Goal: Information Seeking & Learning: Learn about a topic

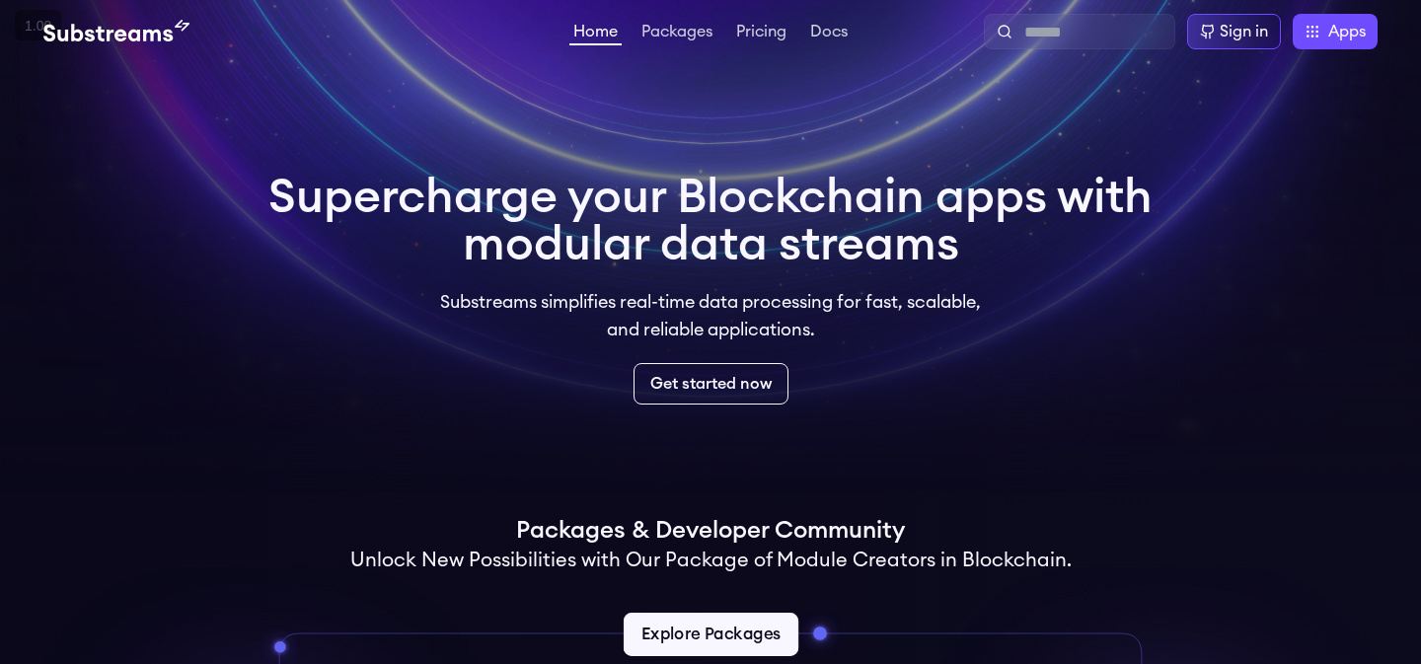
click at [707, 623] on link "Explore Packages" at bounding box center [710, 634] width 175 height 43
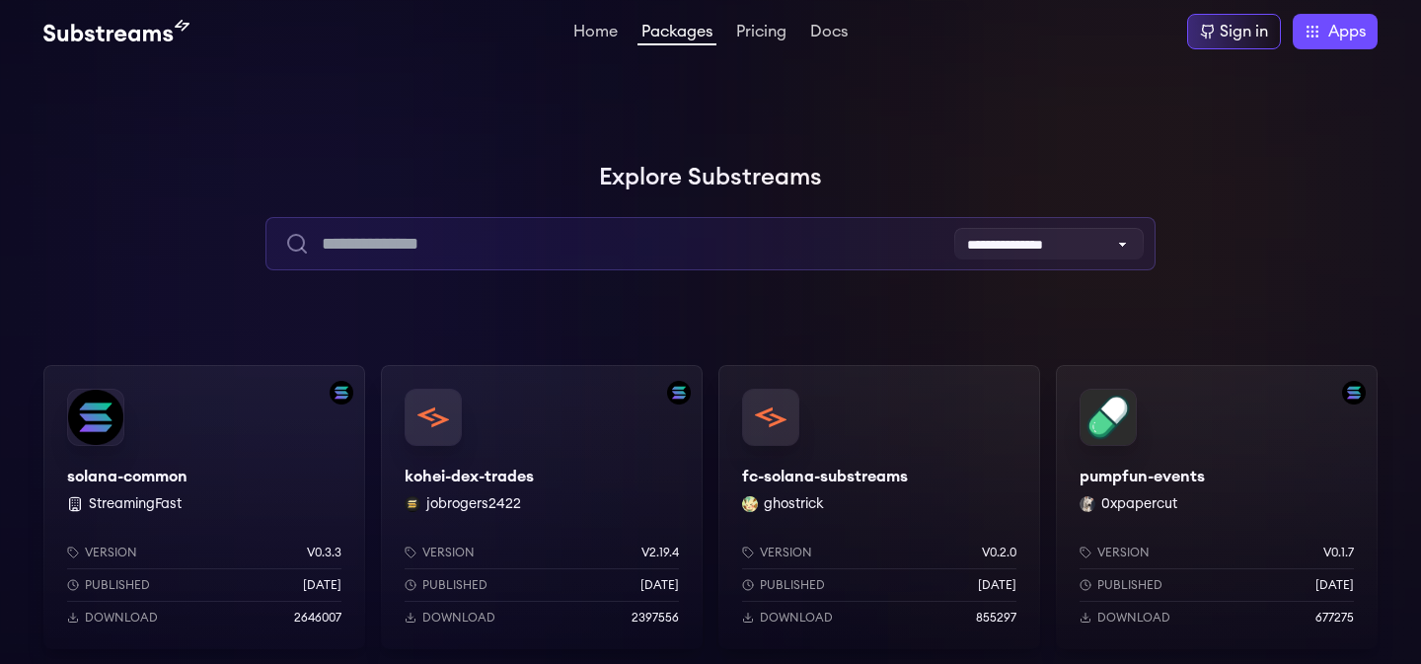
click at [720, 246] on input "text" at bounding box center [710, 243] width 889 height 53
type input "*"
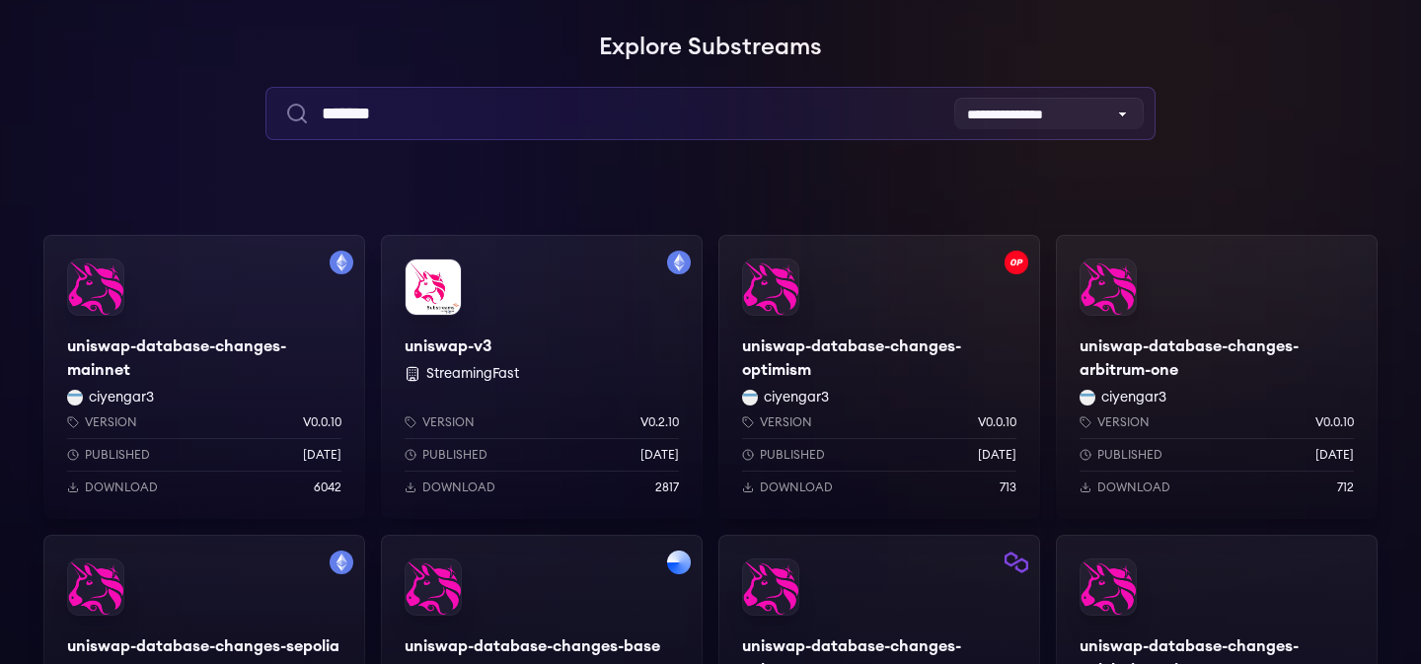
scroll to position [135, 0]
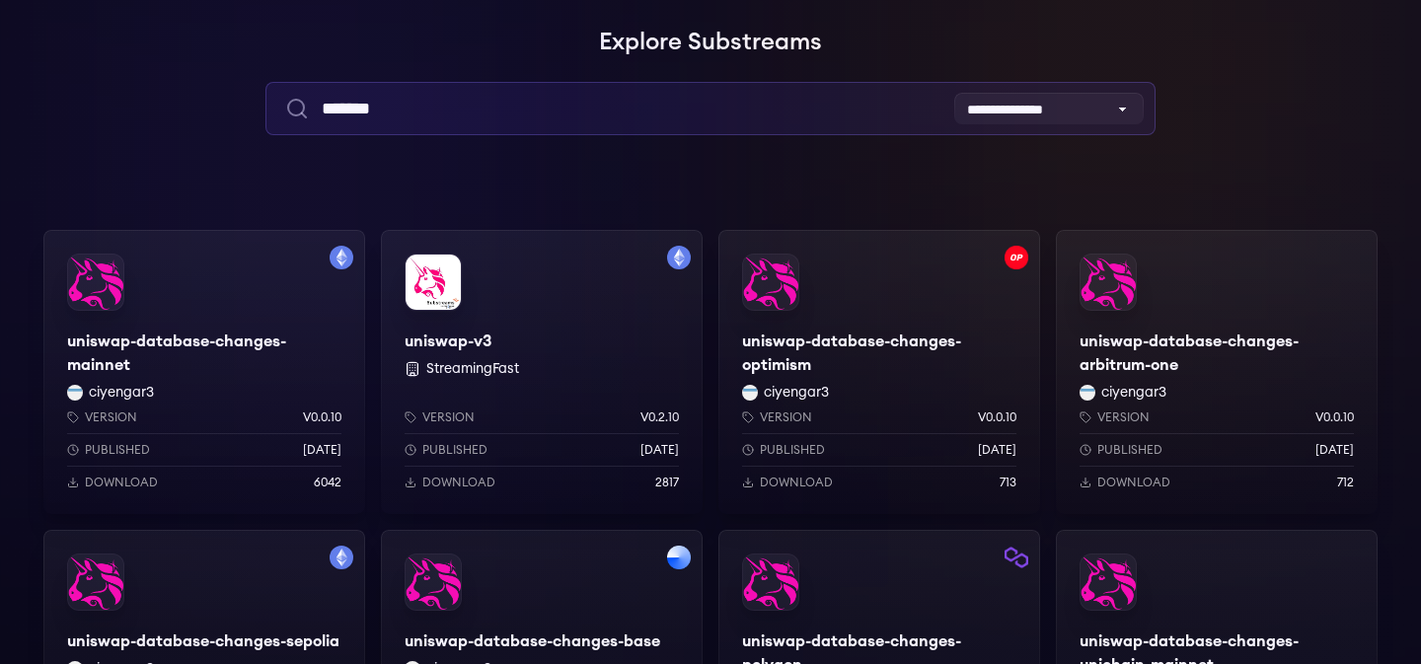
type input "*******"
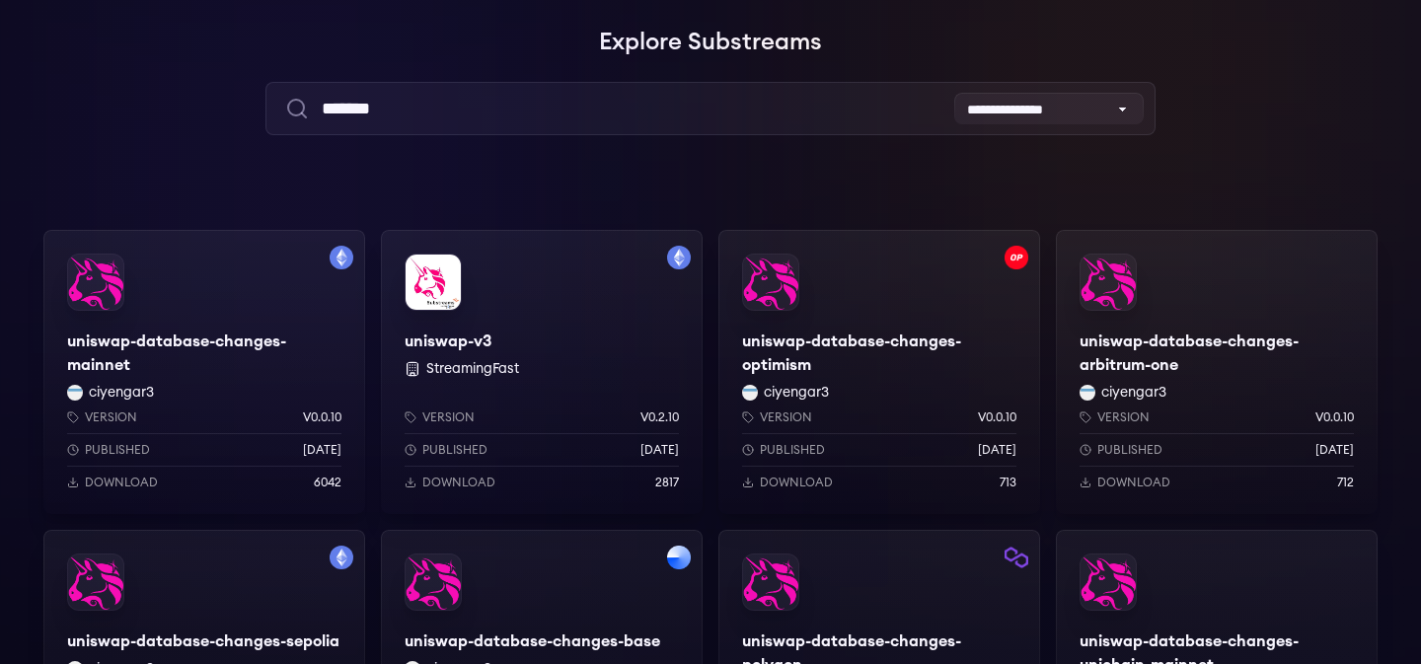
click at [293, 322] on div "uniswap-database-changes-mainnet ciyengar3 Version v0.0.10 Published 3 weeks ag…" at bounding box center [204, 372] width 322 height 284
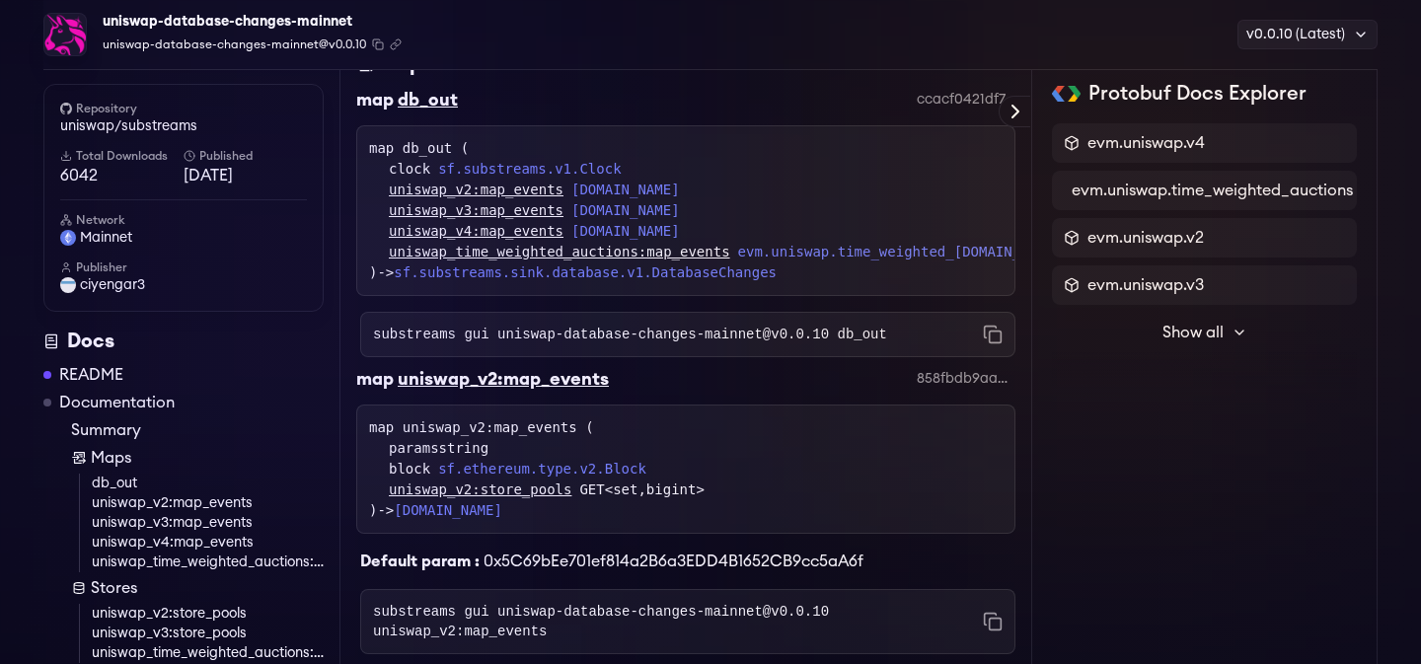
scroll to position [651, 0]
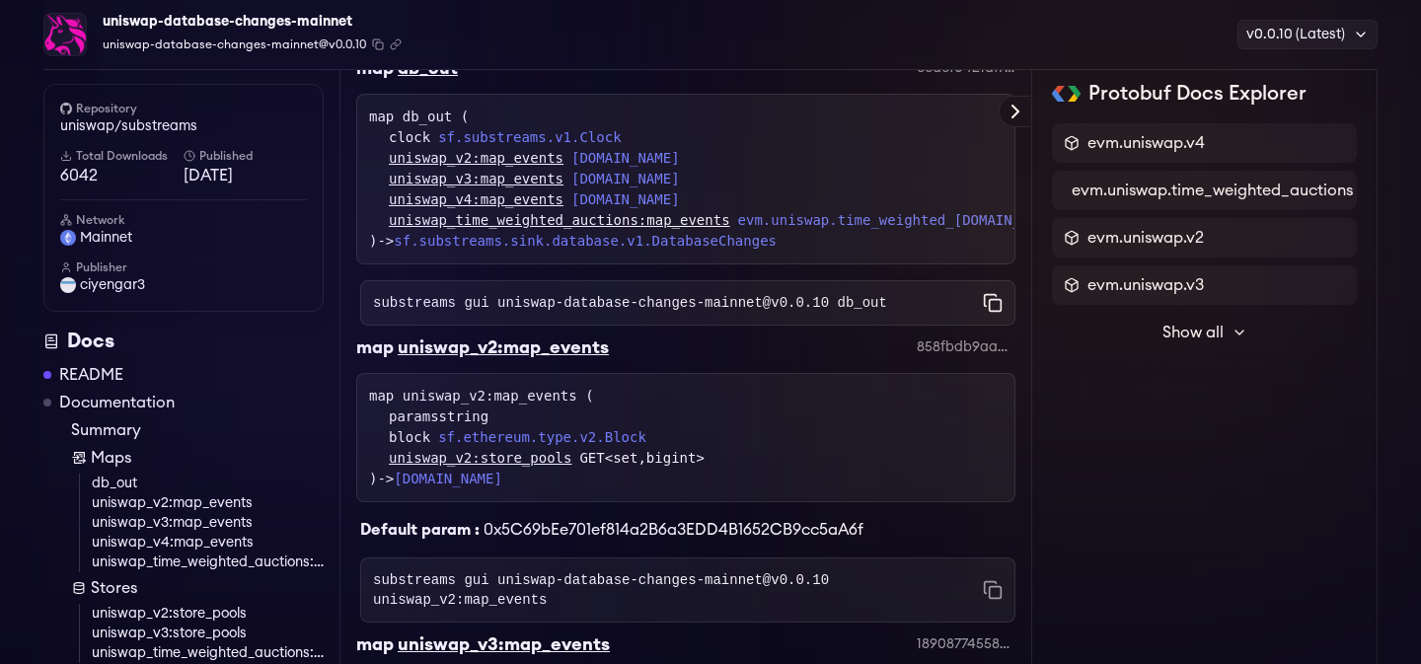
click at [997, 300] on icon "Copy command to clipboard" at bounding box center [993, 303] width 20 height 20
click at [996, 311] on rect "Copy command to clipboard" at bounding box center [996, 306] width 12 height 12
click at [997, 307] on icon "Copy command to clipboard" at bounding box center [993, 303] width 20 height 20
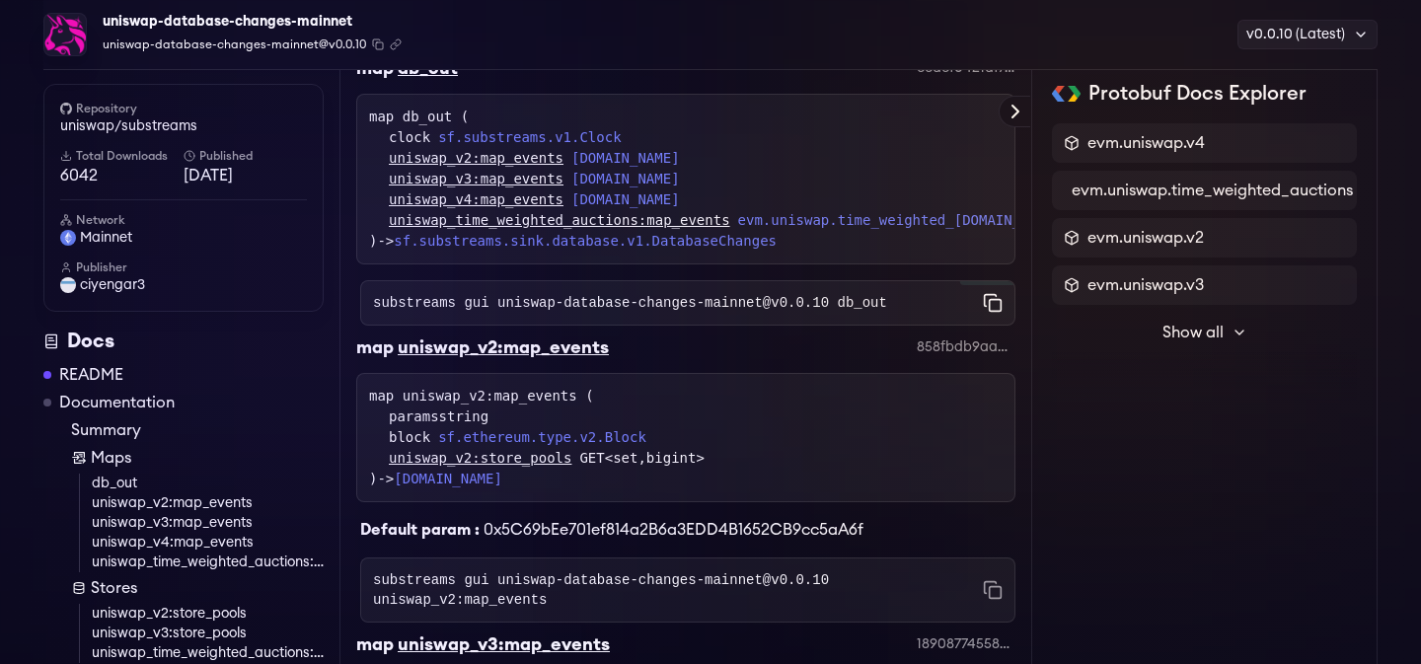
click at [997, 307] on icon "Copy command to clipboard" at bounding box center [993, 303] width 20 height 20
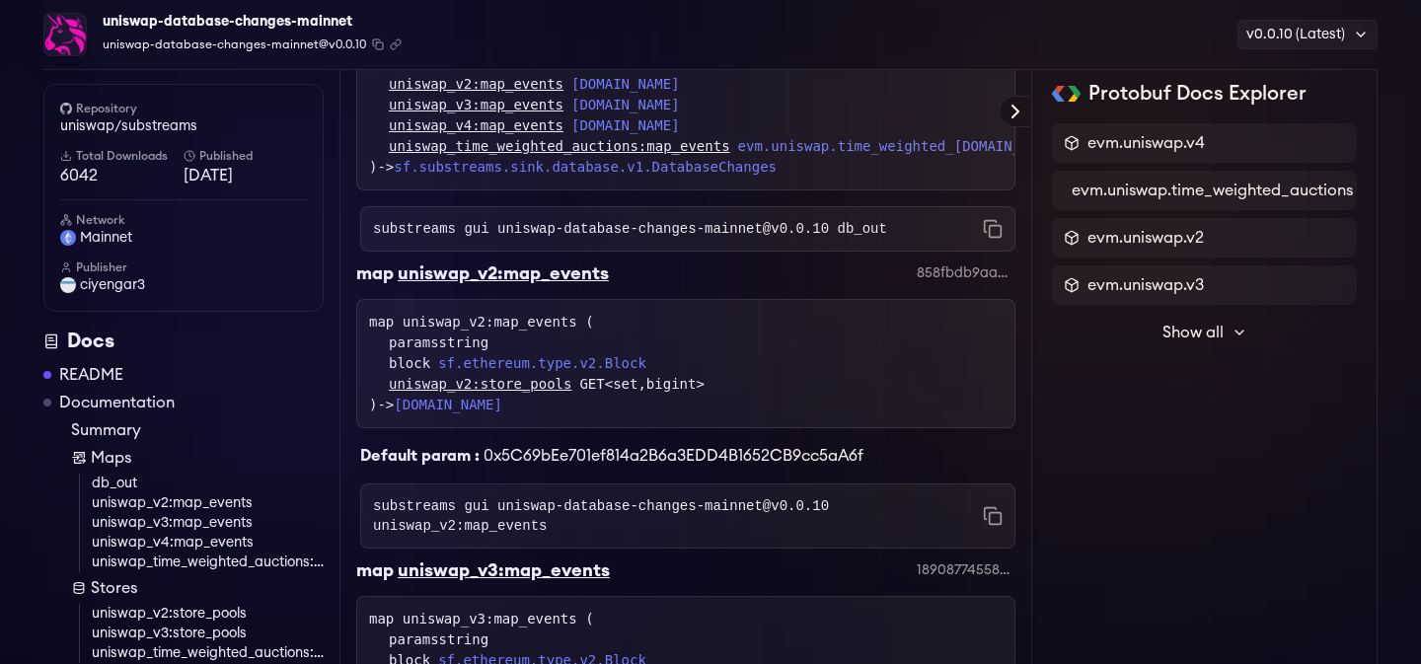
scroll to position [859, 0]
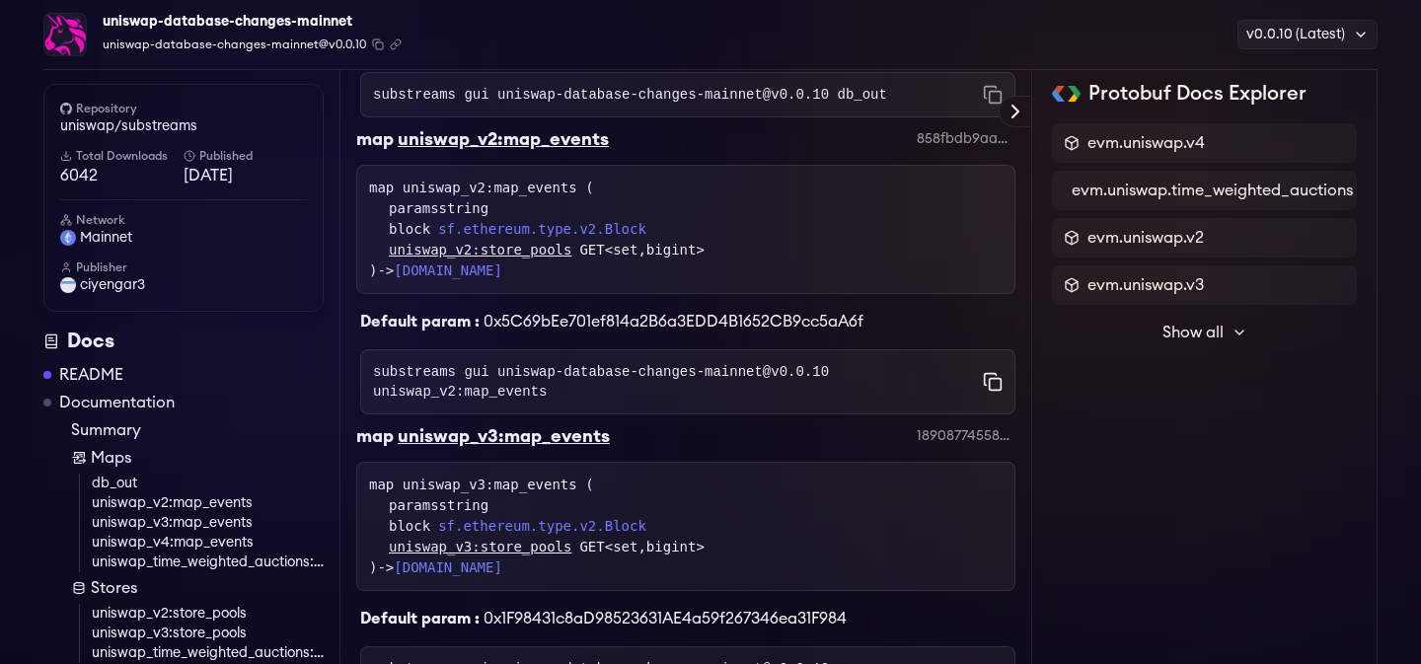
click at [987, 385] on icon "Copy command to clipboard" at bounding box center [993, 382] width 20 height 20
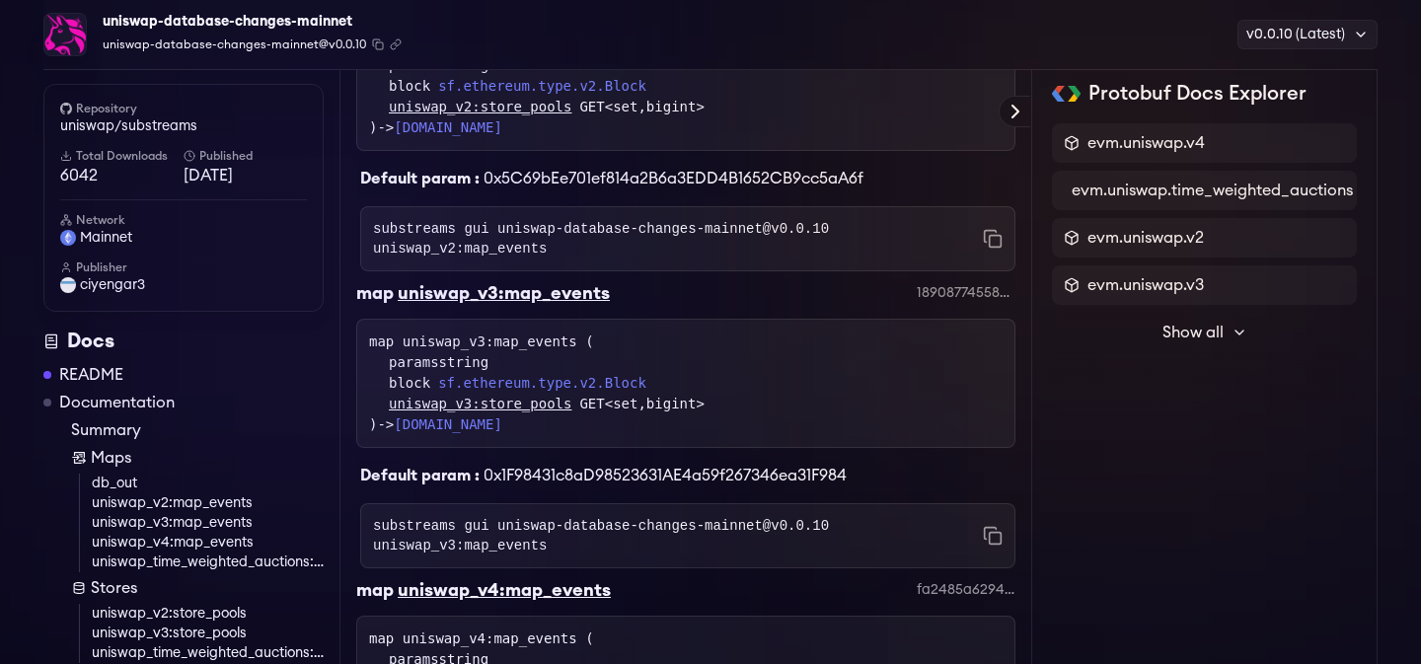
scroll to position [1067, 0]
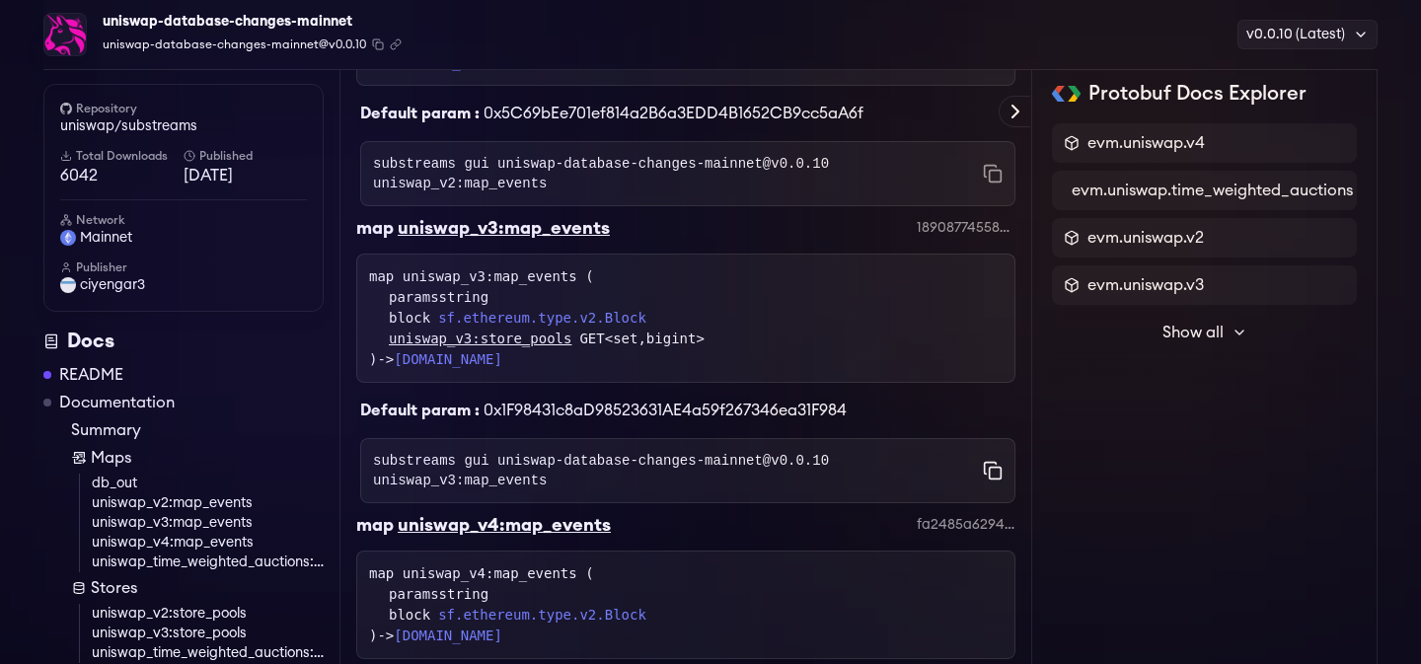
click at [985, 468] on icon "Copy command to clipboard" at bounding box center [991, 469] width 12 height 12
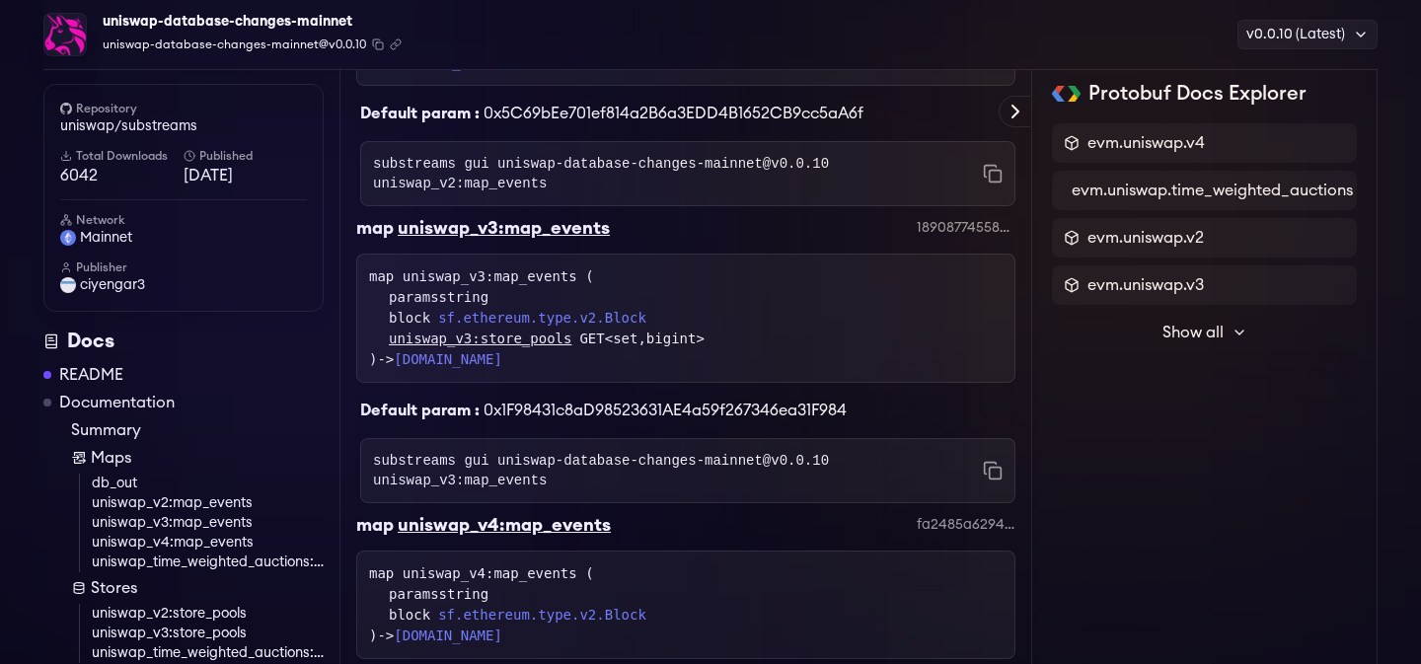
scroll to position [1189, 0]
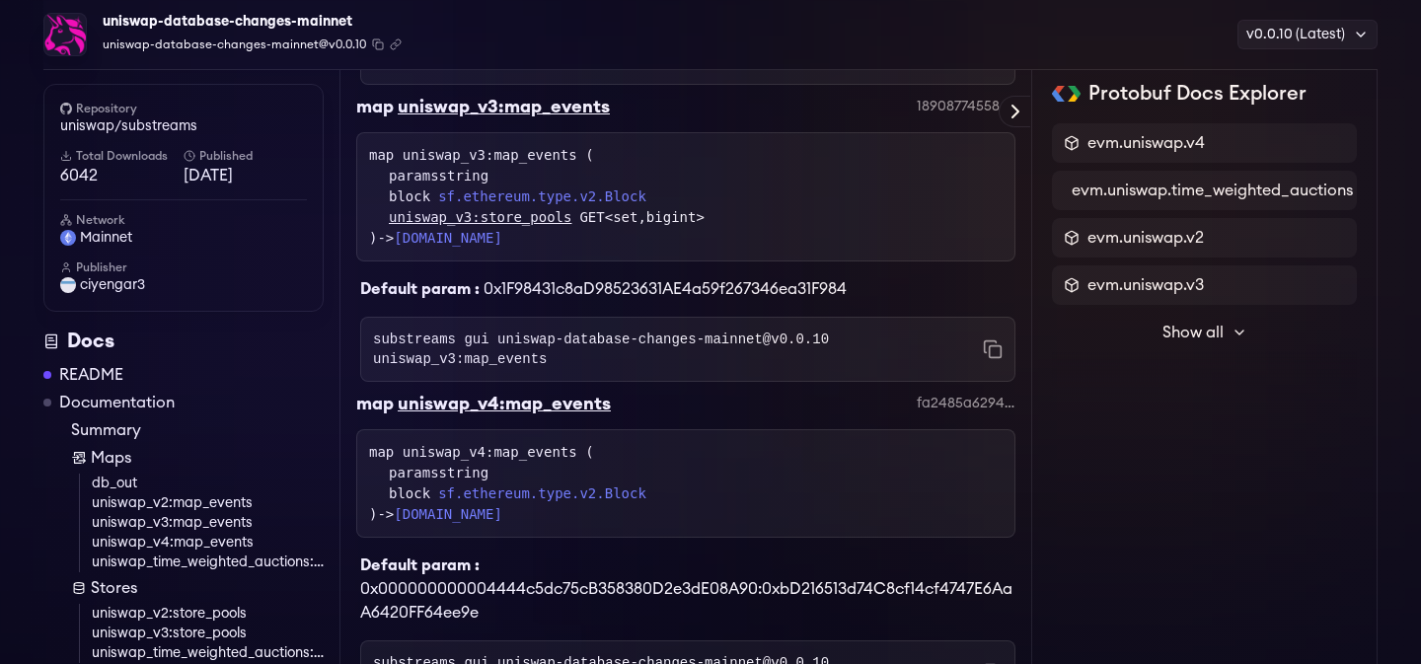
click at [226, 525] on link "uniswap_v3:map_events" at bounding box center [208, 523] width 232 height 20
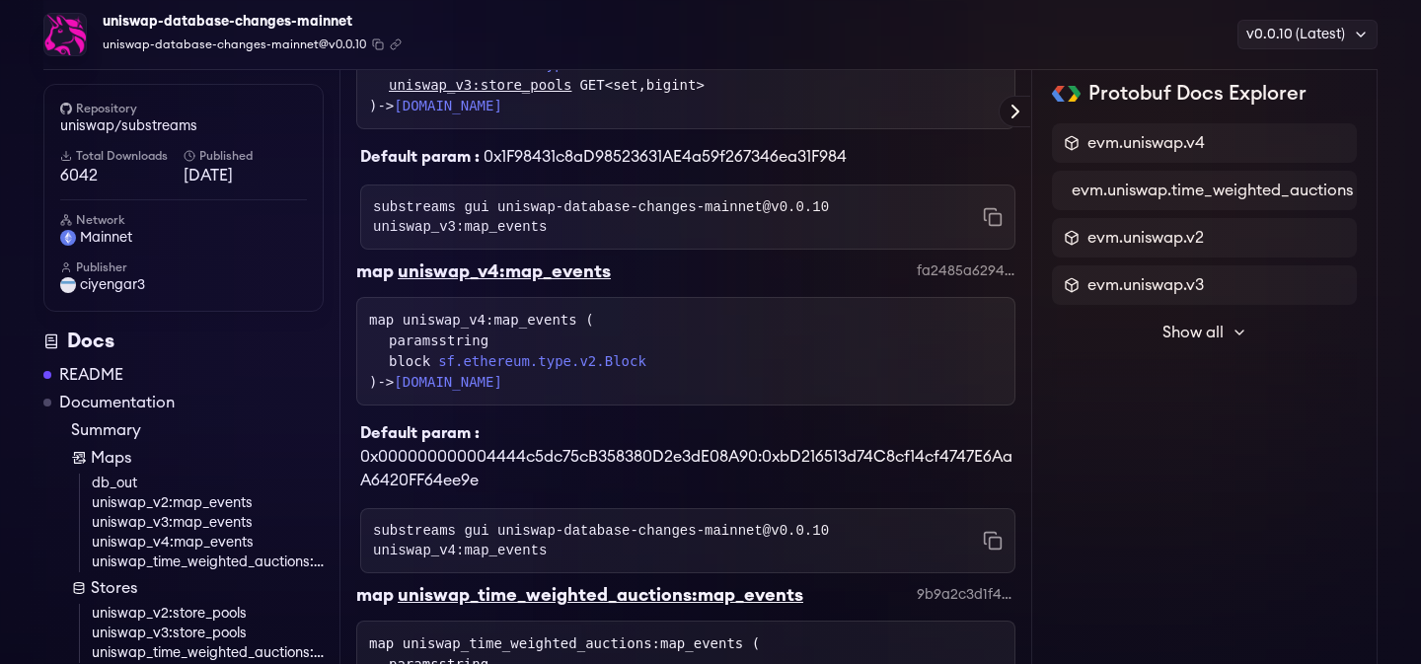
scroll to position [1348, 0]
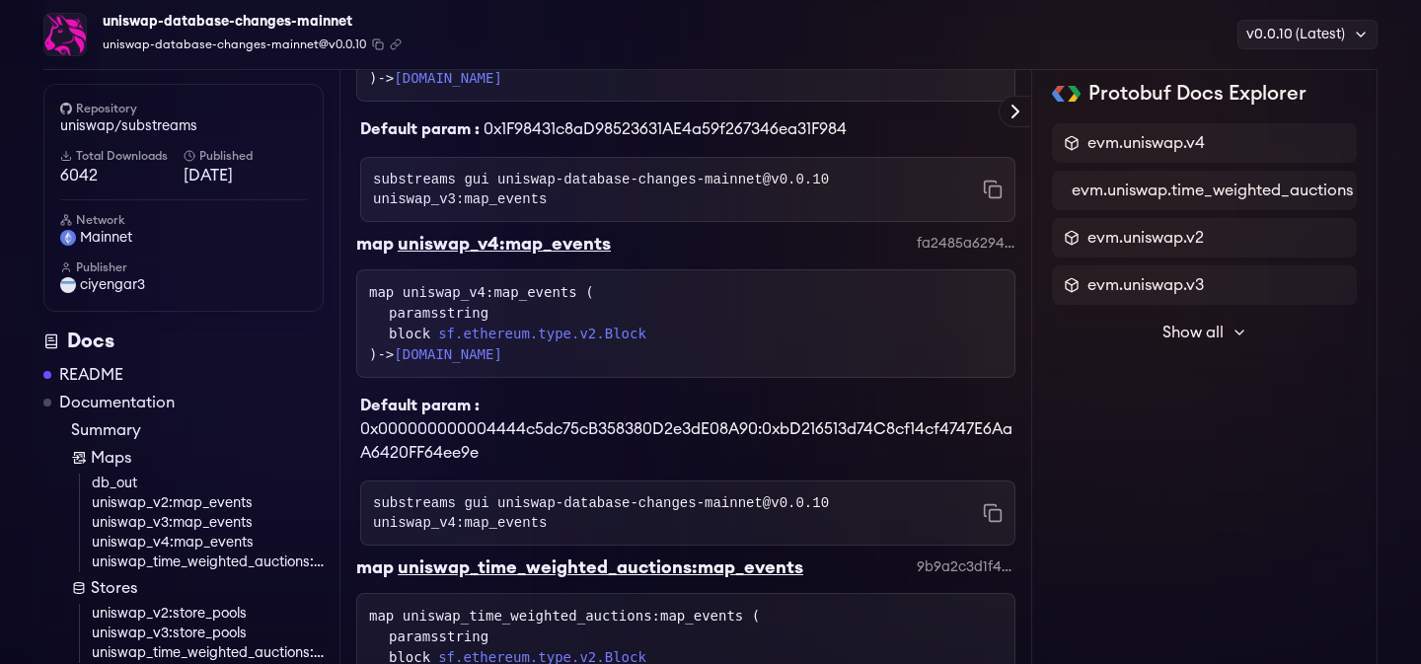
click at [563, 309] on div "paramsstring" at bounding box center [696, 313] width 614 height 21
click at [532, 292] on div "map uniswap_v4:map_events ( paramsstring block sf.ethereum.type.v2.Block ) -> e…" at bounding box center [686, 323] width 634 height 83
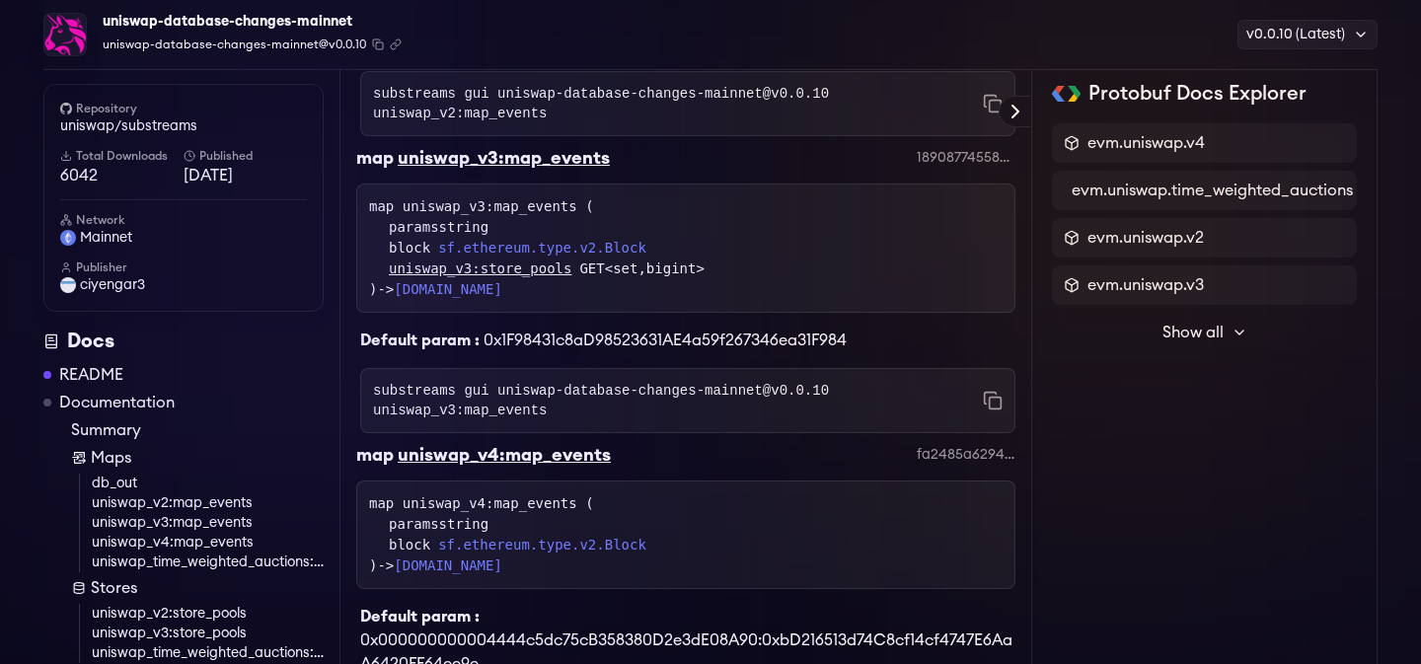
scroll to position [1136, 0]
click at [514, 162] on div "uniswap_v3:map_events" at bounding box center [504, 159] width 212 height 28
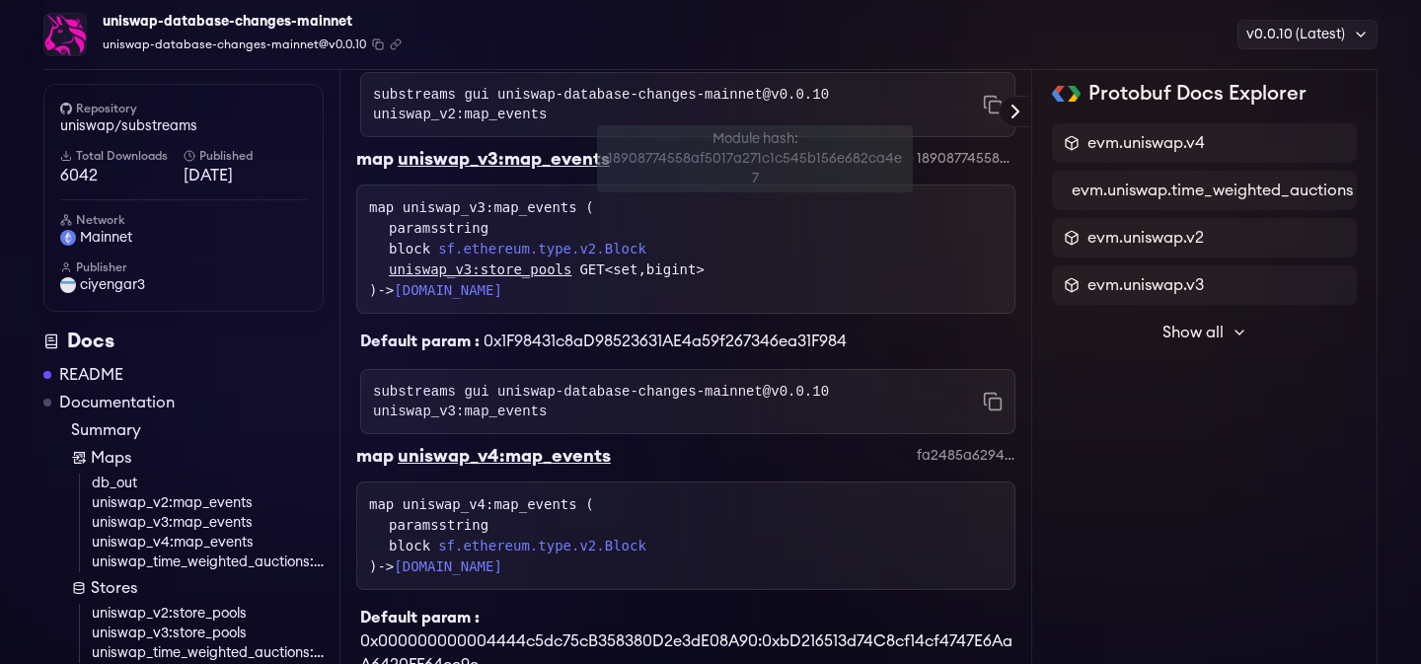
click at [934, 162] on div "18908774558af5017a271c1c545b156e682ca4e7" at bounding box center [966, 159] width 99 height 20
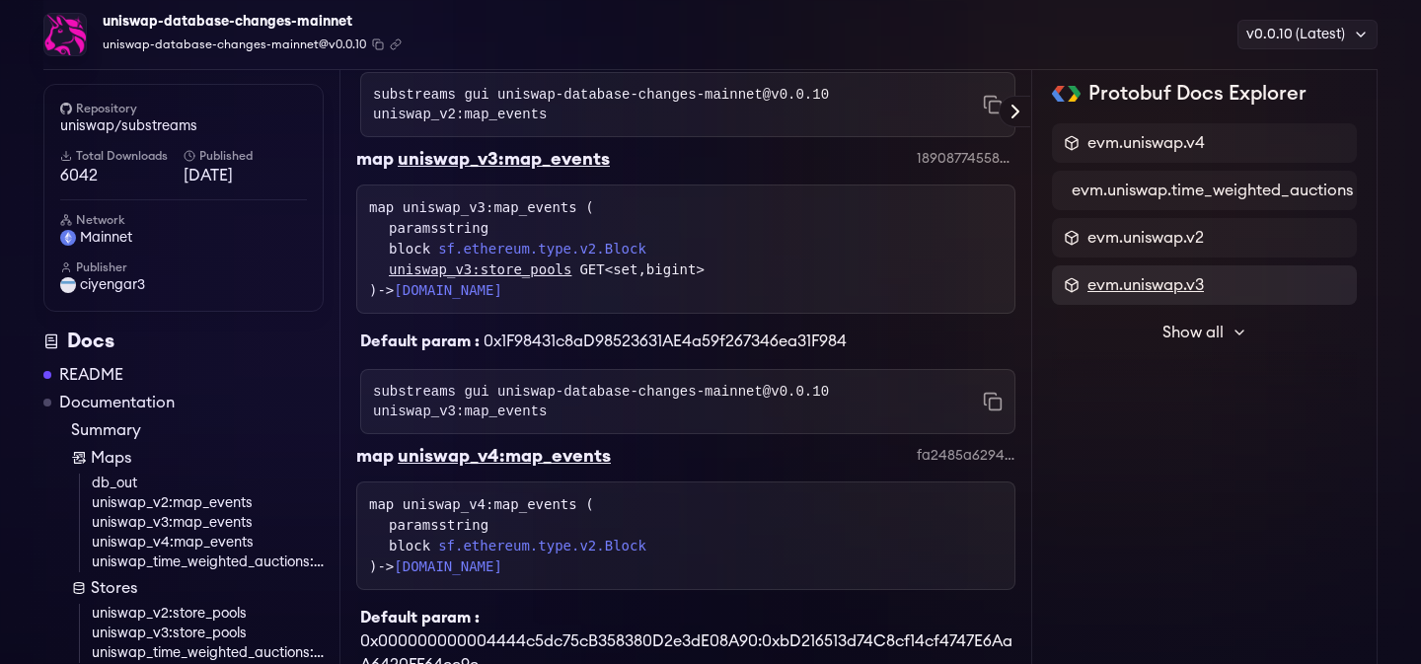
click at [1146, 274] on span "evm.uniswap.v3" at bounding box center [1146, 285] width 116 height 24
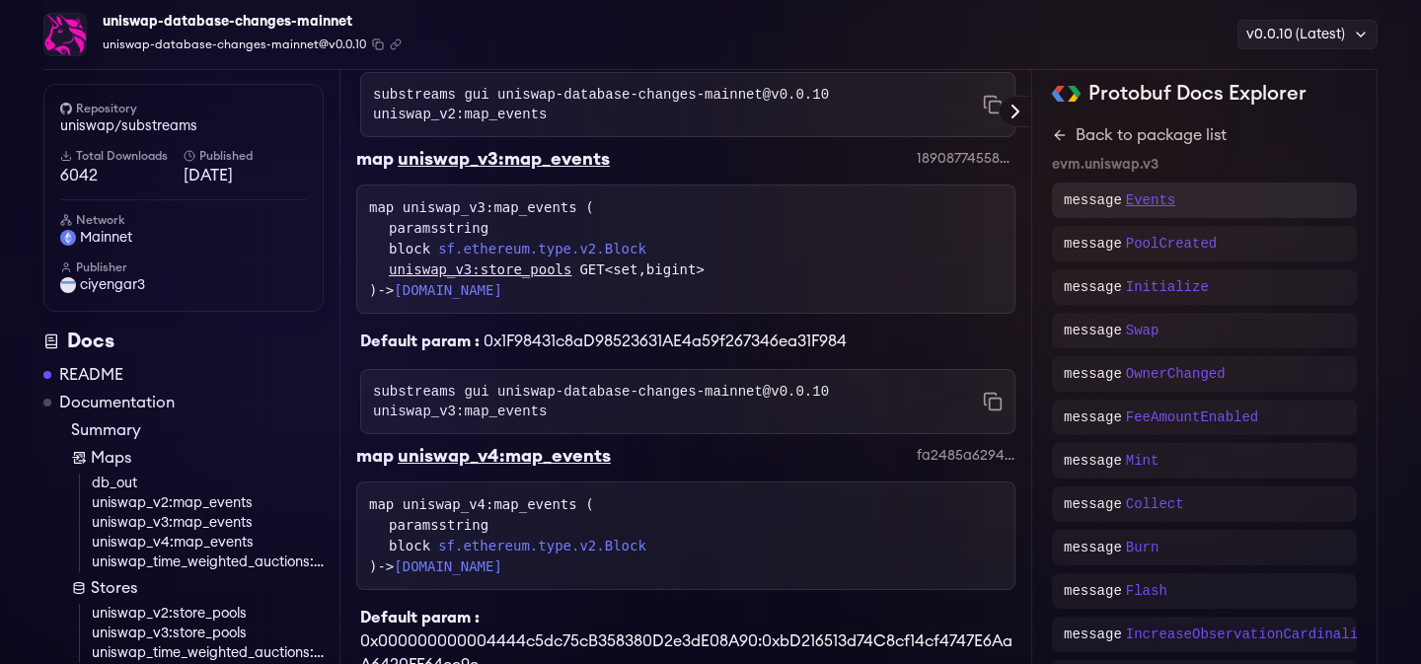
click at [1161, 204] on p "Events" at bounding box center [1150, 201] width 49 height 20
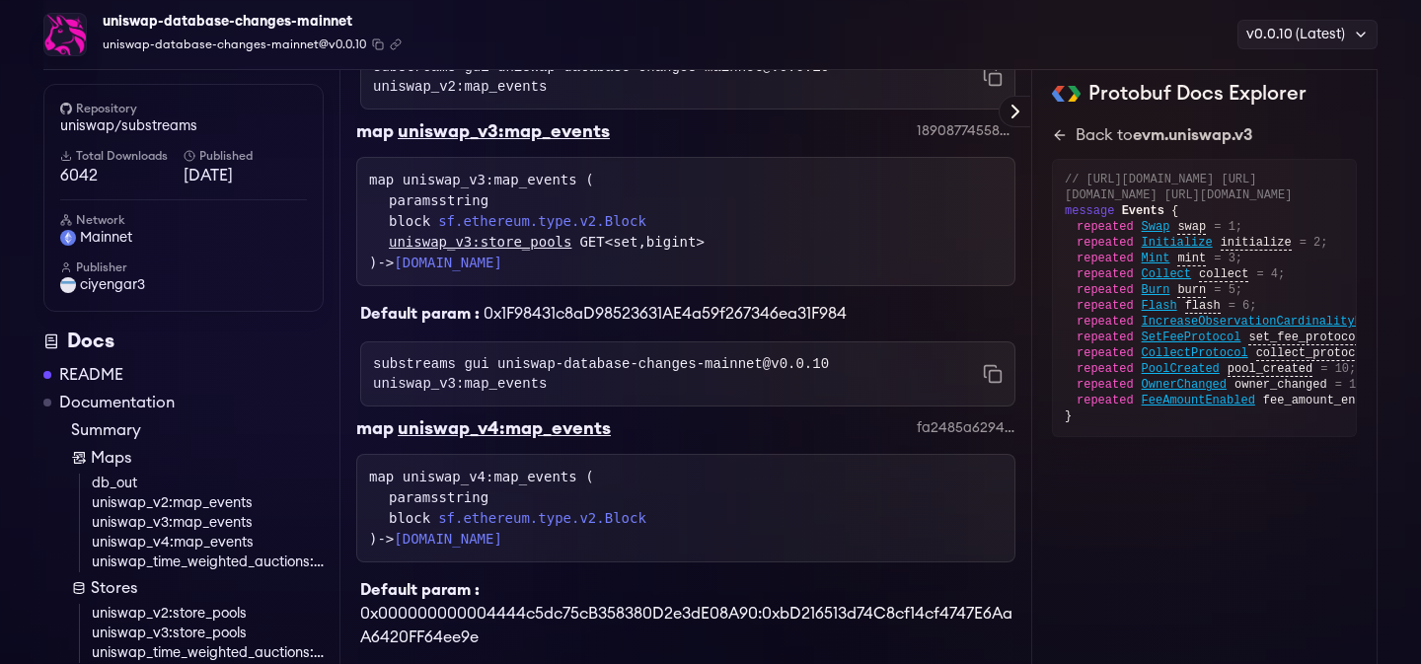
scroll to position [1169, 0]
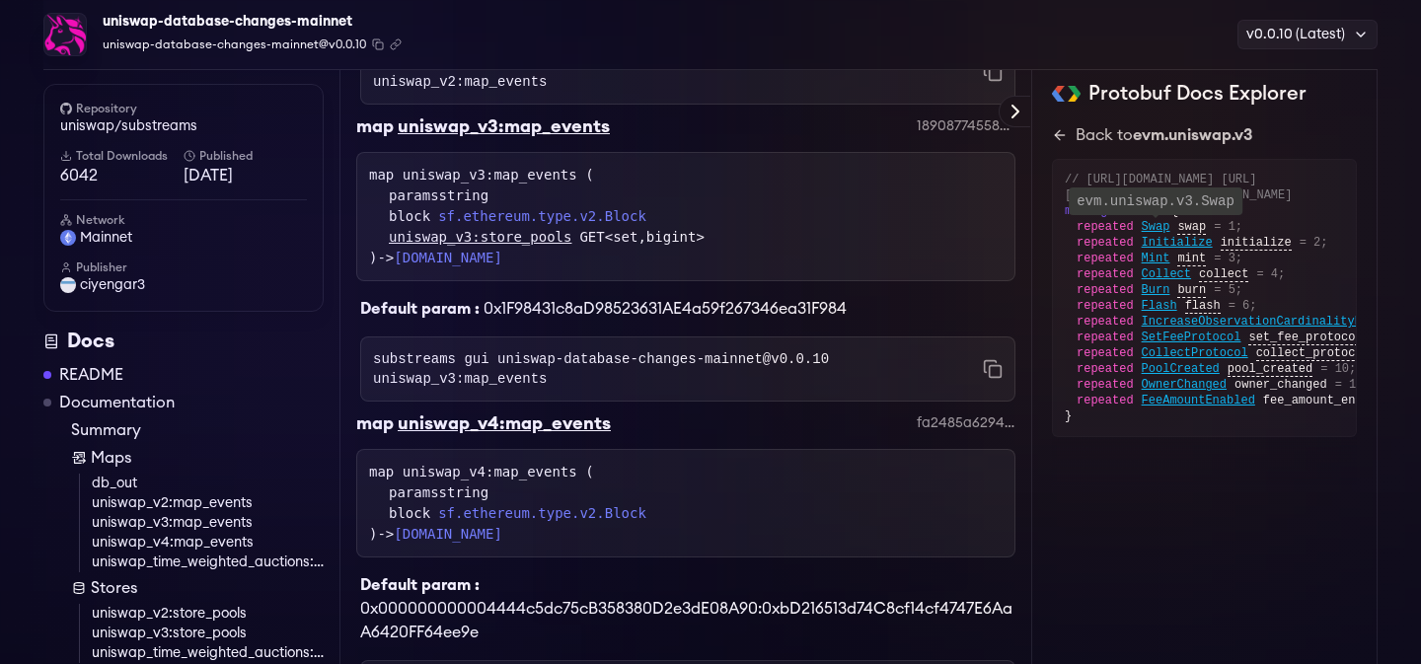
click at [1159, 235] on span "Swap" at bounding box center [1156, 227] width 29 height 16
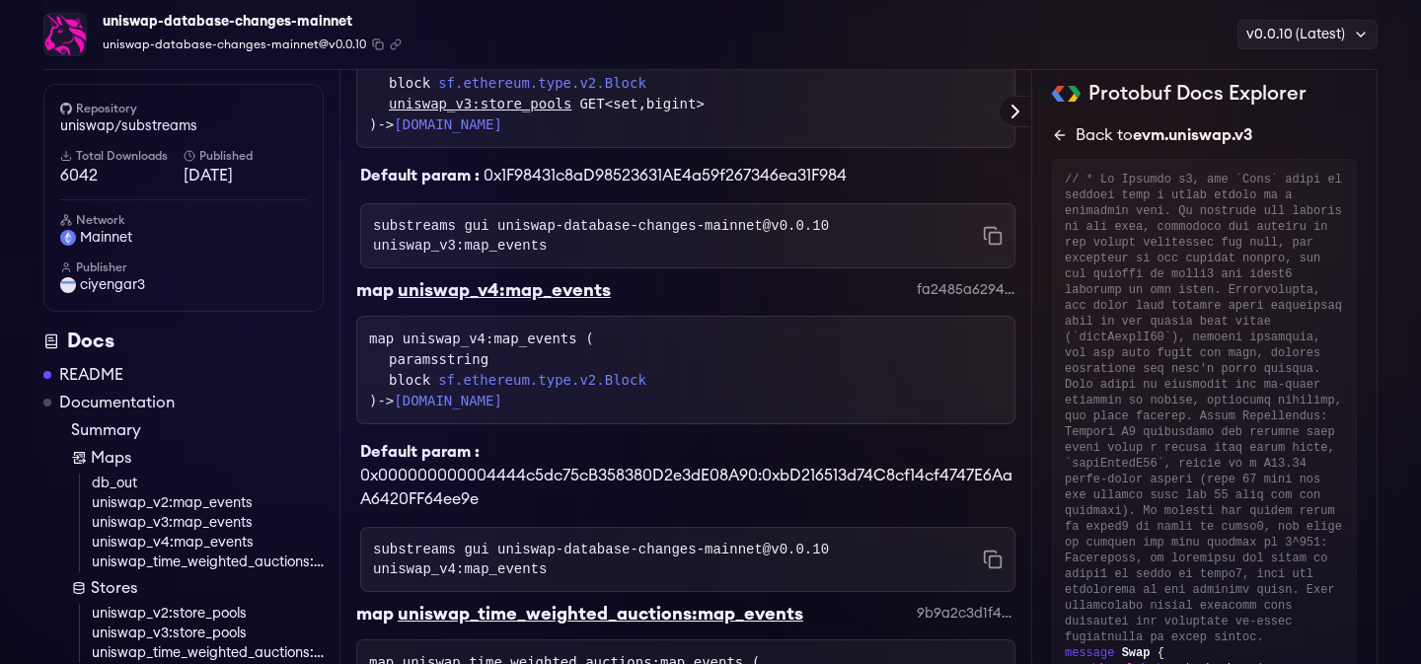
click at [1084, 131] on div "Back to evm.uniswap.v3" at bounding box center [1164, 135] width 177 height 24
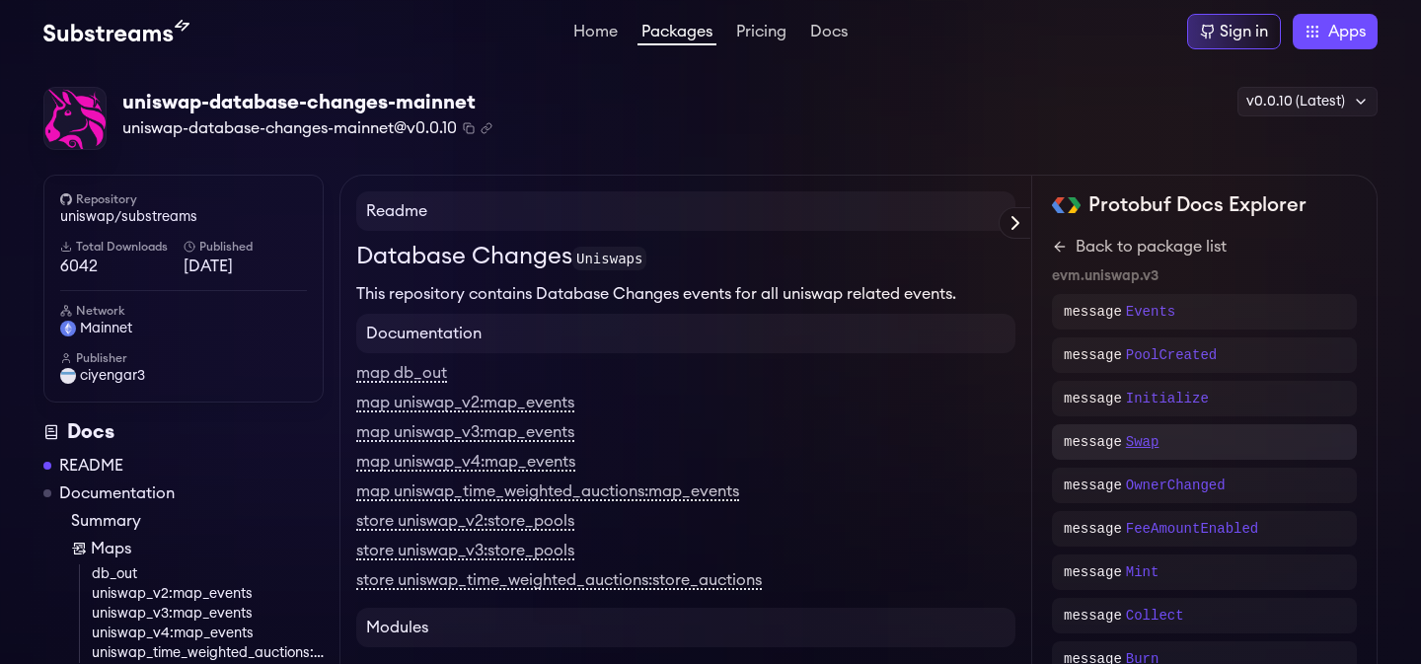
click at [1140, 449] on p "Swap" at bounding box center [1143, 442] width 34 height 20
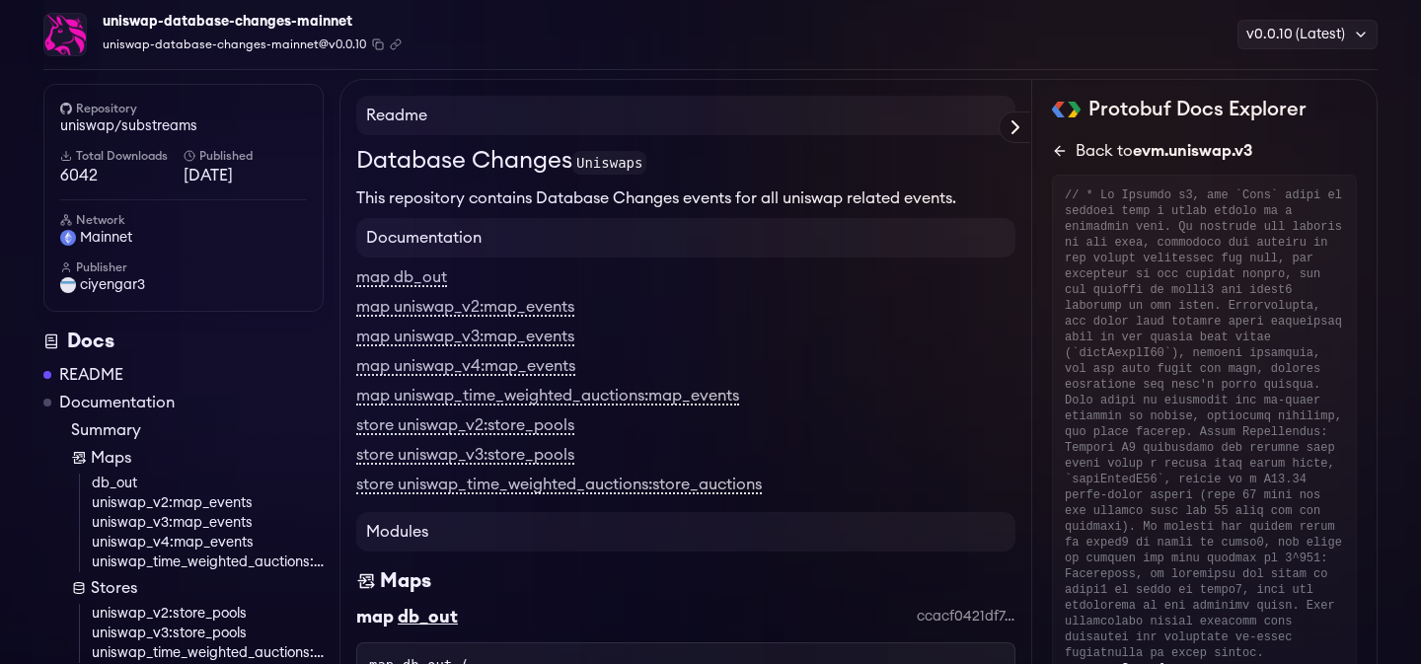
click at [1062, 146] on icon at bounding box center [1060, 151] width 16 height 16
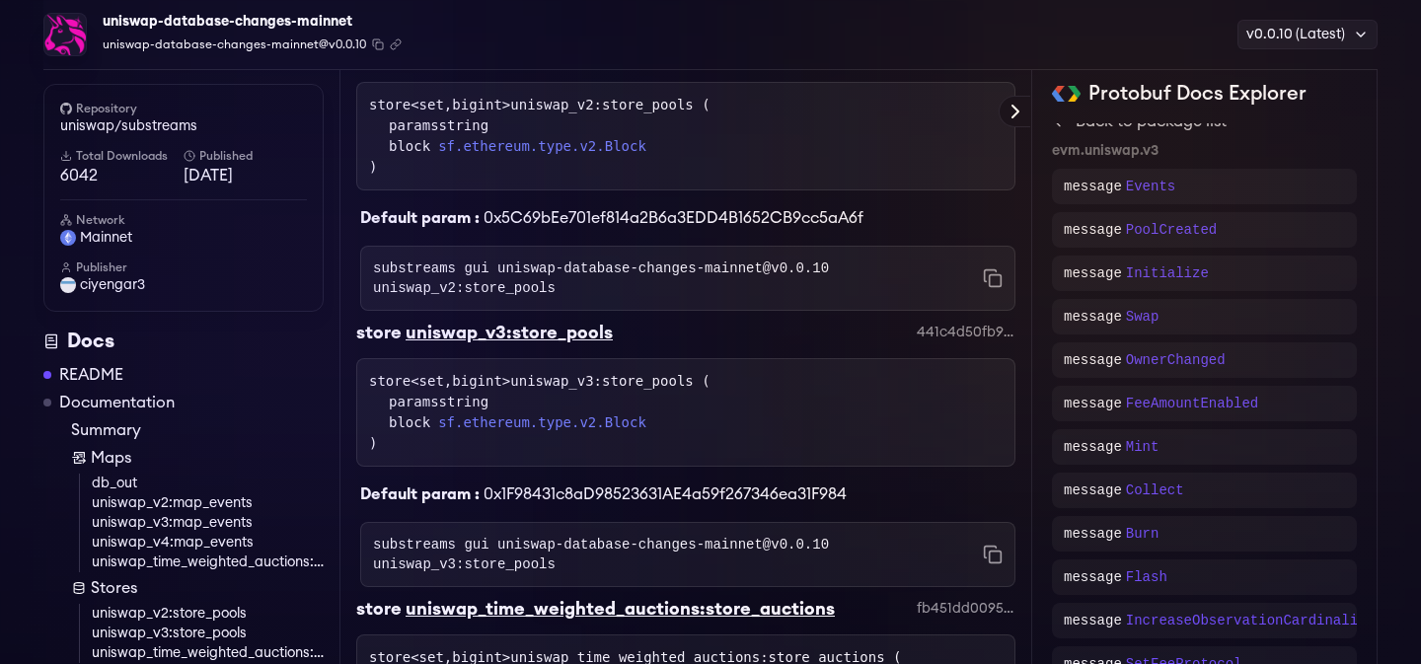
scroll to position [2224, 0]
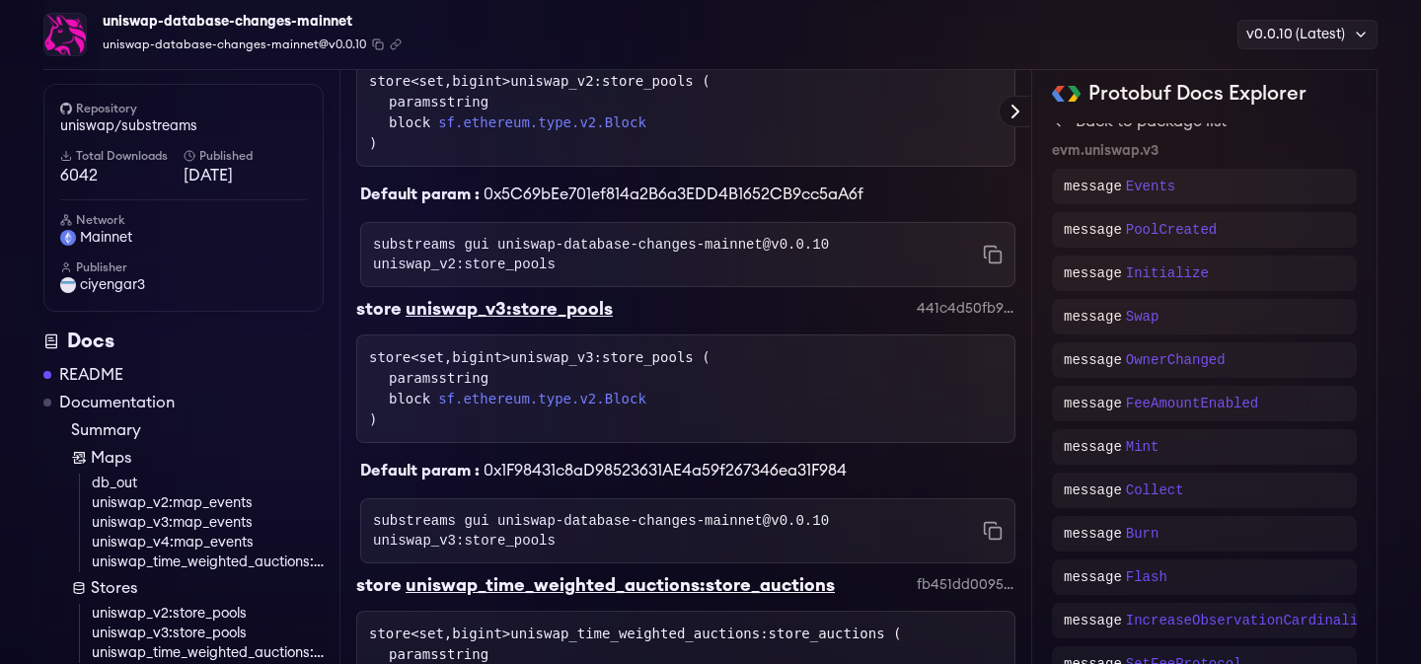
click at [220, 631] on link "uniswap_v3:store_pools" at bounding box center [208, 634] width 232 height 20
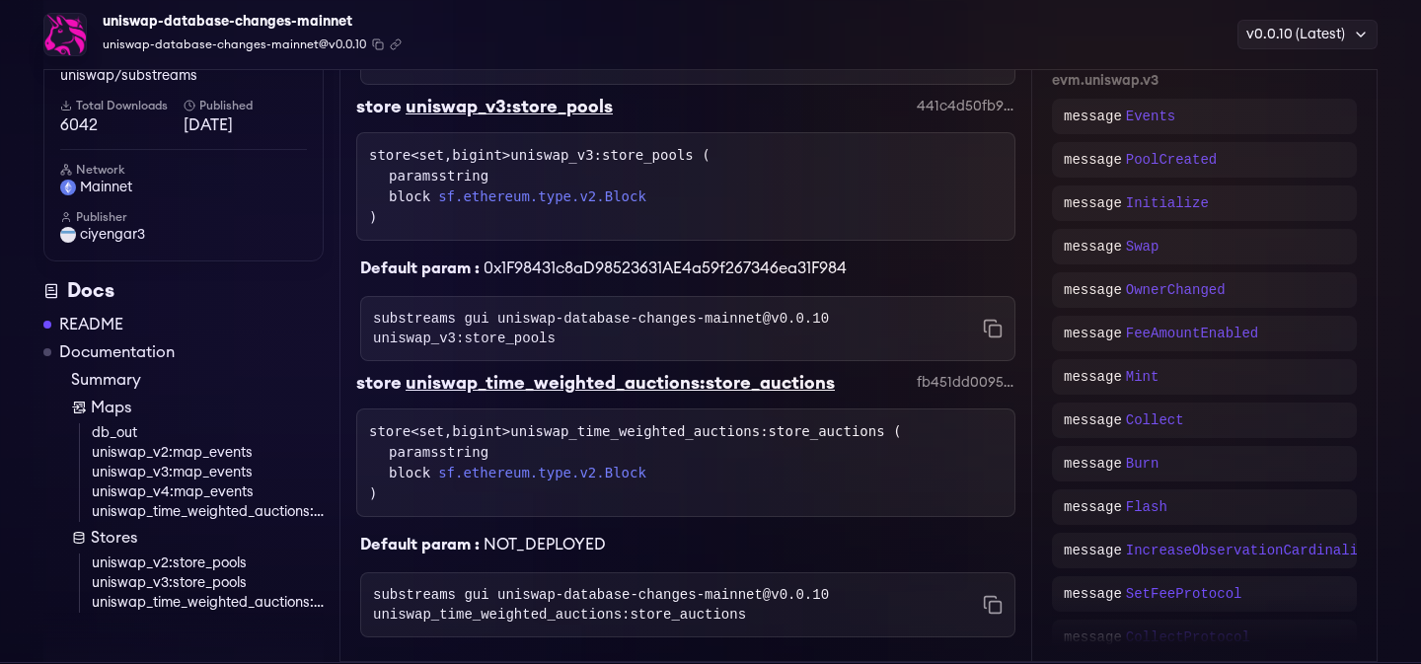
scroll to position [2420, 0]
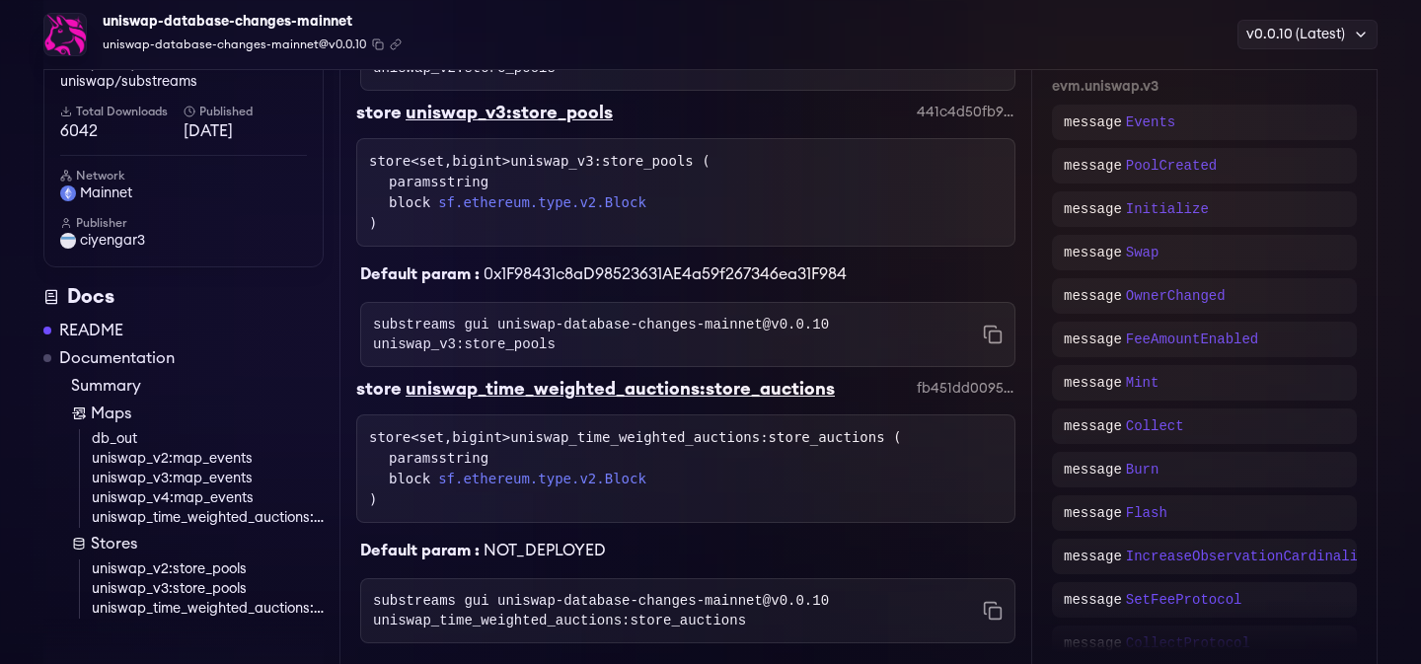
click at [529, 189] on div "paramsstring" at bounding box center [696, 182] width 614 height 21
click at [499, 115] on div "uniswap_v3:store_pools" at bounding box center [509, 113] width 207 height 28
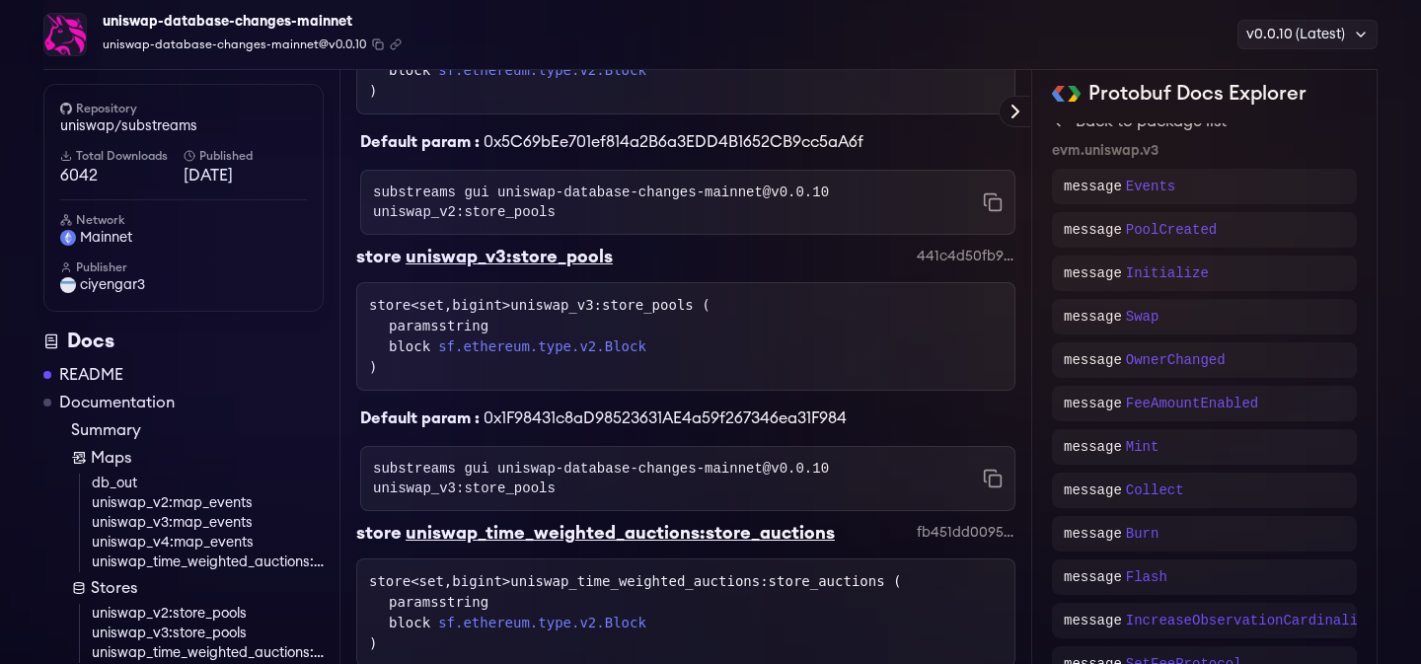
scroll to position [2212, 0]
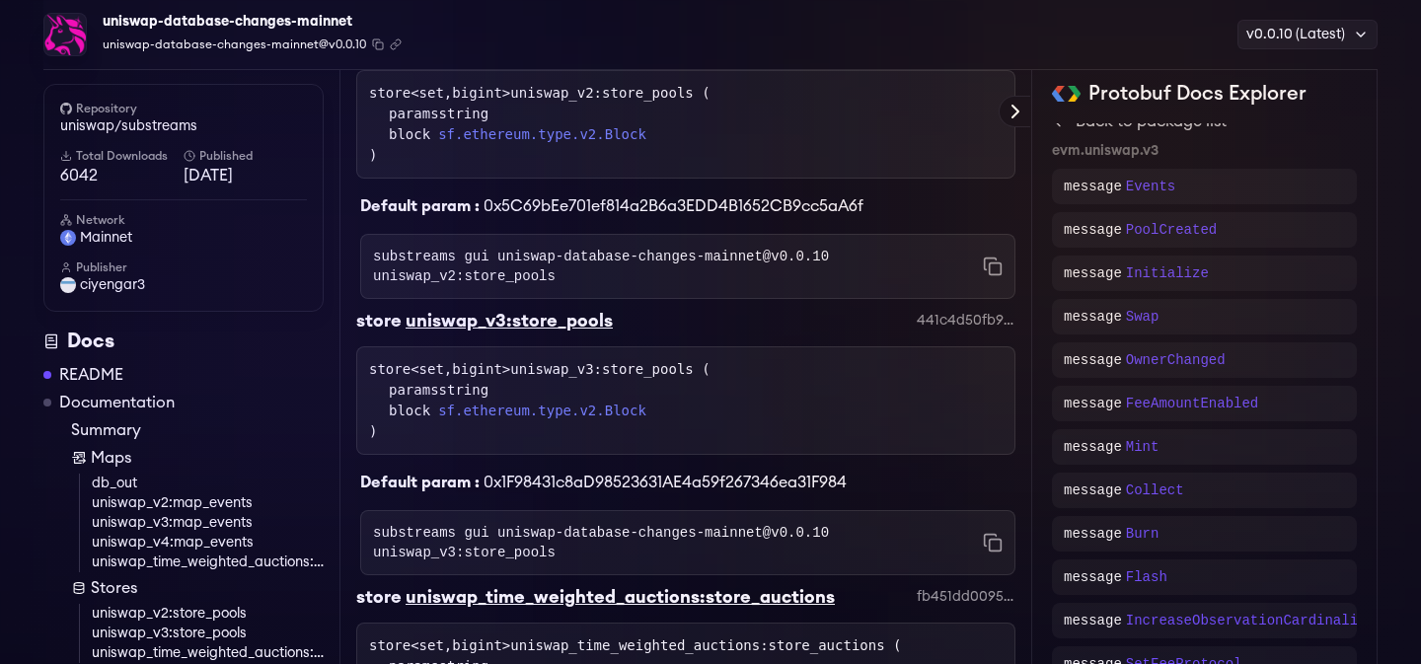
click at [463, 327] on div "uniswap_v3:store_pools" at bounding box center [509, 321] width 207 height 28
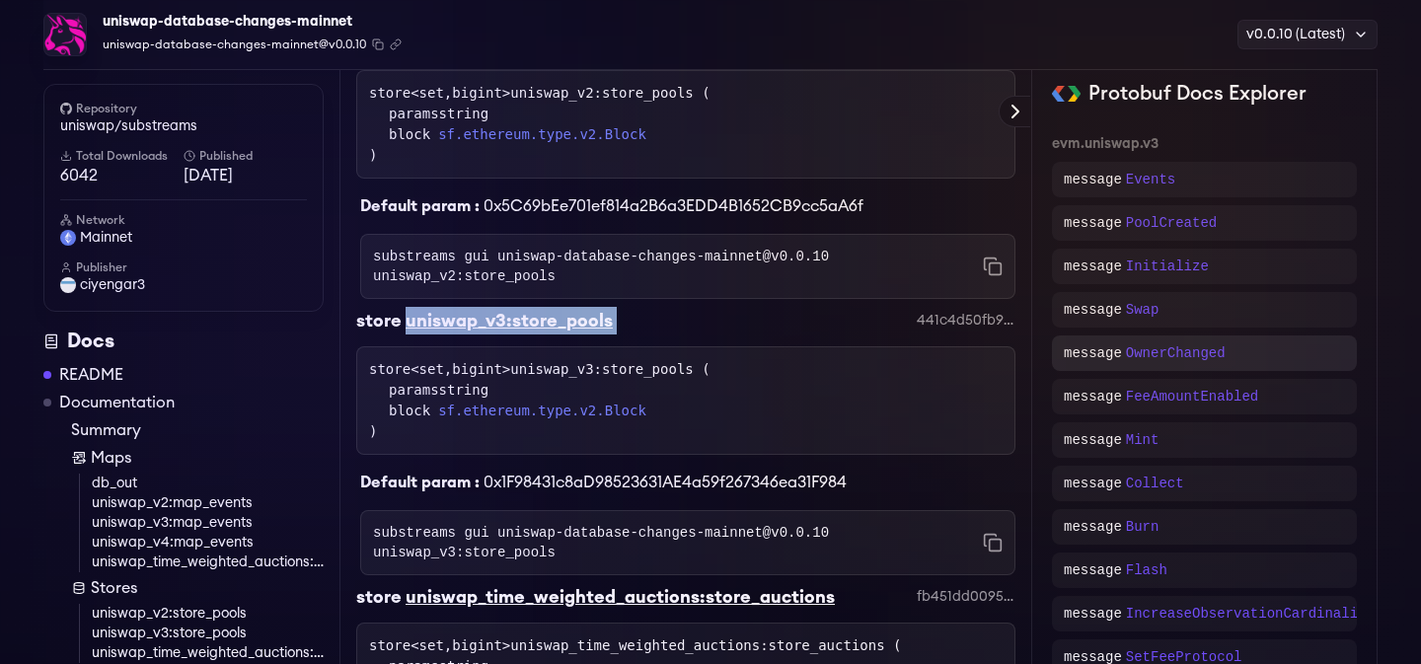
scroll to position [0, 0]
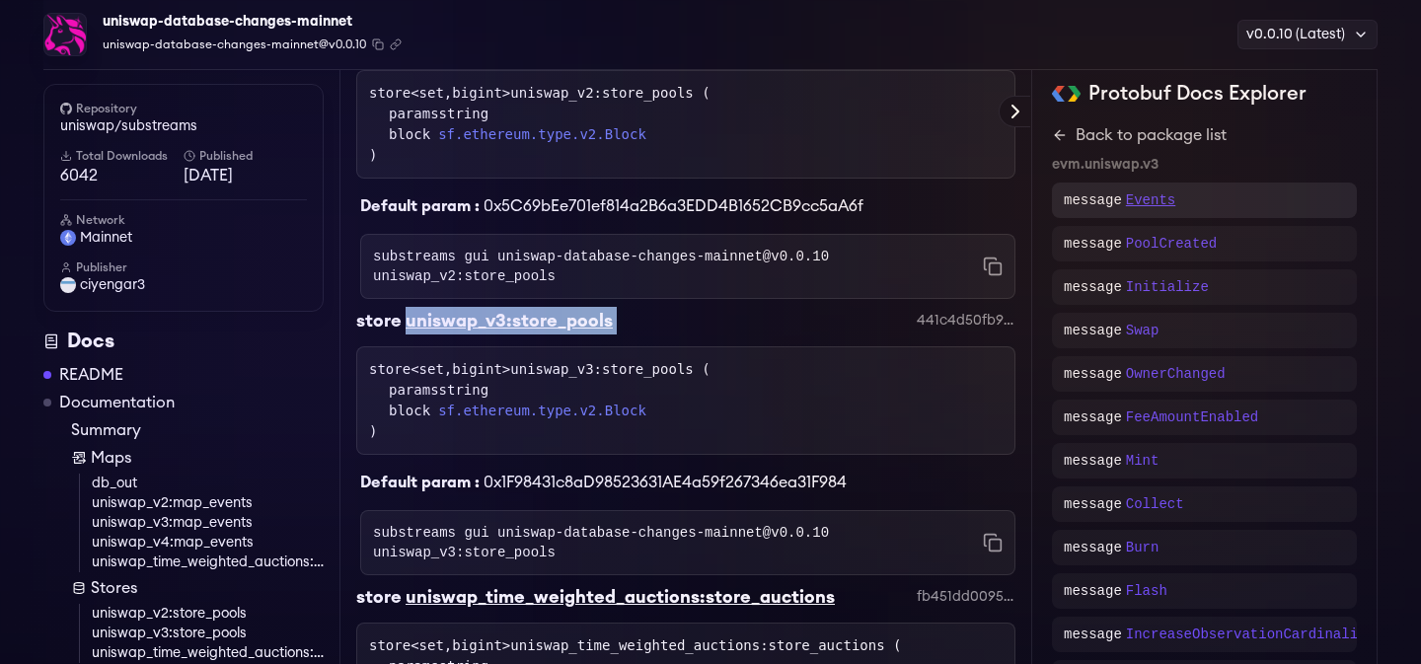
click at [1151, 193] on p "Events" at bounding box center [1150, 201] width 49 height 20
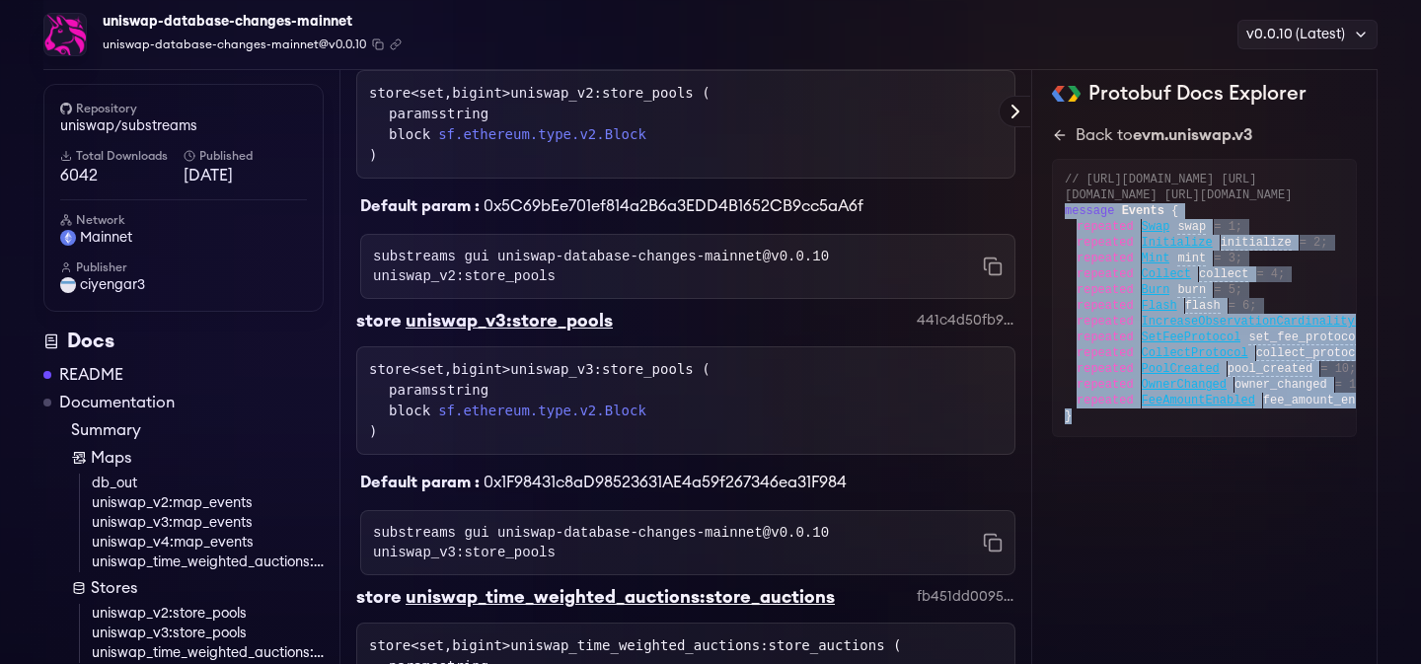
drag, startPoint x: 1087, startPoint y: 530, endPoint x: 1057, endPoint y: 329, distance: 203.5
click at [1057, 329] on div "// https://github.com/Uniswap/v3-core/blob/main/contracts/interfaces/IUniswapV3…" at bounding box center [1204, 298] width 305 height 278
copy div "message Events { repeated Swap swap = 1; repeated Initialize initialize = 2; re…"
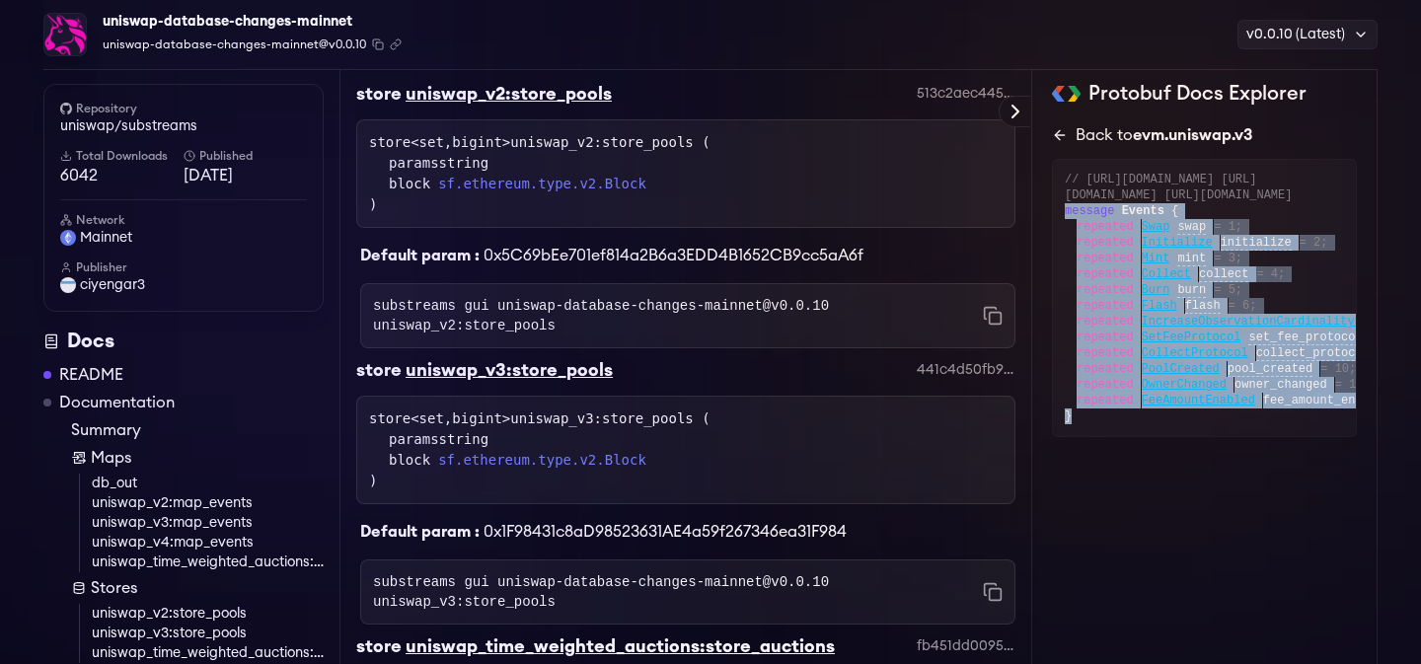
click at [1090, 133] on div "Back to evm.uniswap.v3" at bounding box center [1164, 135] width 177 height 24
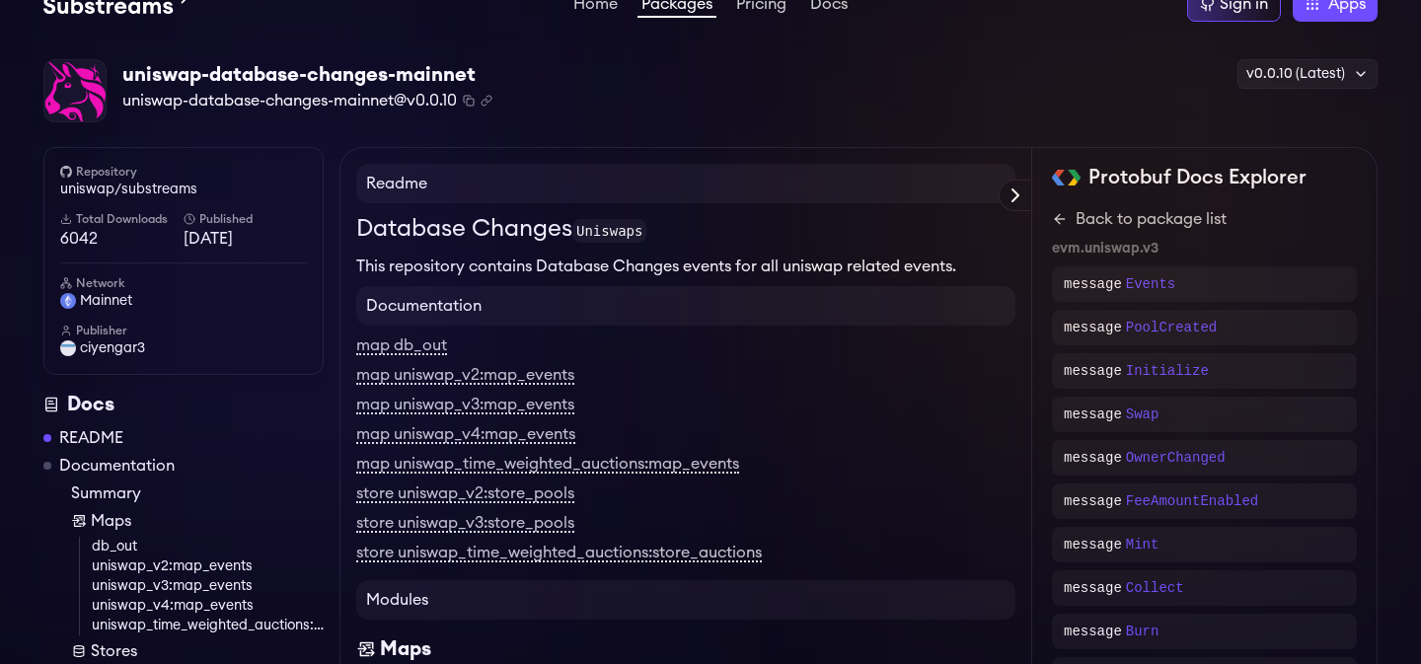
scroll to position [198, 0]
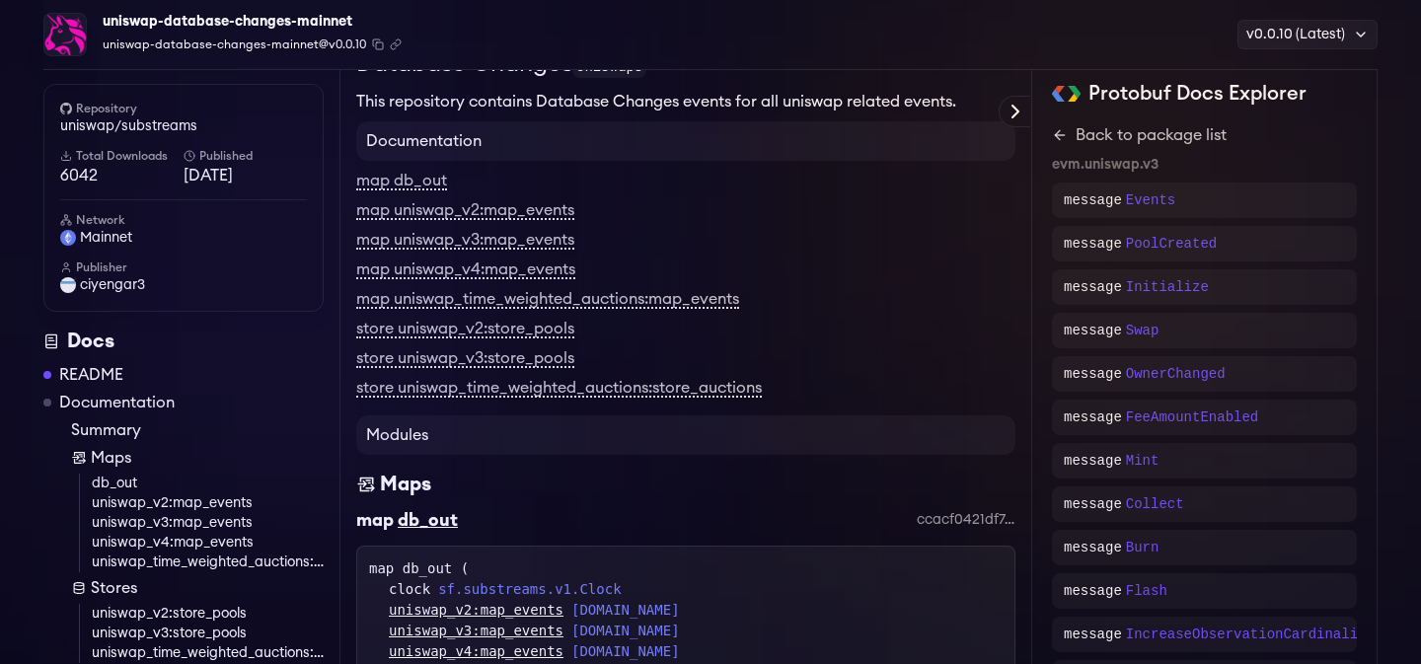
click at [128, 427] on link "Summary" at bounding box center [197, 431] width 253 height 24
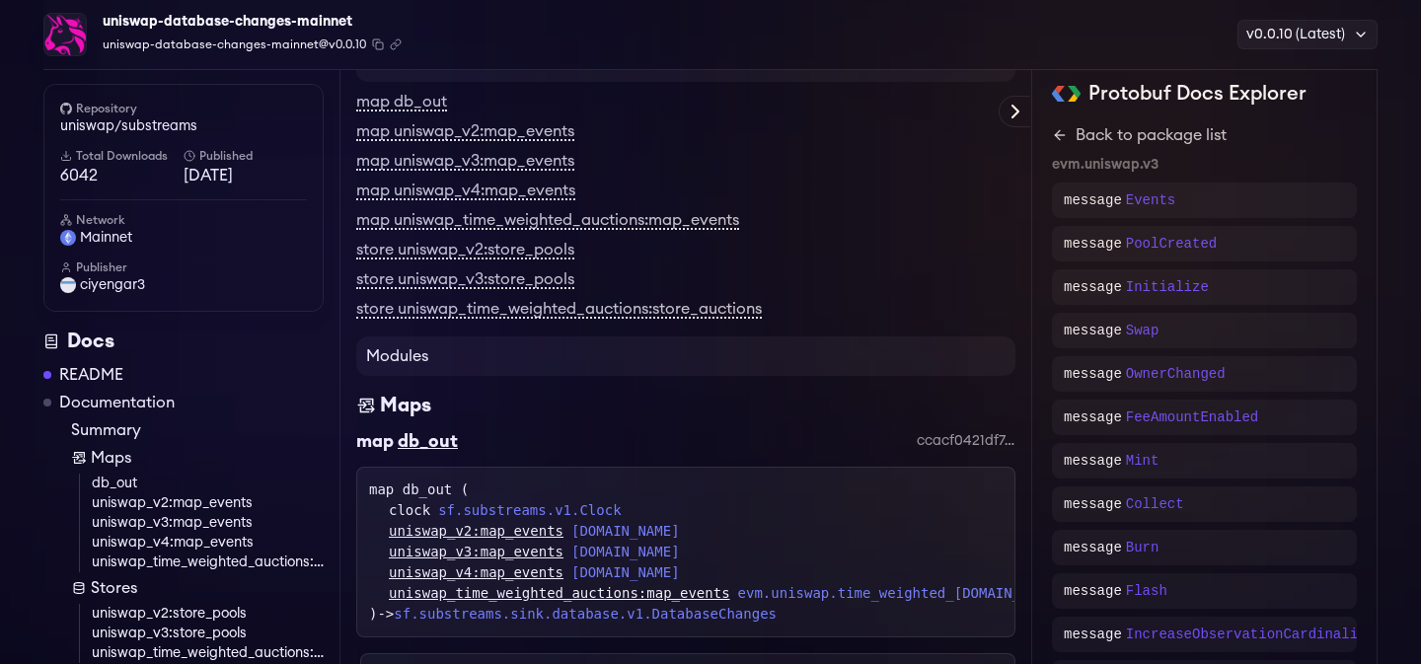
scroll to position [289, 0]
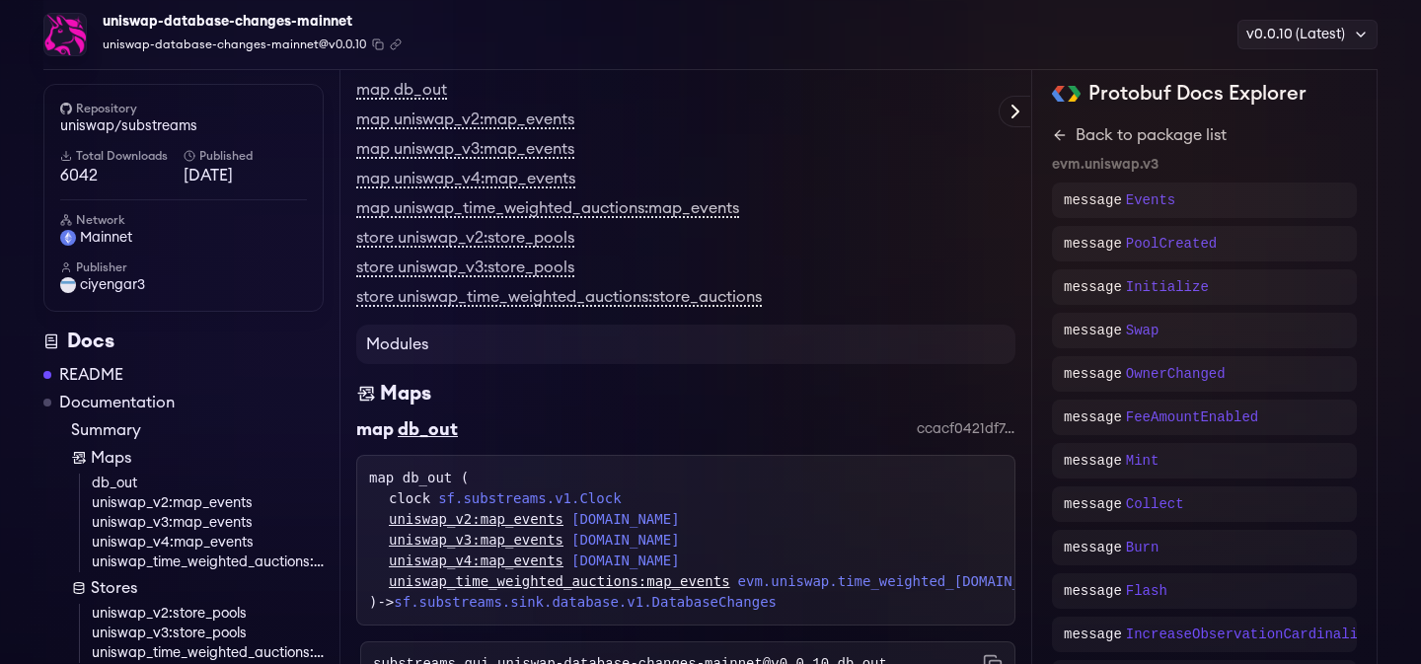
click at [128, 406] on link "Documentation" at bounding box center [116, 403] width 115 height 24
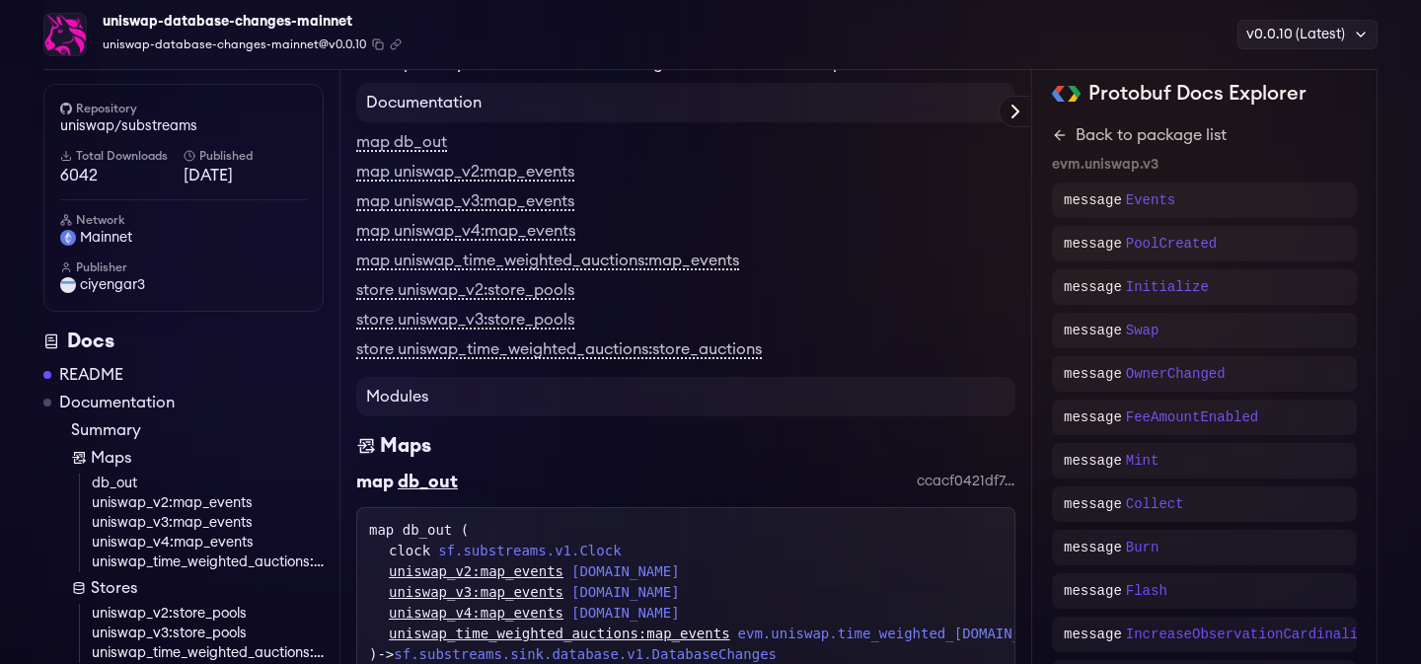
scroll to position [234, 0]
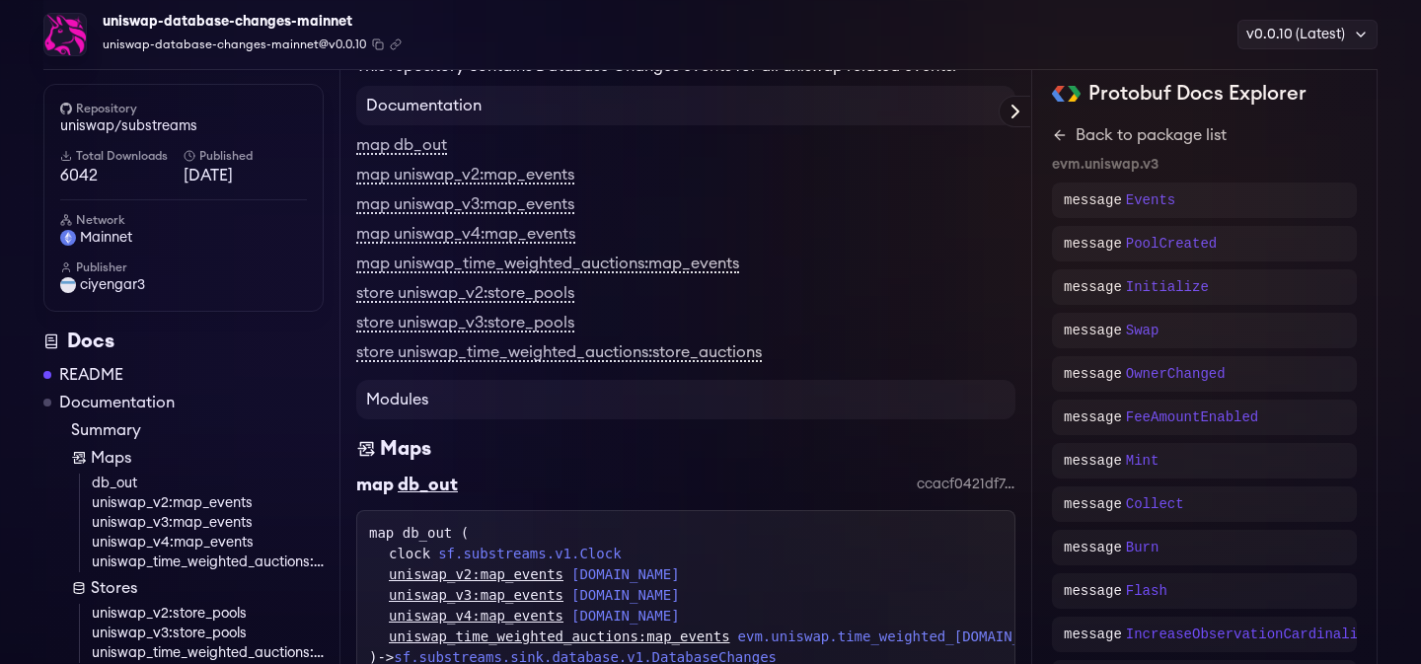
click at [127, 426] on link "Summary" at bounding box center [197, 431] width 253 height 24
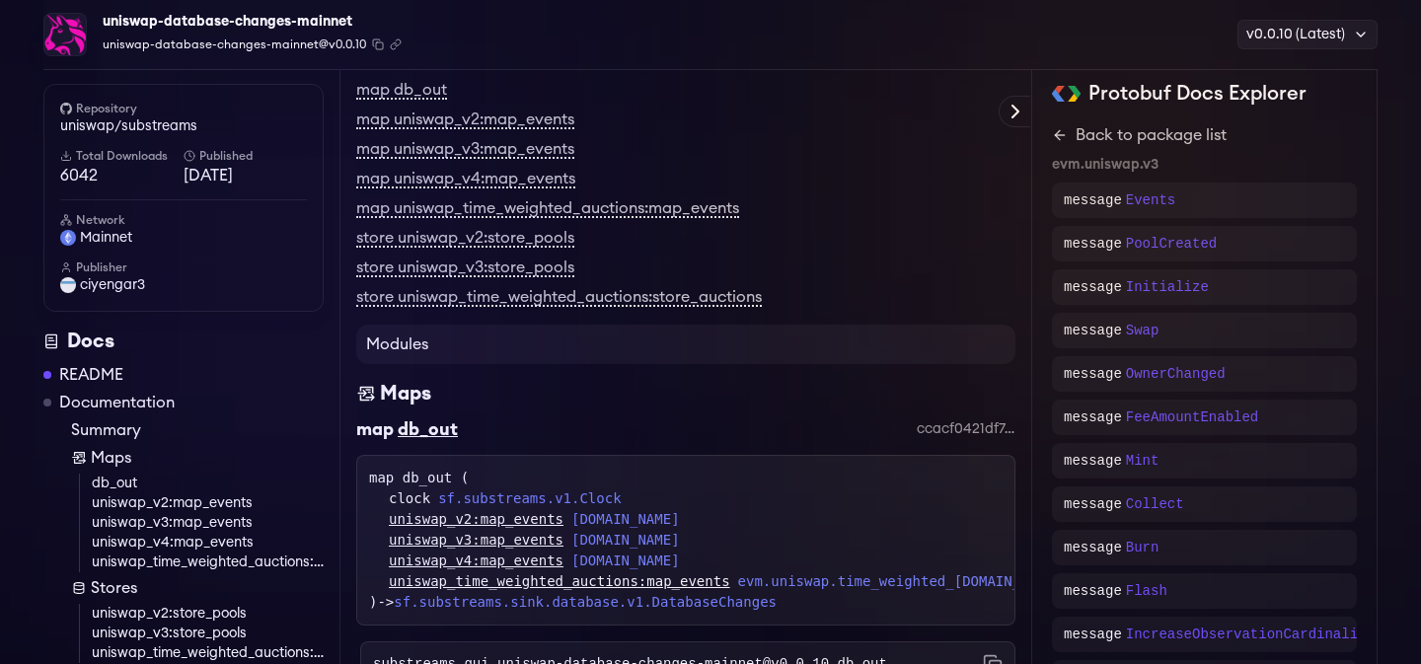
click at [127, 459] on link "Maps" at bounding box center [197, 458] width 253 height 24
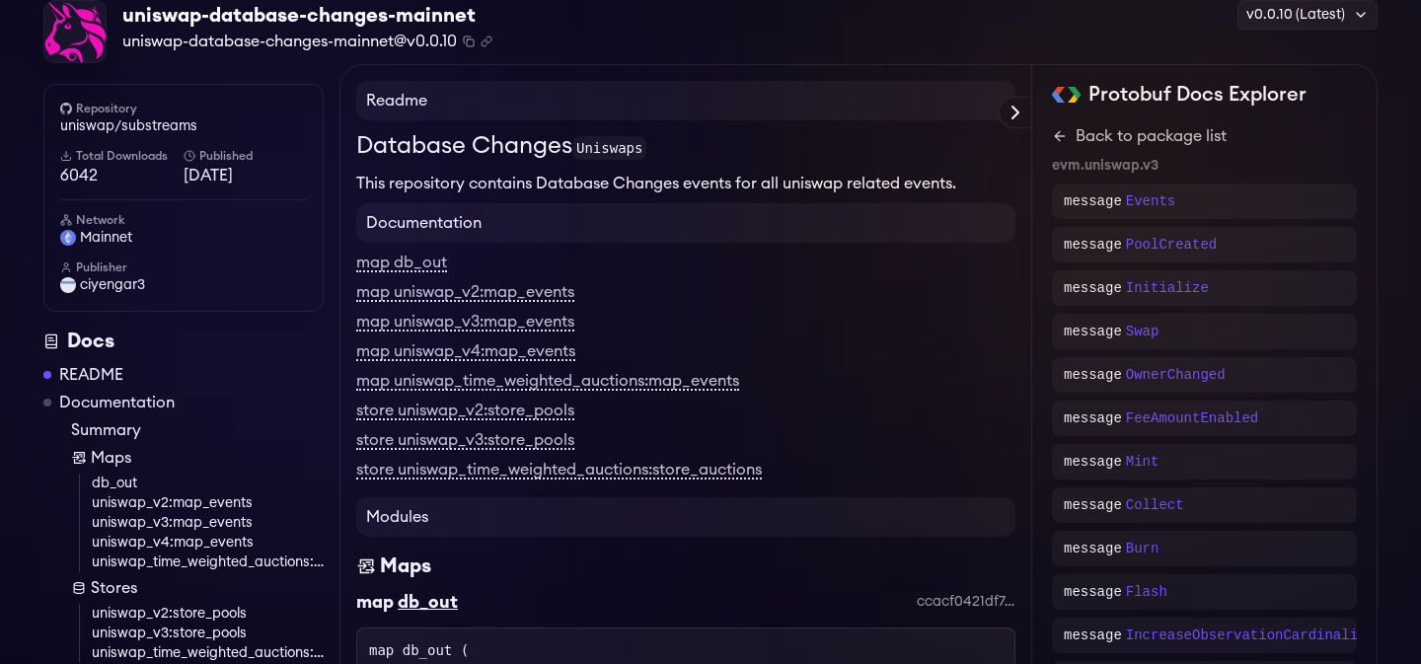
scroll to position [23, 0]
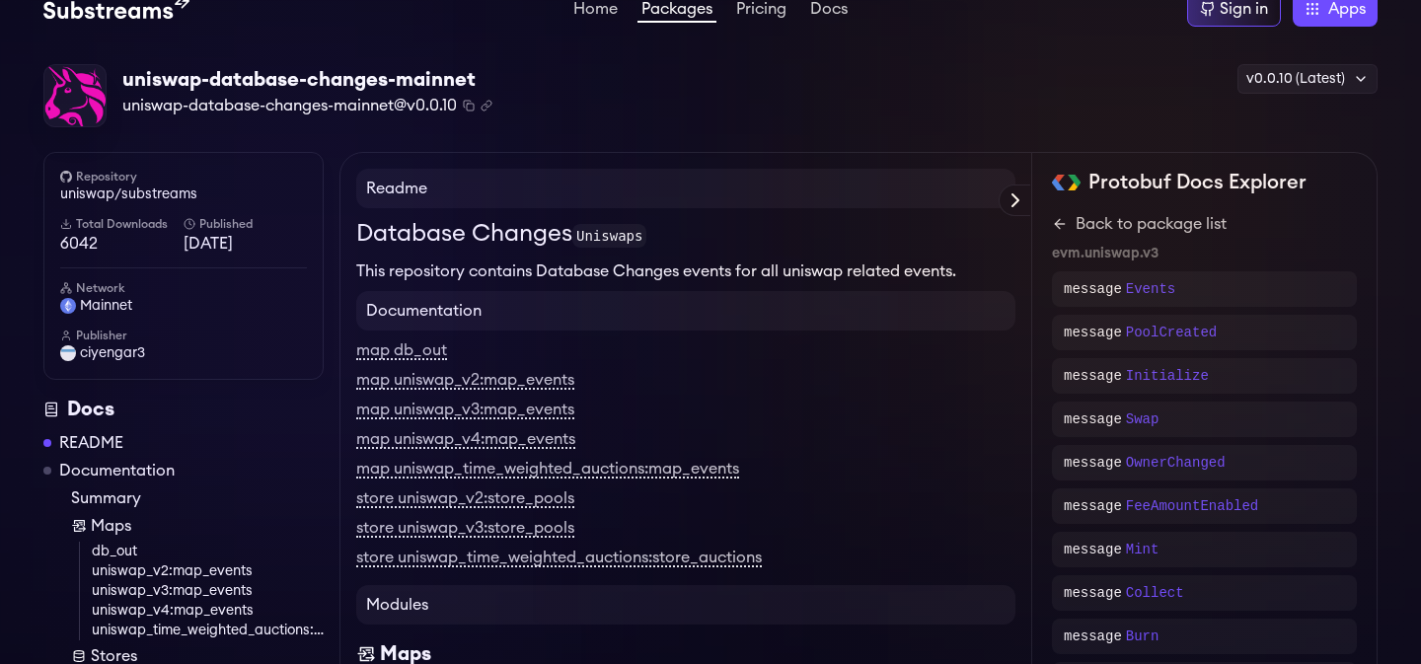
click at [1197, 186] on h2 "Protobuf Docs Explorer" at bounding box center [1198, 183] width 218 height 28
click at [1149, 217] on link "Back to package list" at bounding box center [1204, 224] width 305 height 24
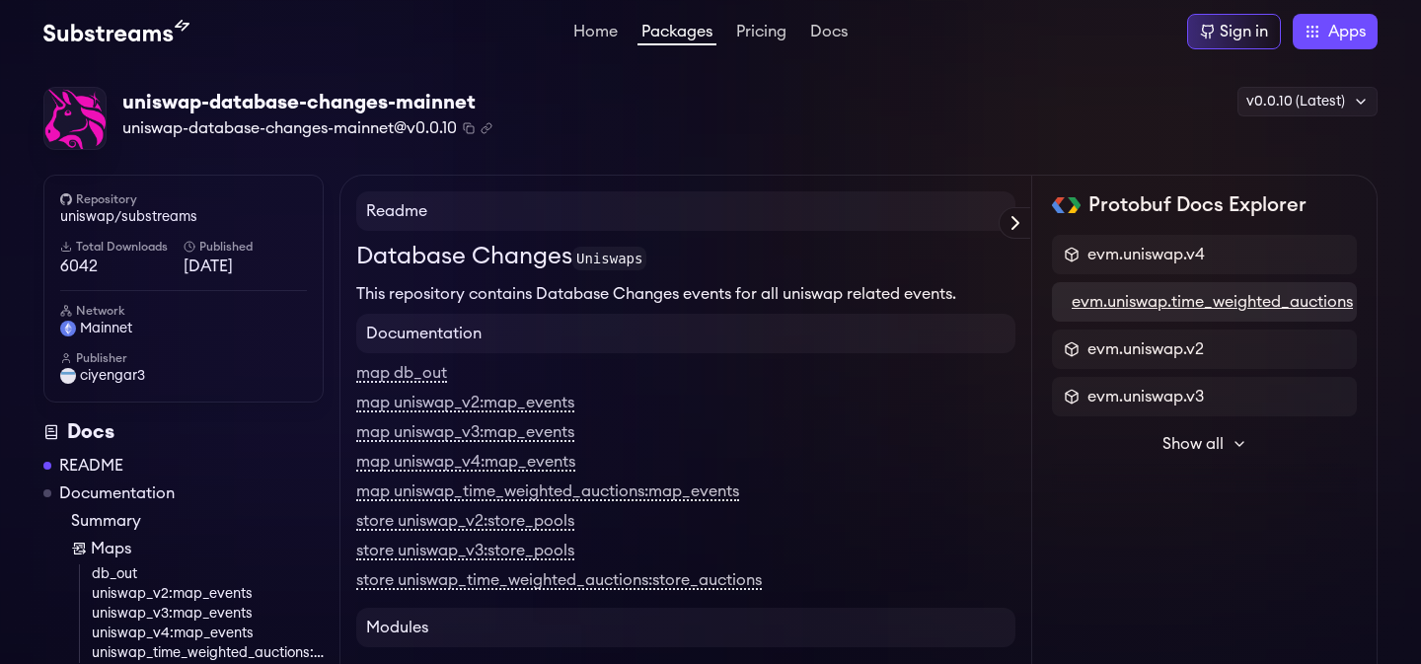
click at [1155, 302] on span "evm.uniswap.time_weighted_auctions" at bounding box center [1212, 302] width 281 height 24
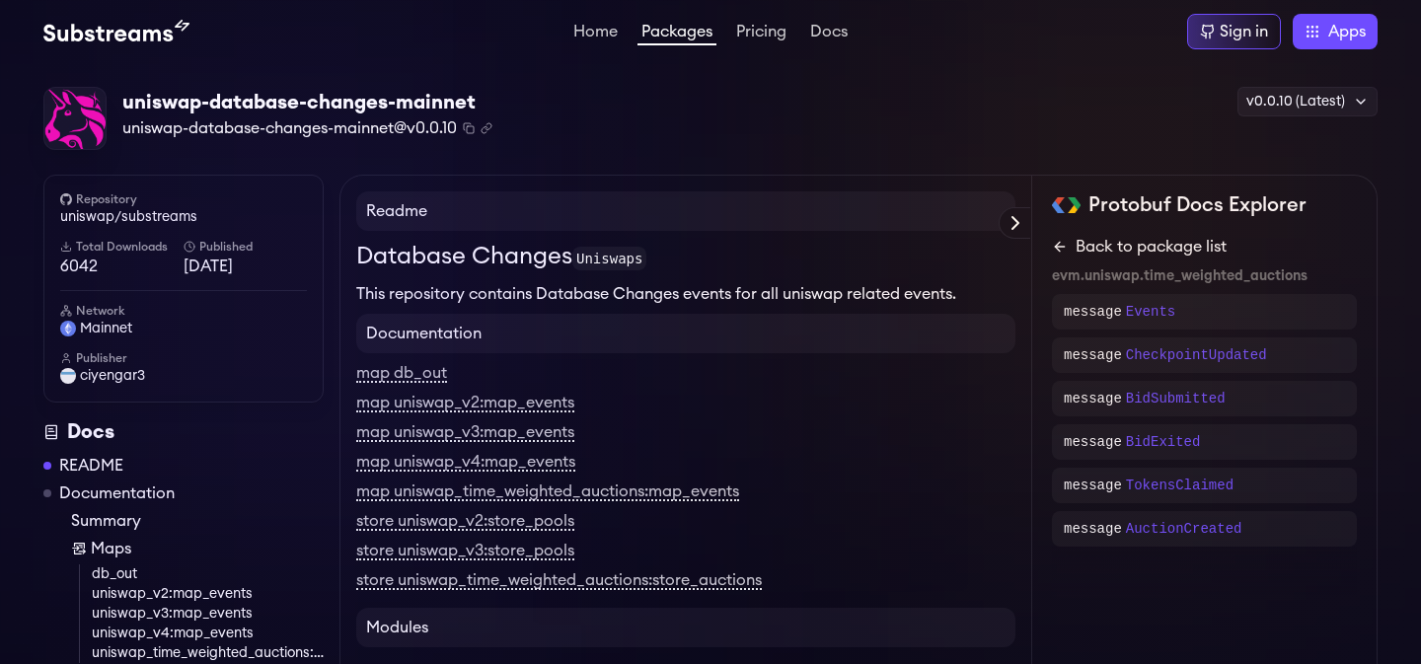
click at [1073, 240] on link "Back to package list" at bounding box center [1204, 247] width 305 height 24
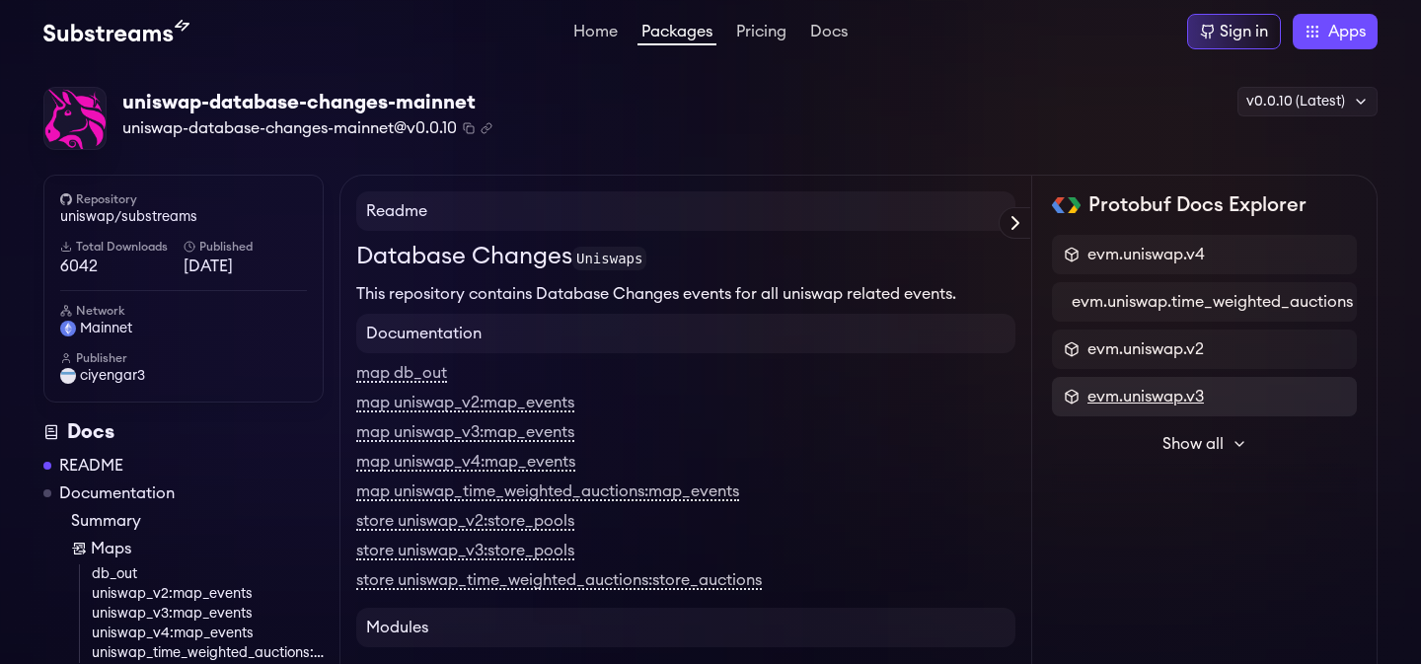
click at [1132, 394] on span "evm.uniswap.v3" at bounding box center [1146, 397] width 116 height 24
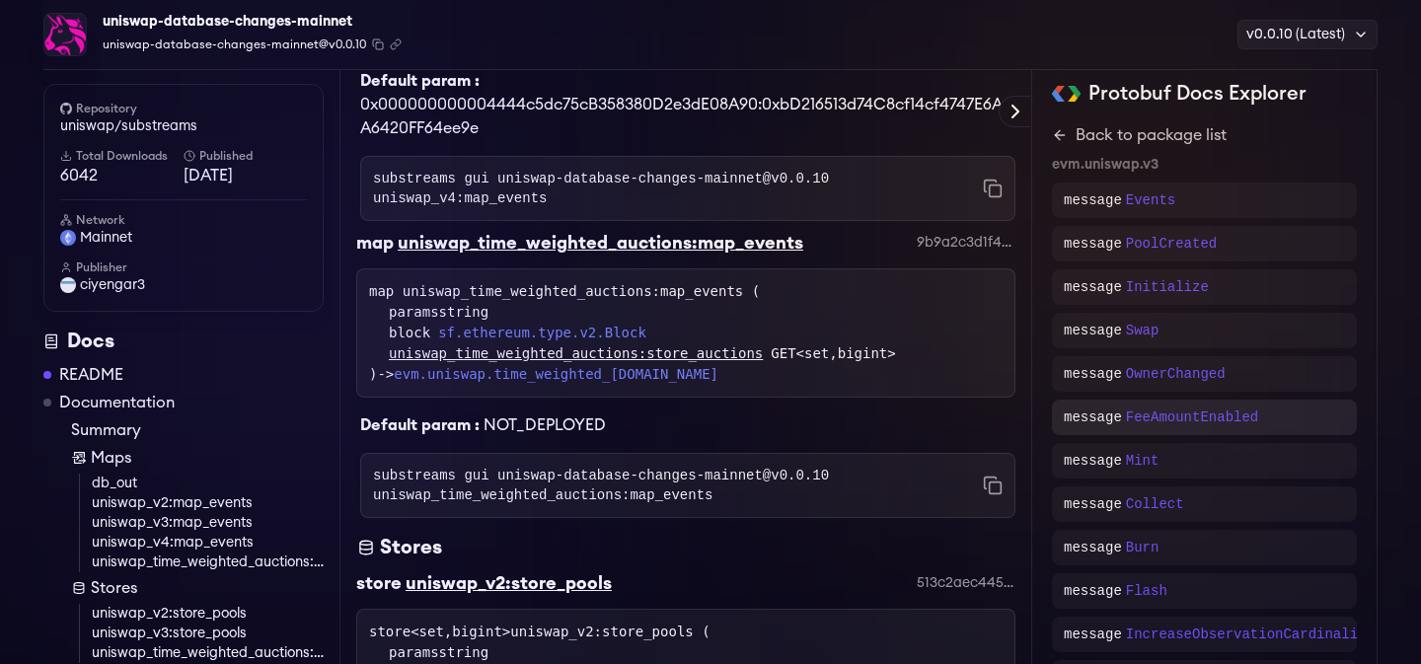
scroll to position [1667, 0]
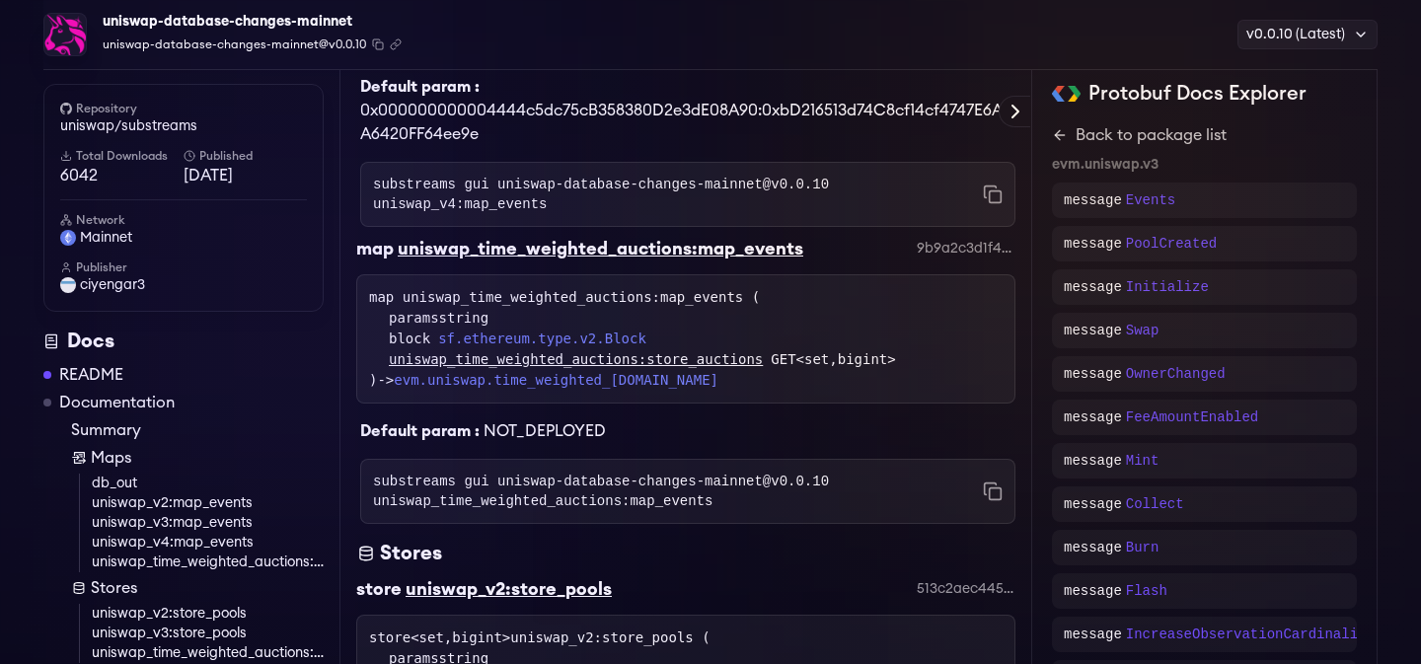
click at [197, 528] on link "uniswap_v3:map_events" at bounding box center [208, 523] width 232 height 20
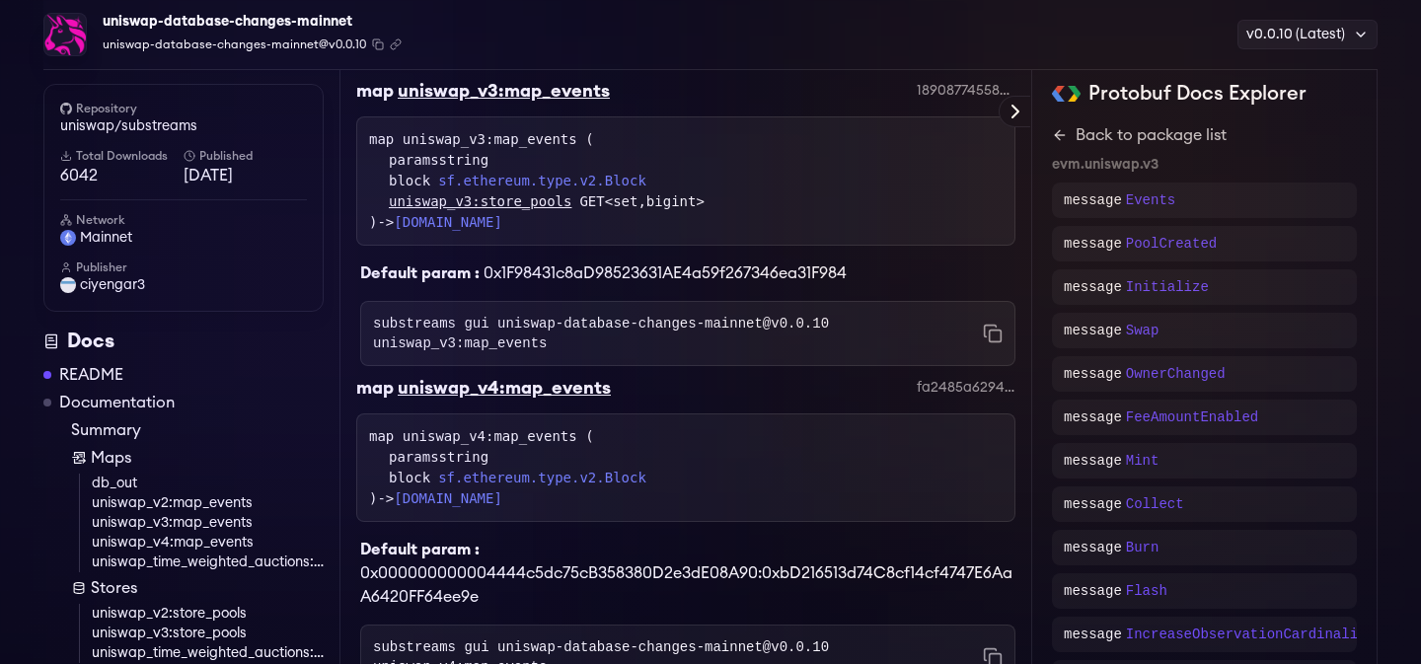
scroll to position [1203, 0]
click at [197, 528] on link "uniswap_v3:map_events" at bounding box center [208, 523] width 232 height 20
click at [179, 548] on link "uniswap_v4:map_events" at bounding box center [208, 543] width 232 height 20
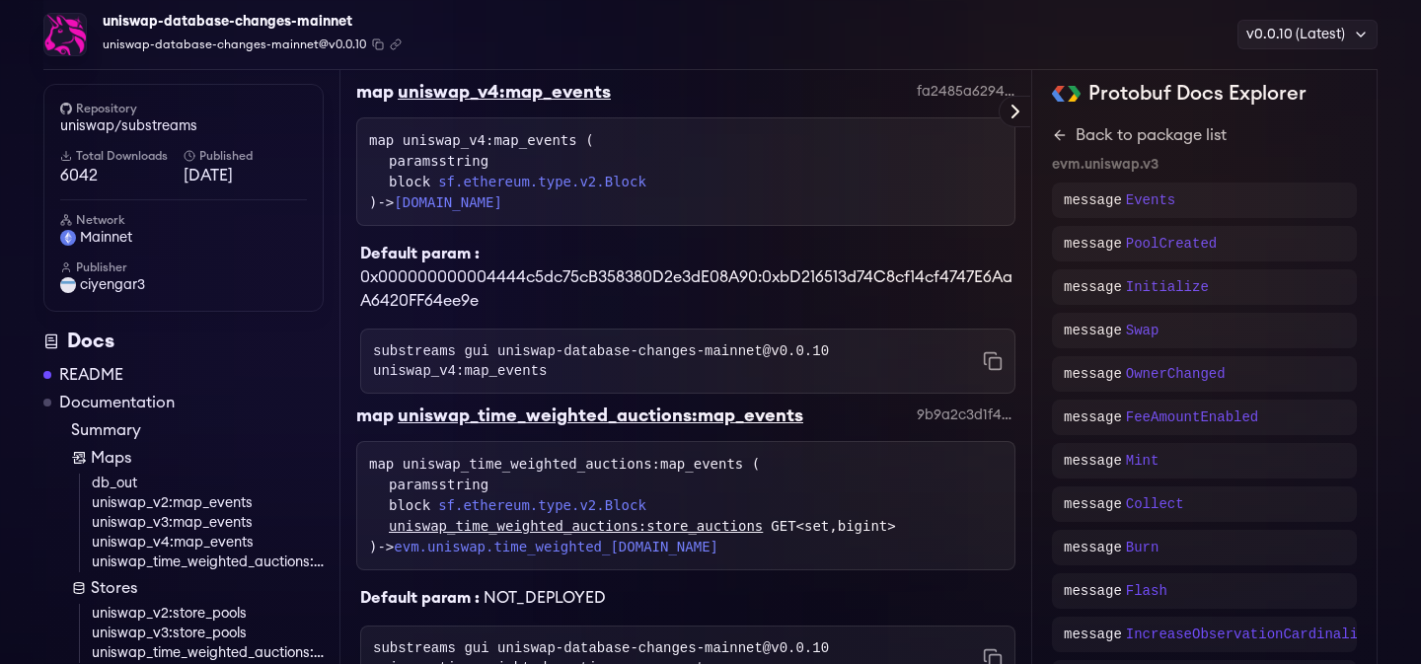
click at [178, 561] on link "uniswap_time_weighted_auctions:map_events" at bounding box center [208, 563] width 232 height 20
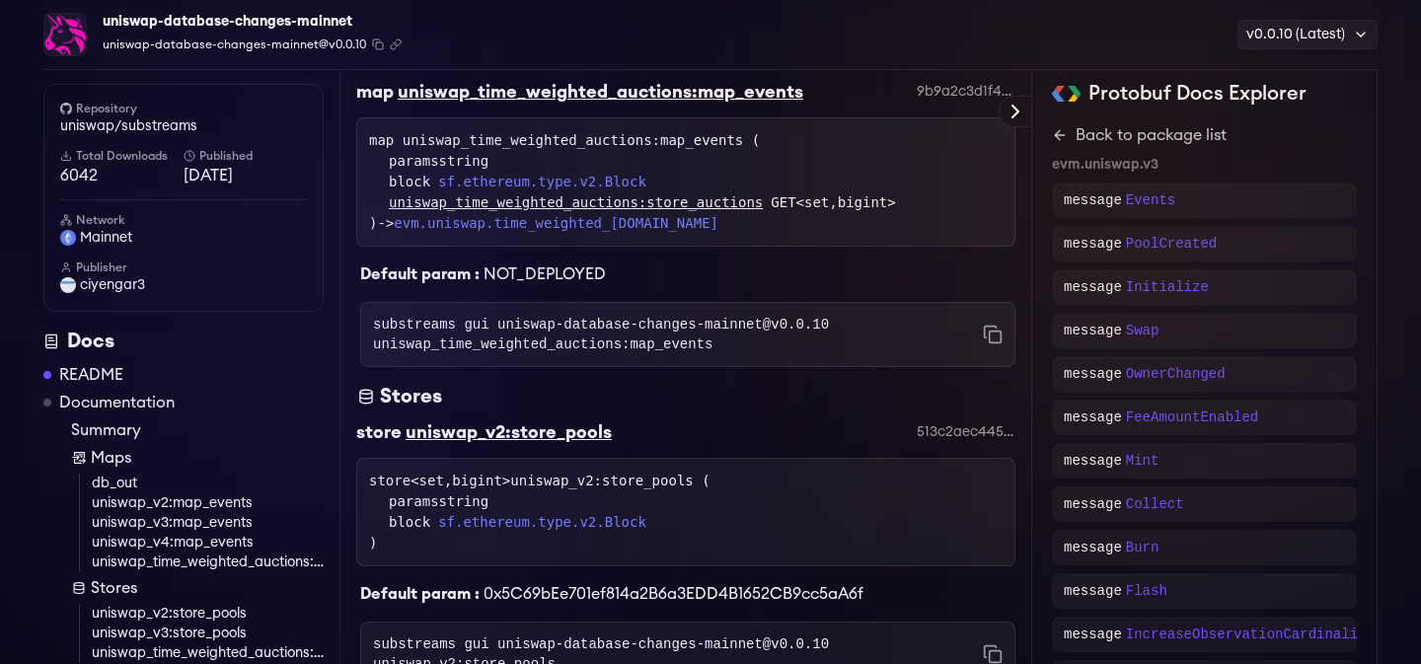
click at [170, 543] on link "uniswap_v4:map_events" at bounding box center [208, 543] width 232 height 20
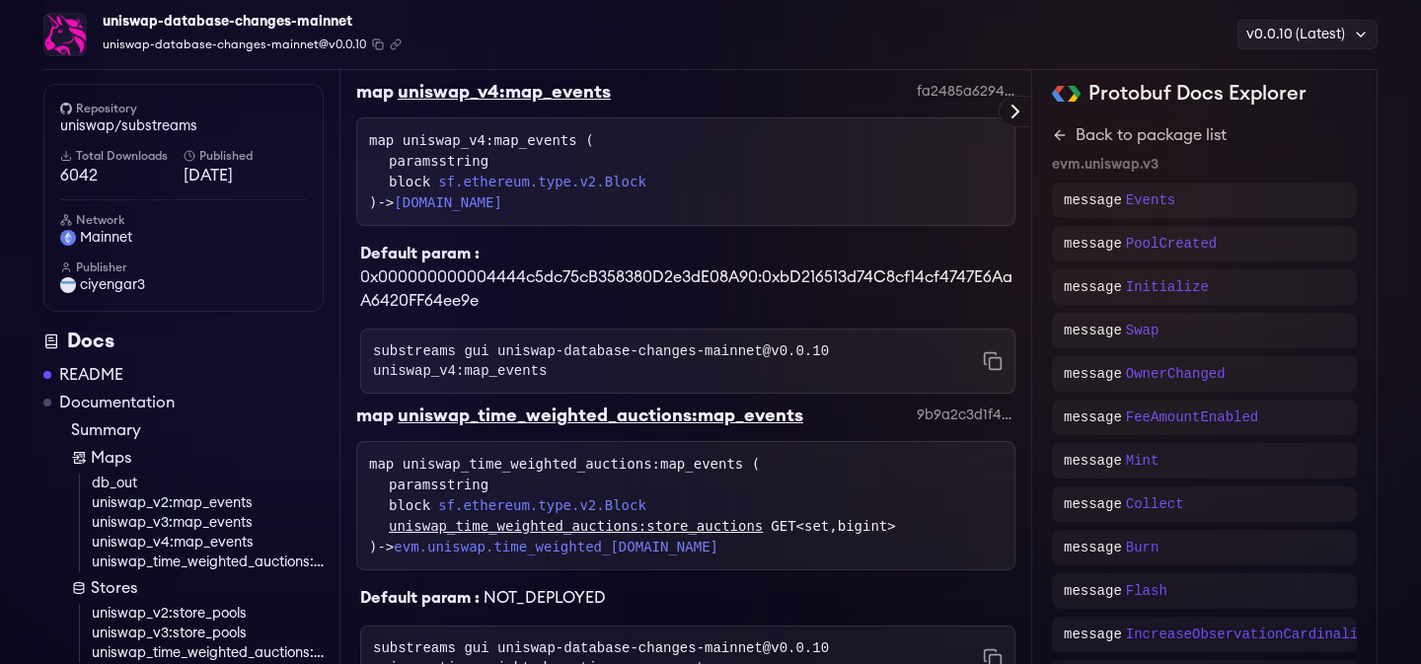
click at [163, 515] on link "uniswap_v3:map_events" at bounding box center [208, 523] width 232 height 20
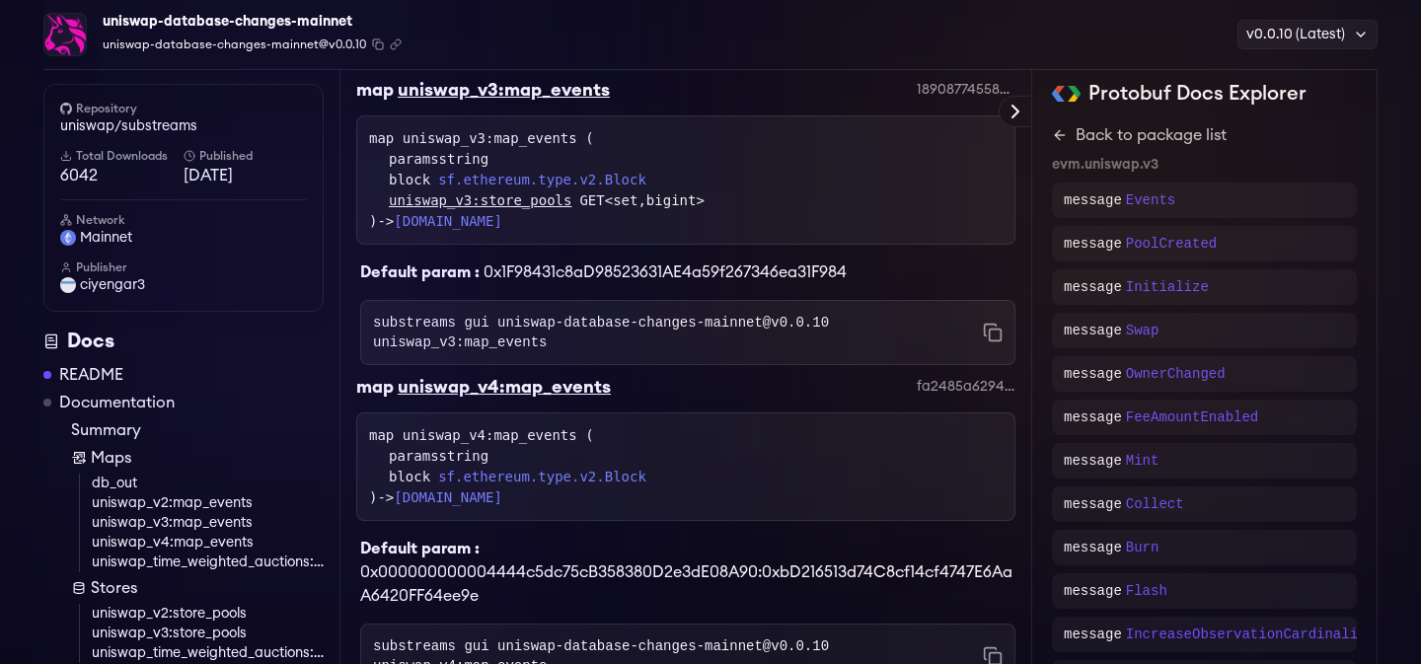
scroll to position [1203, 0]
click at [245, 522] on link "uniswap_v3:map_events" at bounding box center [208, 523] width 232 height 20
click at [224, 536] on link "uniswap_v4:map_events" at bounding box center [208, 543] width 232 height 20
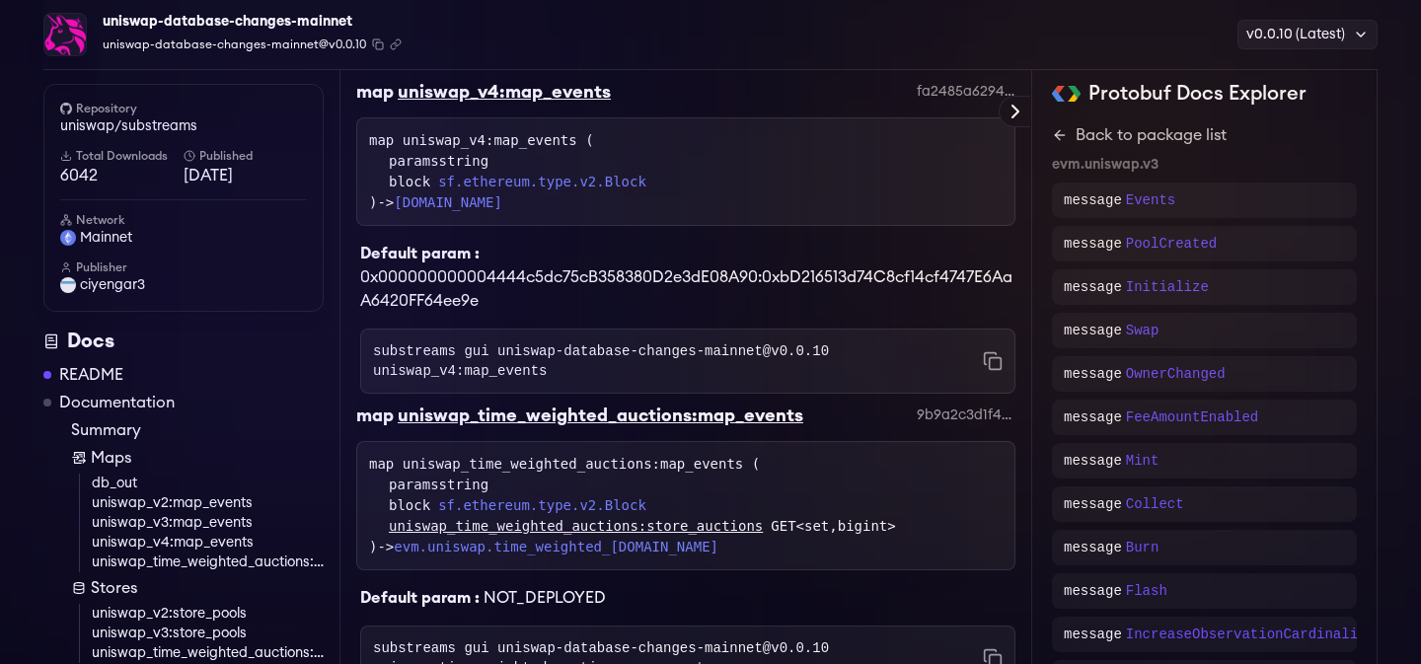
click at [223, 523] on link "uniswap_v3:map_events" at bounding box center [208, 523] width 232 height 20
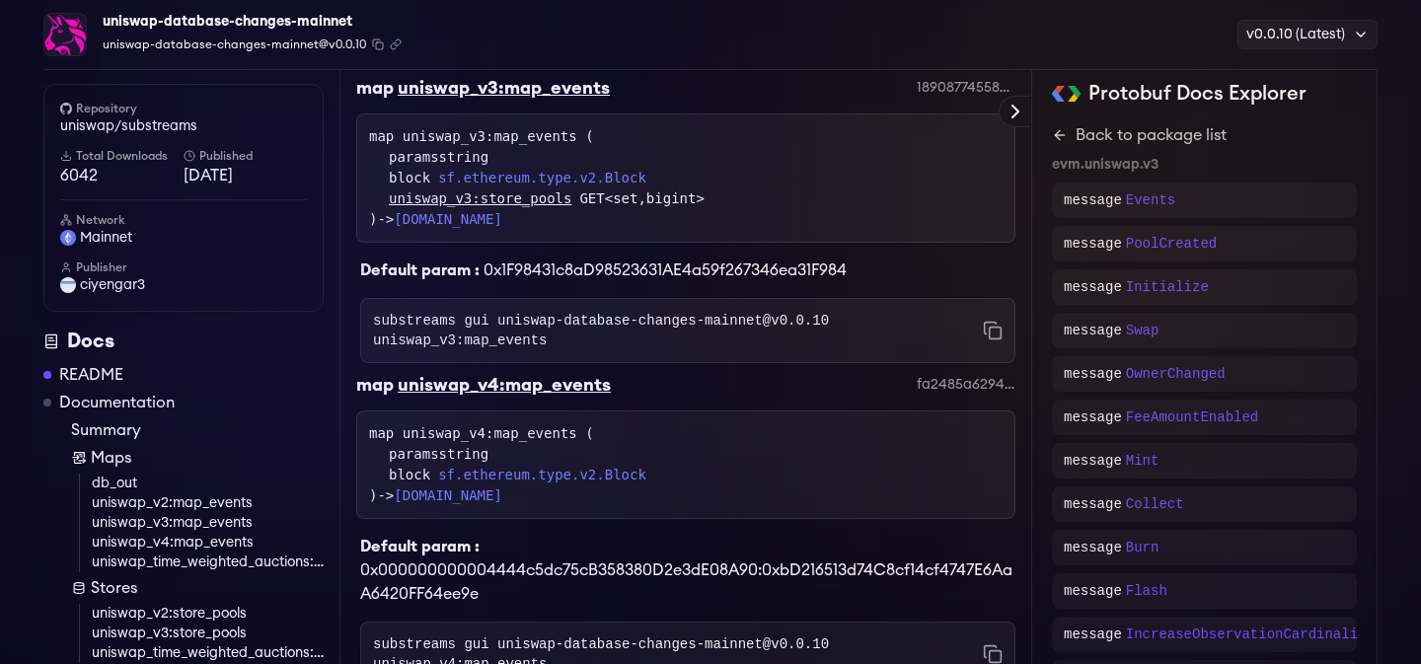
scroll to position [1203, 0]
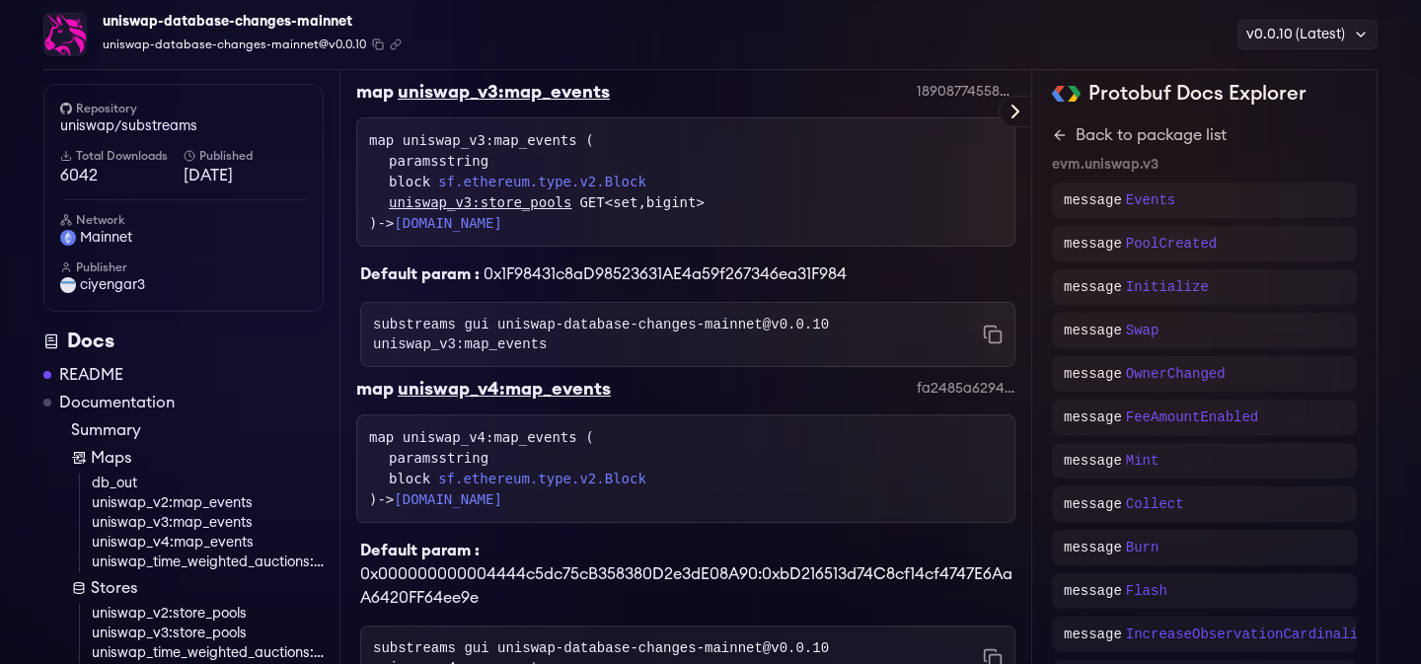
click at [222, 540] on link "uniswap_v4:map_events" at bounding box center [208, 543] width 232 height 20
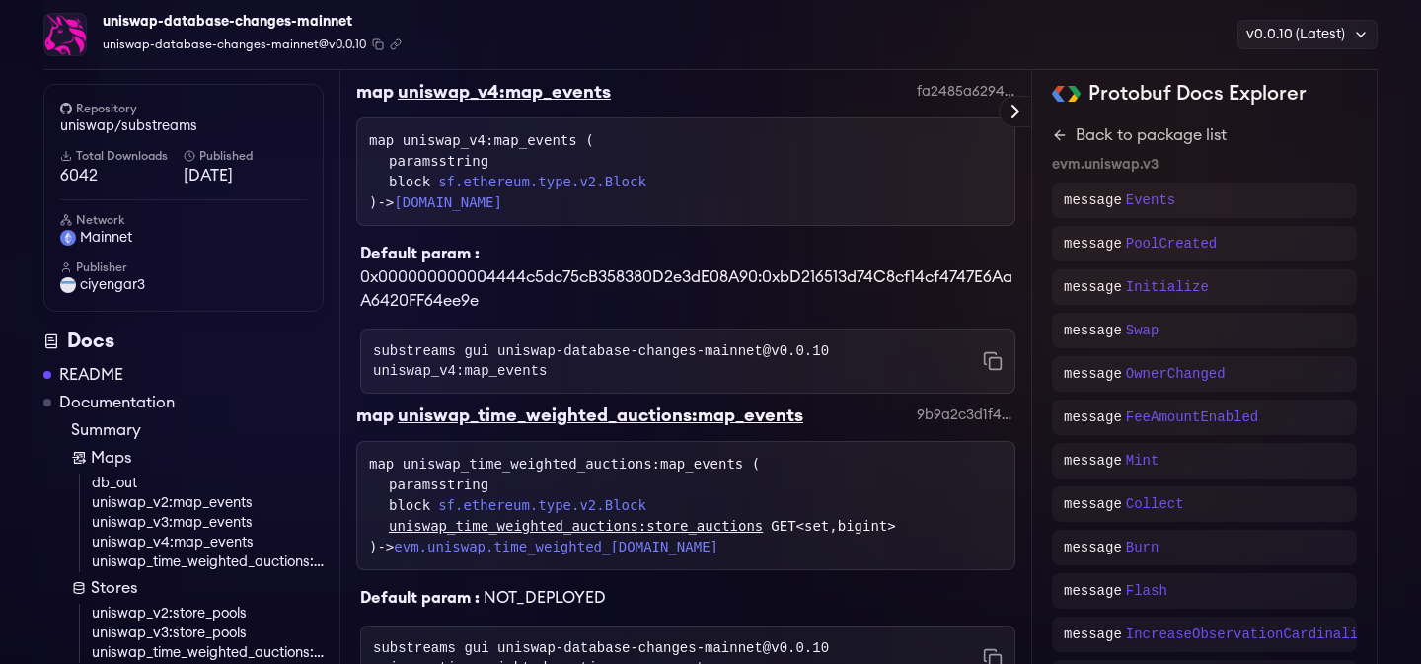
click at [219, 526] on link "uniswap_v3:map_events" at bounding box center [208, 523] width 232 height 20
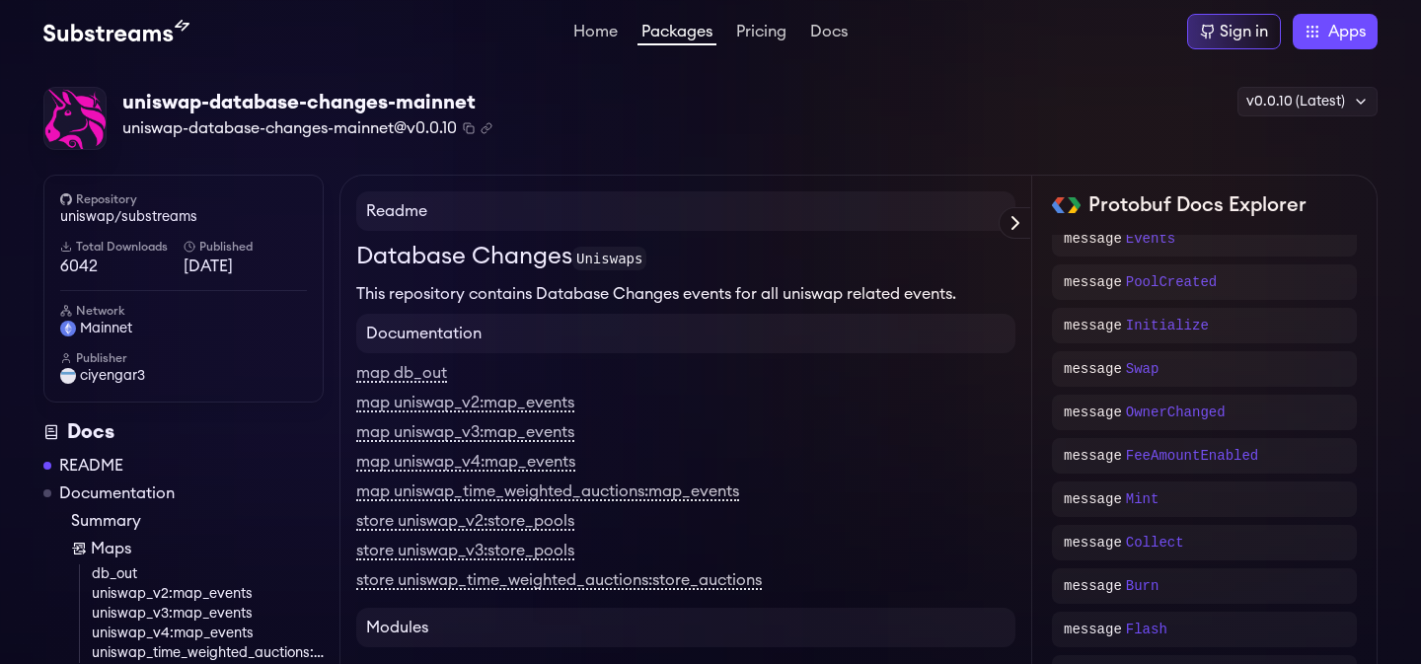
click at [677, 38] on link "Packages" at bounding box center [677, 35] width 79 height 22
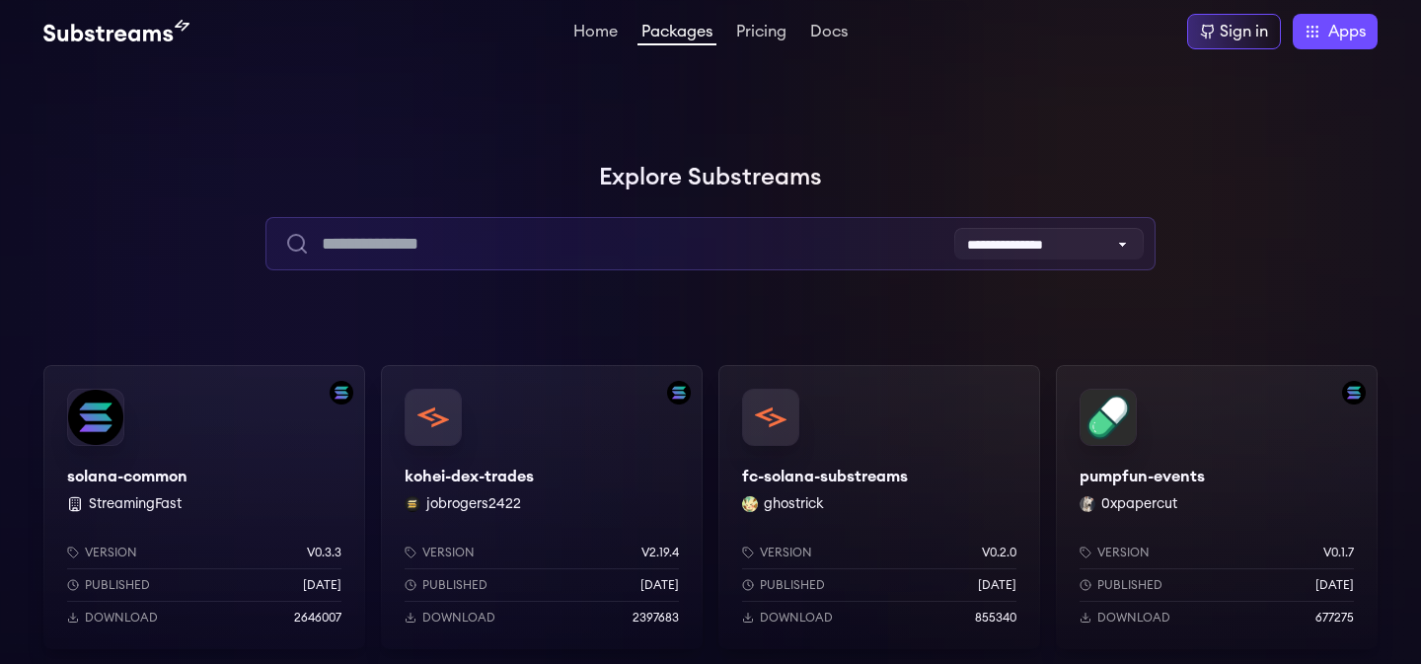
click at [724, 225] on input "text" at bounding box center [710, 243] width 889 height 53
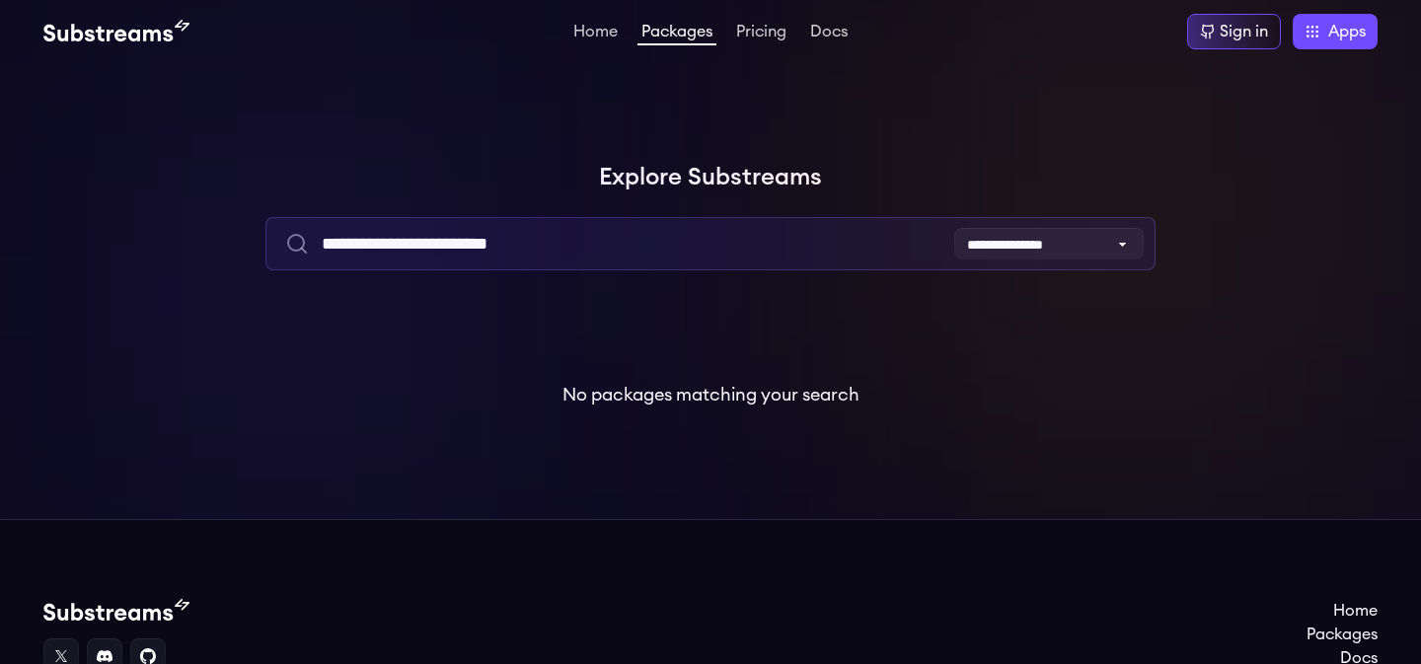
click at [699, 262] on input "**********" at bounding box center [710, 243] width 889 height 53
click at [676, 255] on input "**********" at bounding box center [710, 243] width 889 height 53
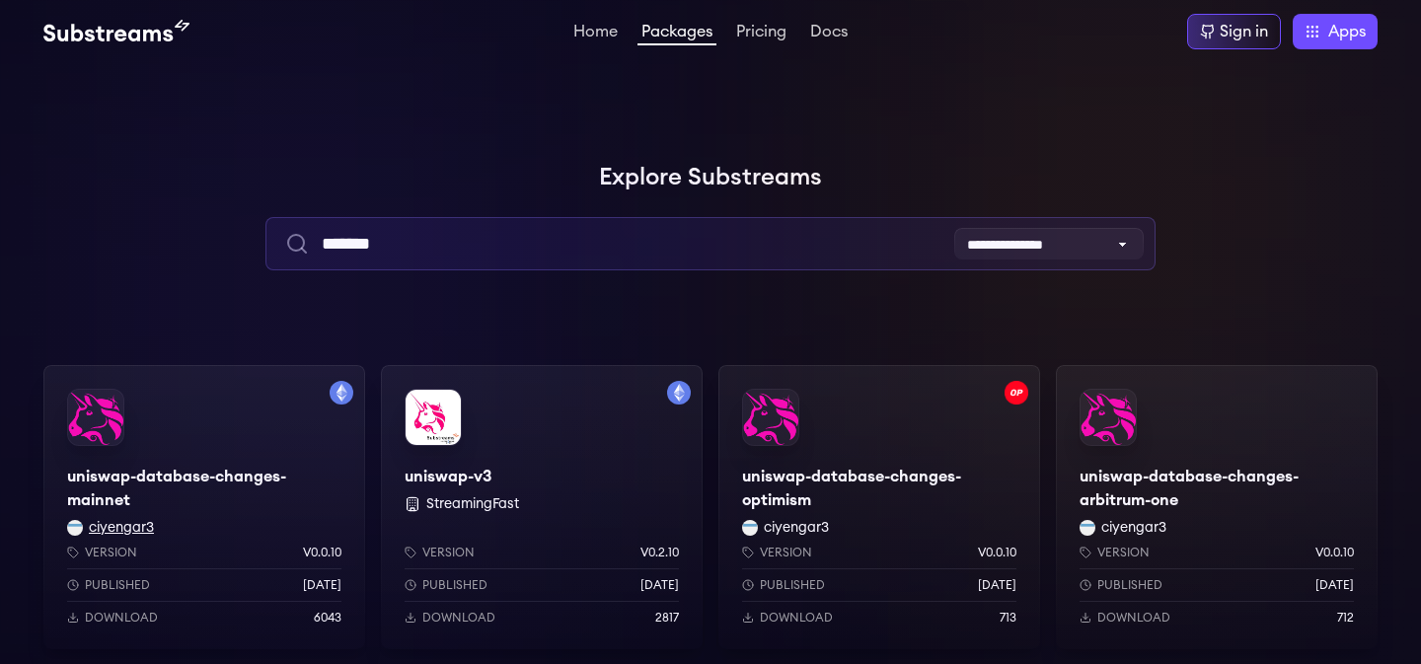
type input "*******"
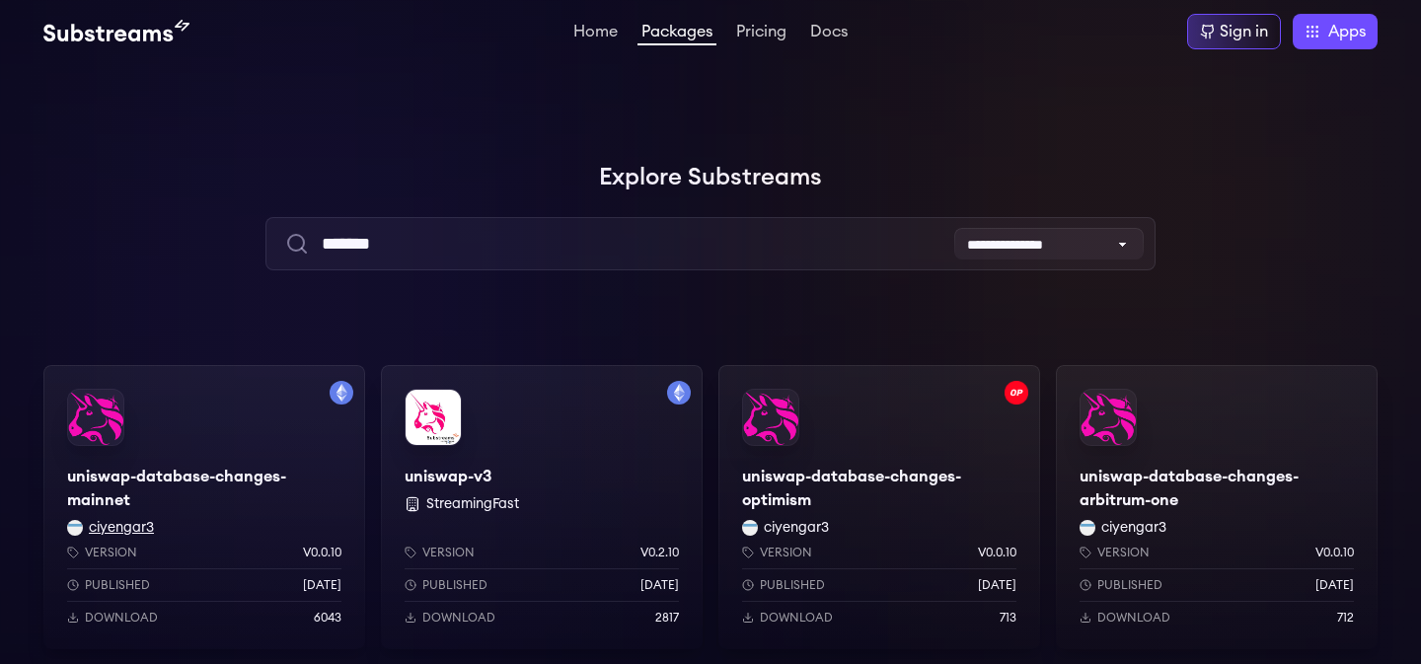
click at [139, 531] on button "ciyengar3" at bounding box center [121, 528] width 65 height 20
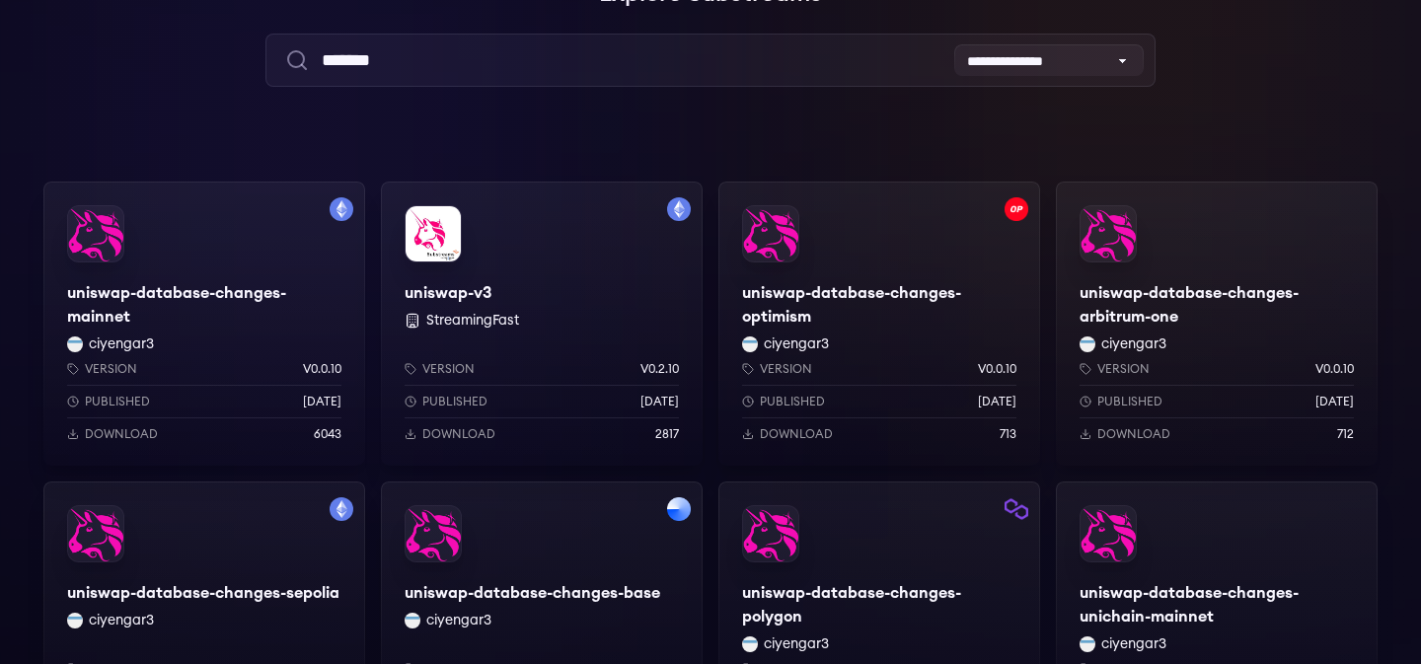
scroll to position [111, 0]
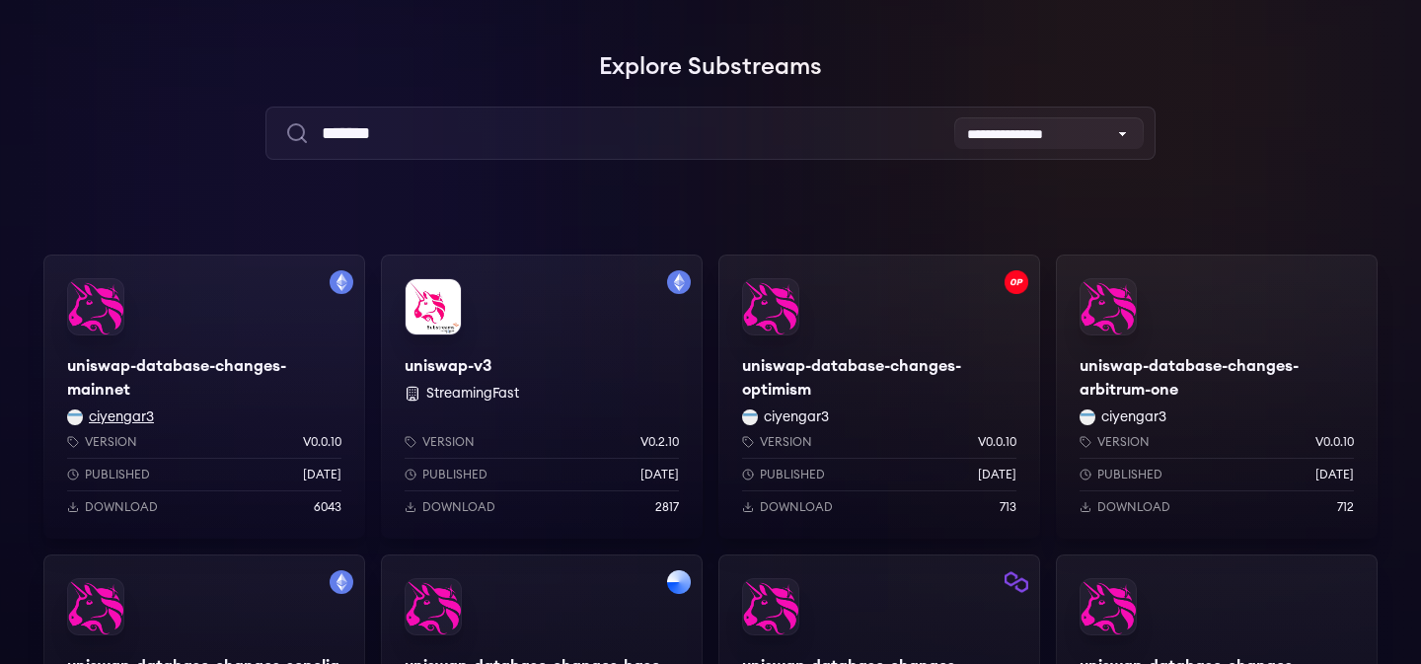
click at [142, 418] on button "ciyengar3" at bounding box center [121, 418] width 65 height 20
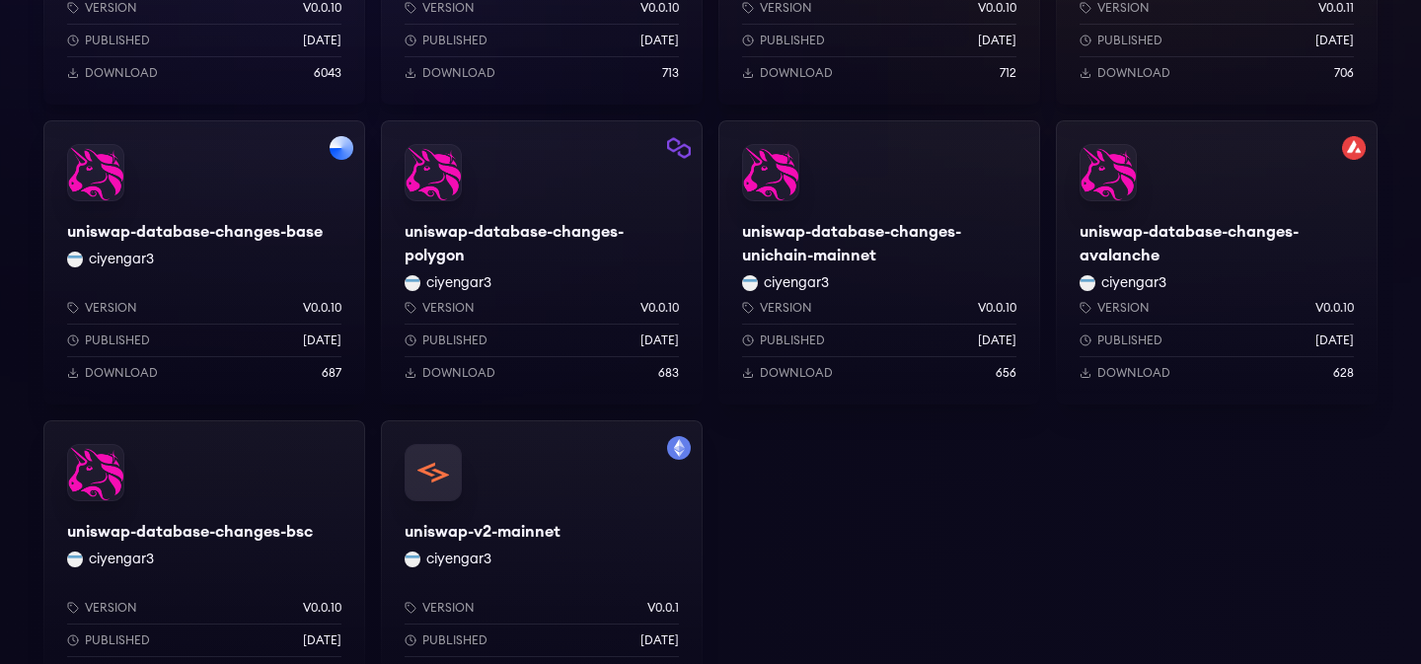
scroll to position [653, 0]
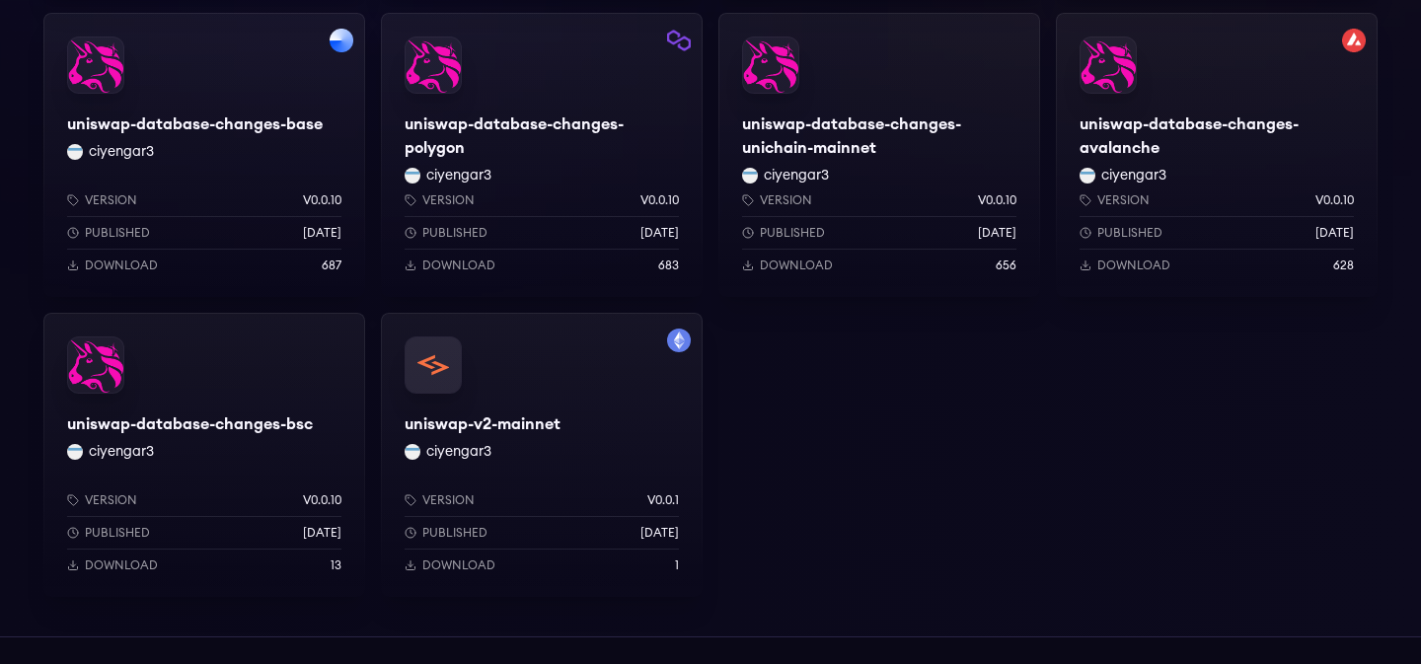
click at [516, 428] on div "uniswap-v2-mainnet ciyengar3 Version v0.0.1 Published 2 months ago Download 1" at bounding box center [542, 455] width 322 height 284
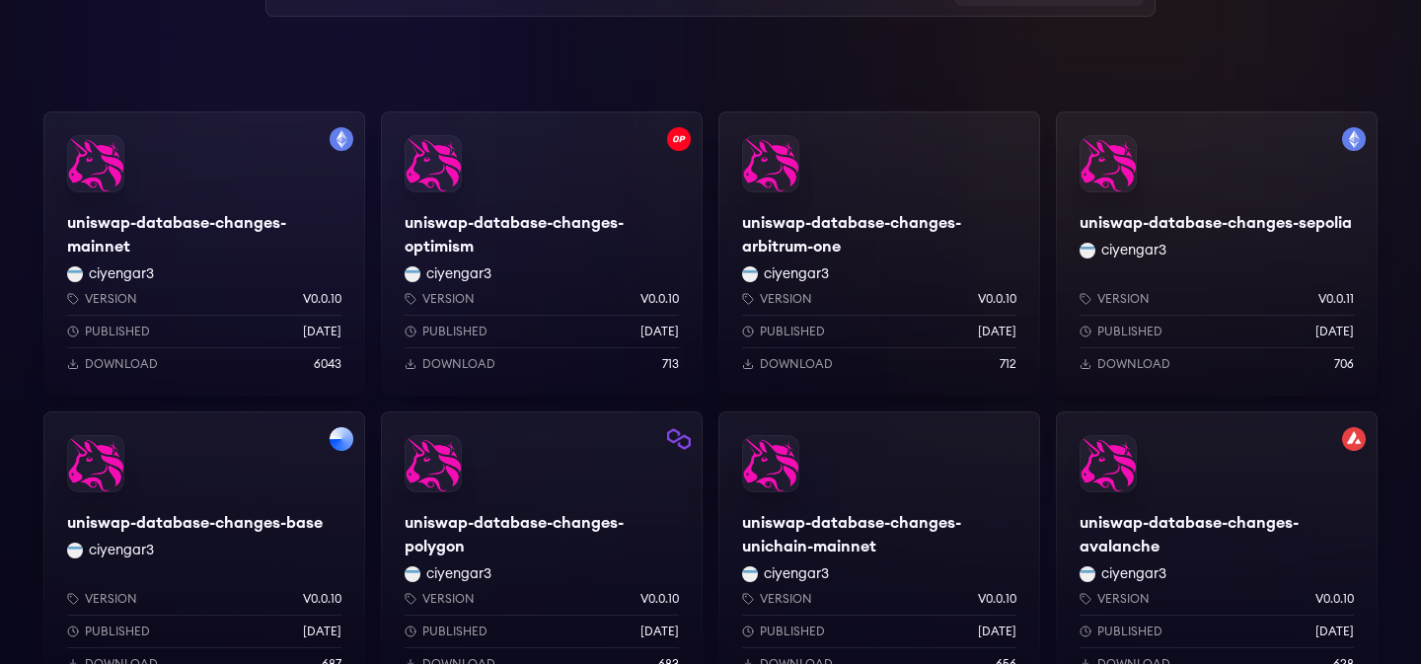
scroll to position [249, 0]
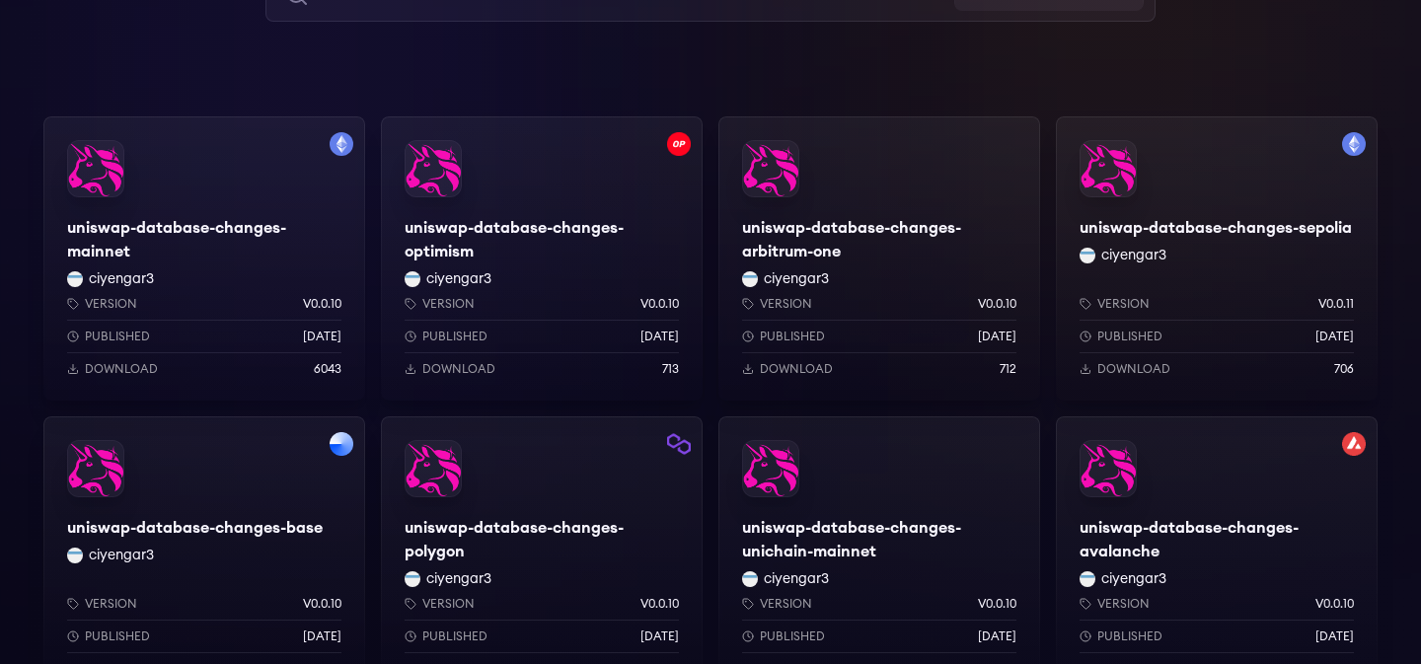
click at [241, 213] on div "uniswap-database-changes-mainnet ciyengar3 Version v0.0.10 Published 3 weeks ag…" at bounding box center [204, 258] width 322 height 284
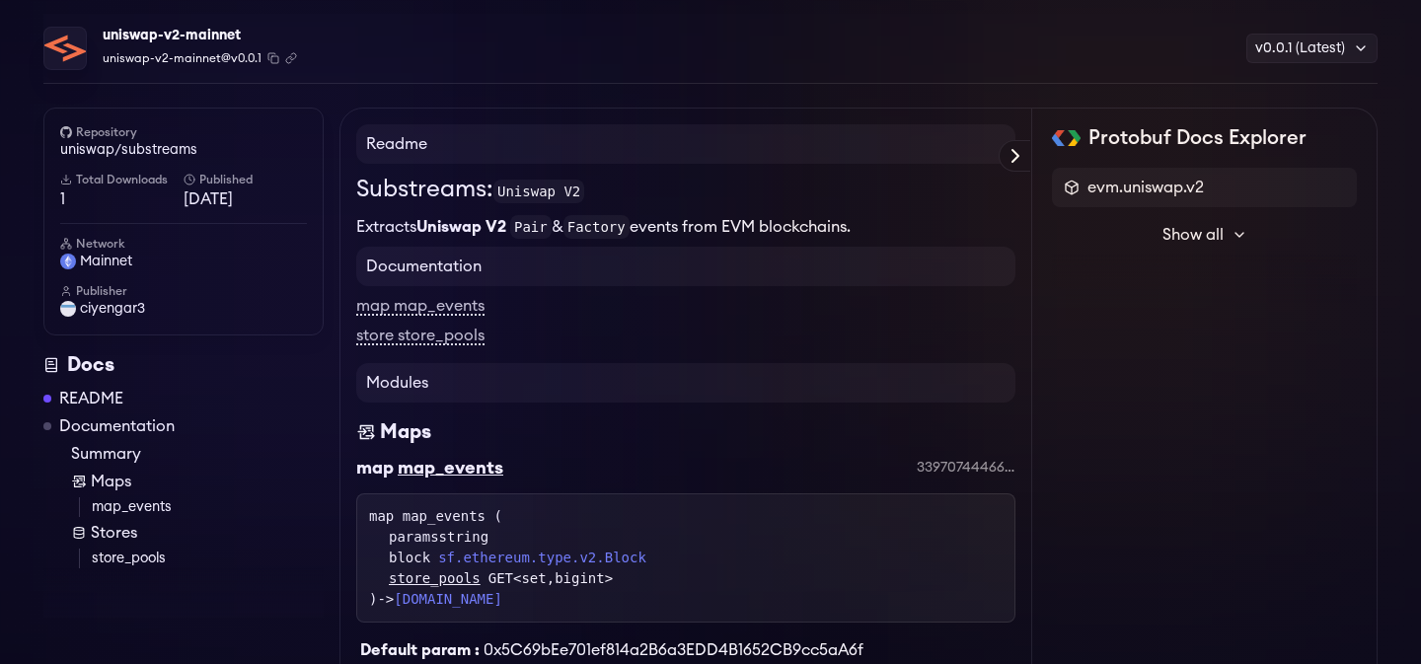
scroll to position [54, 0]
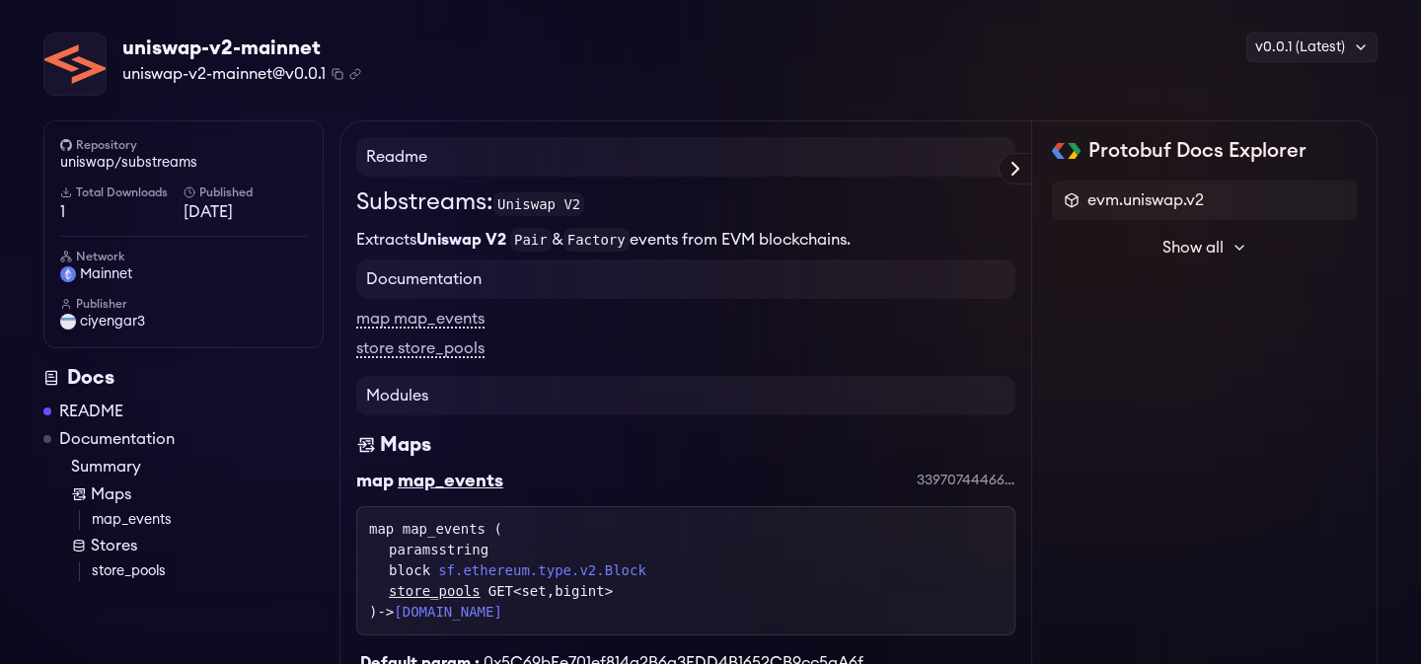
click at [1235, 248] on icon at bounding box center [1240, 248] width 16 height 16
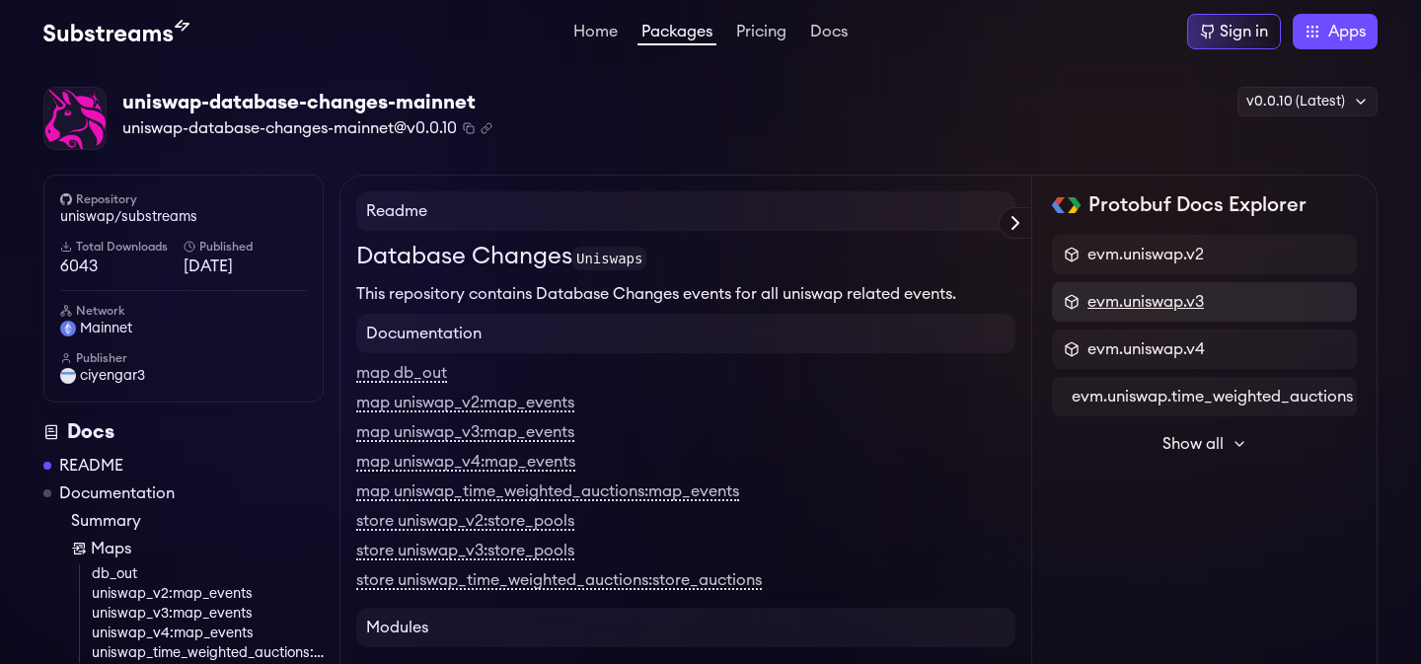
click at [1127, 299] on span "evm.uniswap.v3" at bounding box center [1146, 302] width 116 height 24
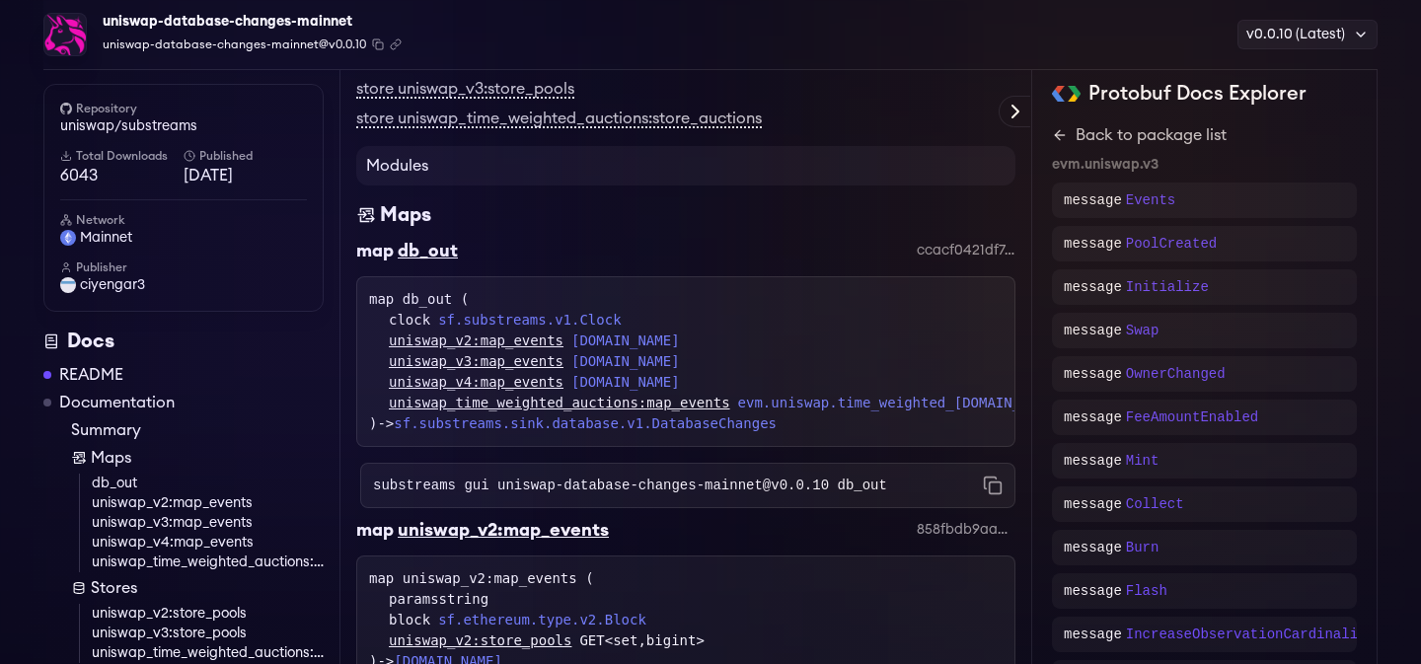
scroll to position [481, 0]
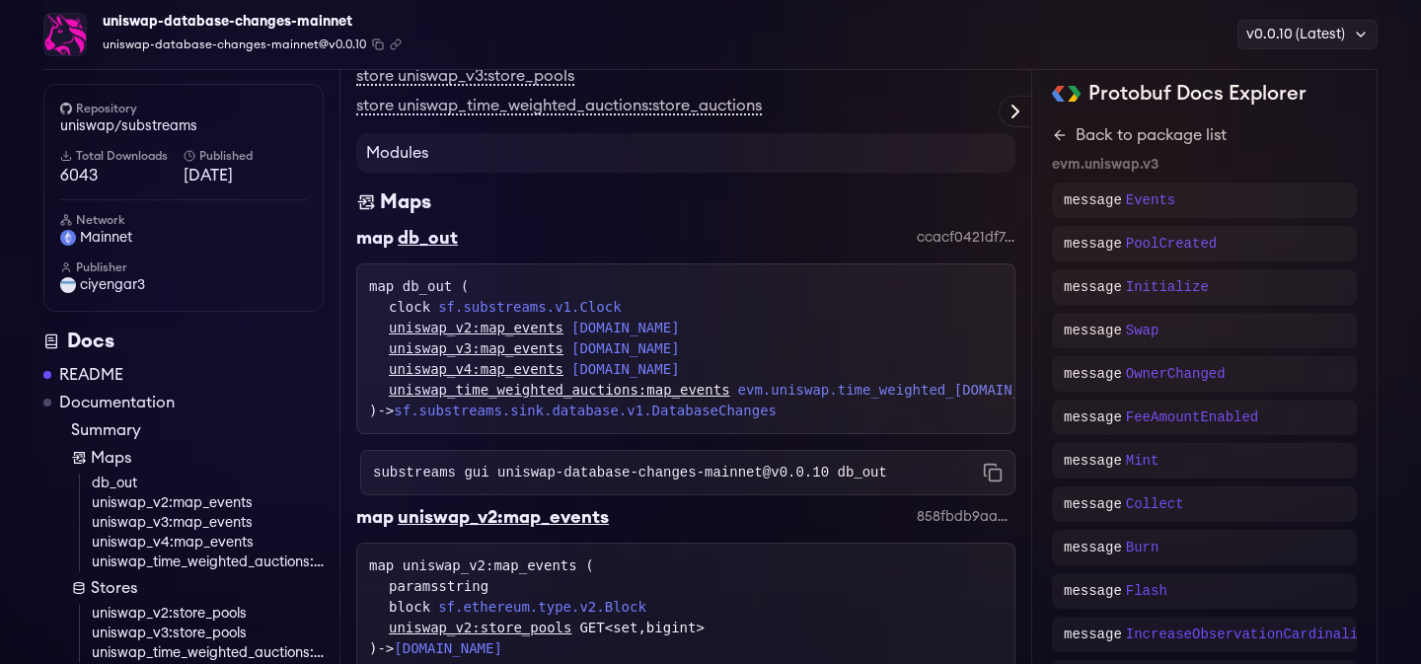
click at [225, 638] on link "uniswap_v3:store_pools" at bounding box center [208, 634] width 232 height 20
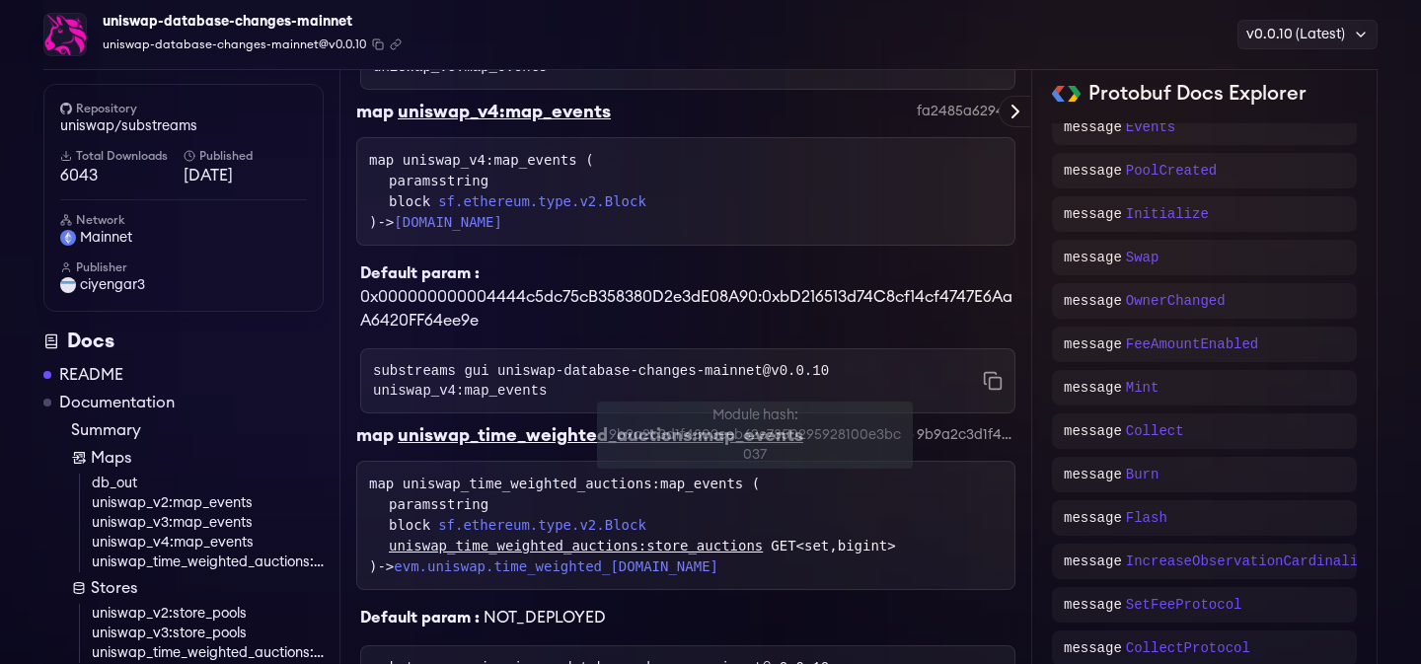
scroll to position [1328, 0]
